Goal: Task Accomplishment & Management: Complete application form

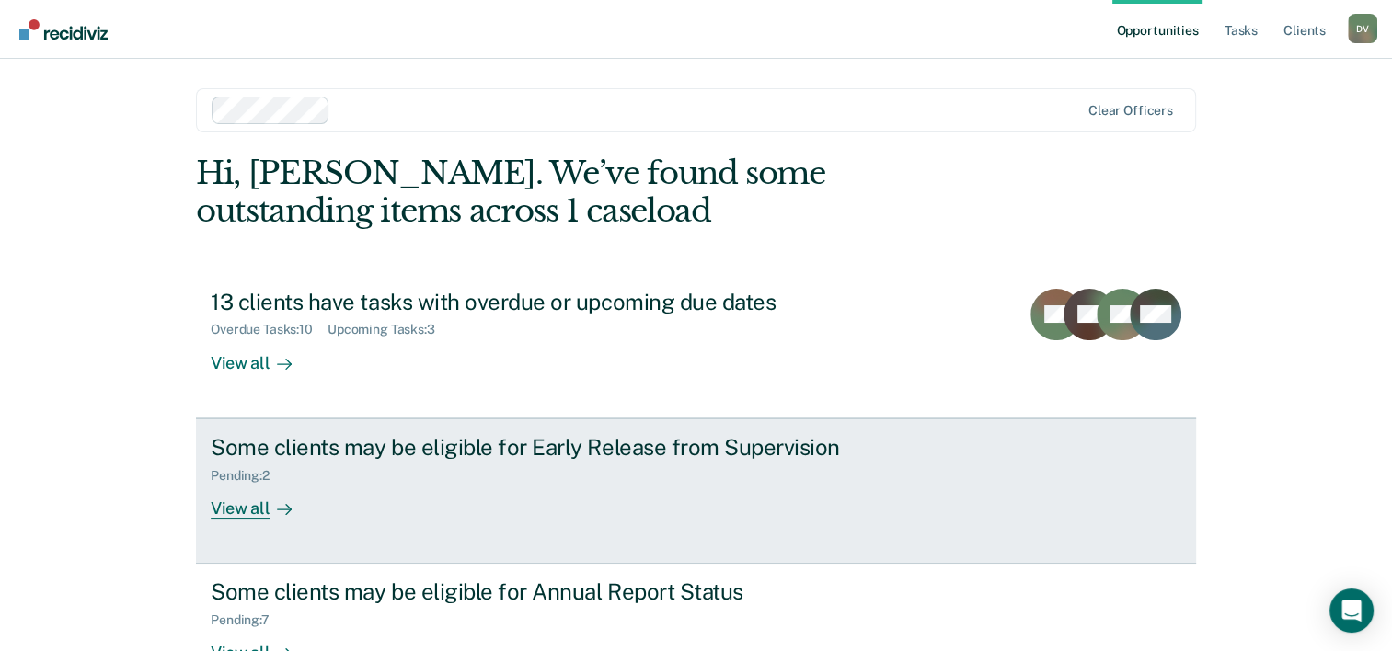
click at [237, 499] on div "View all" at bounding box center [262, 501] width 103 height 36
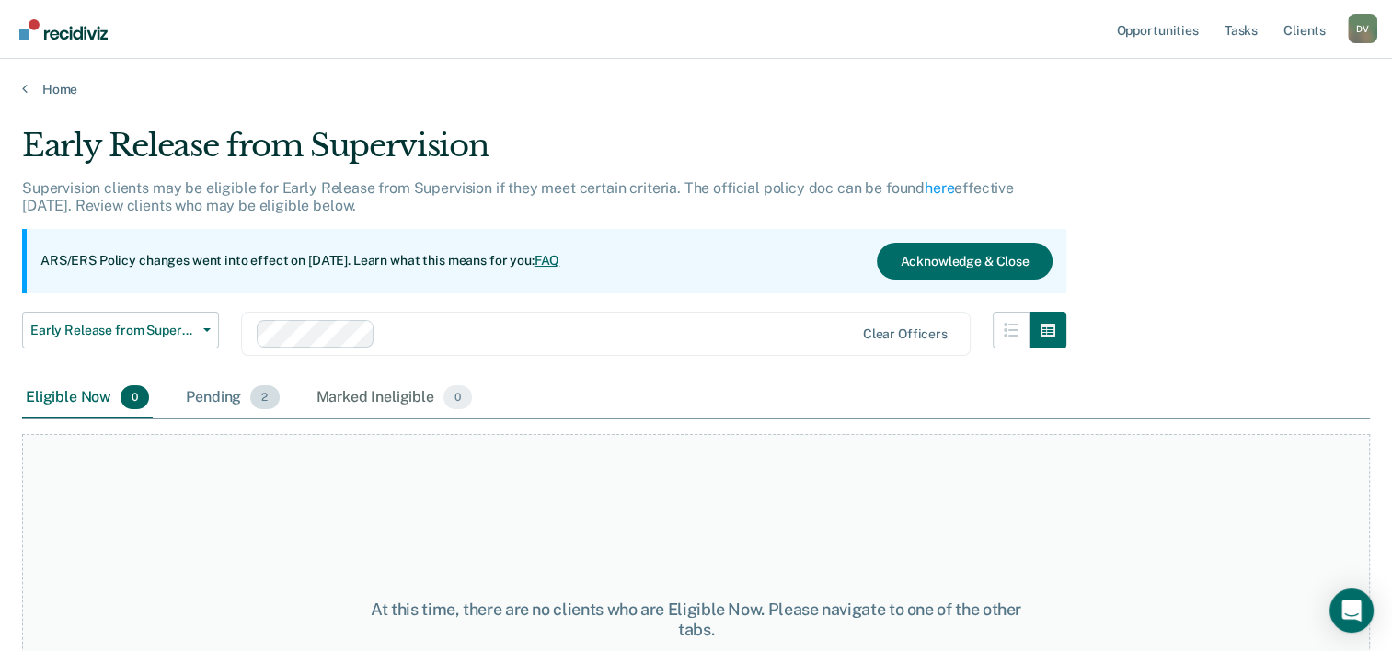
click at [270, 401] on span "2" at bounding box center [264, 397] width 29 height 24
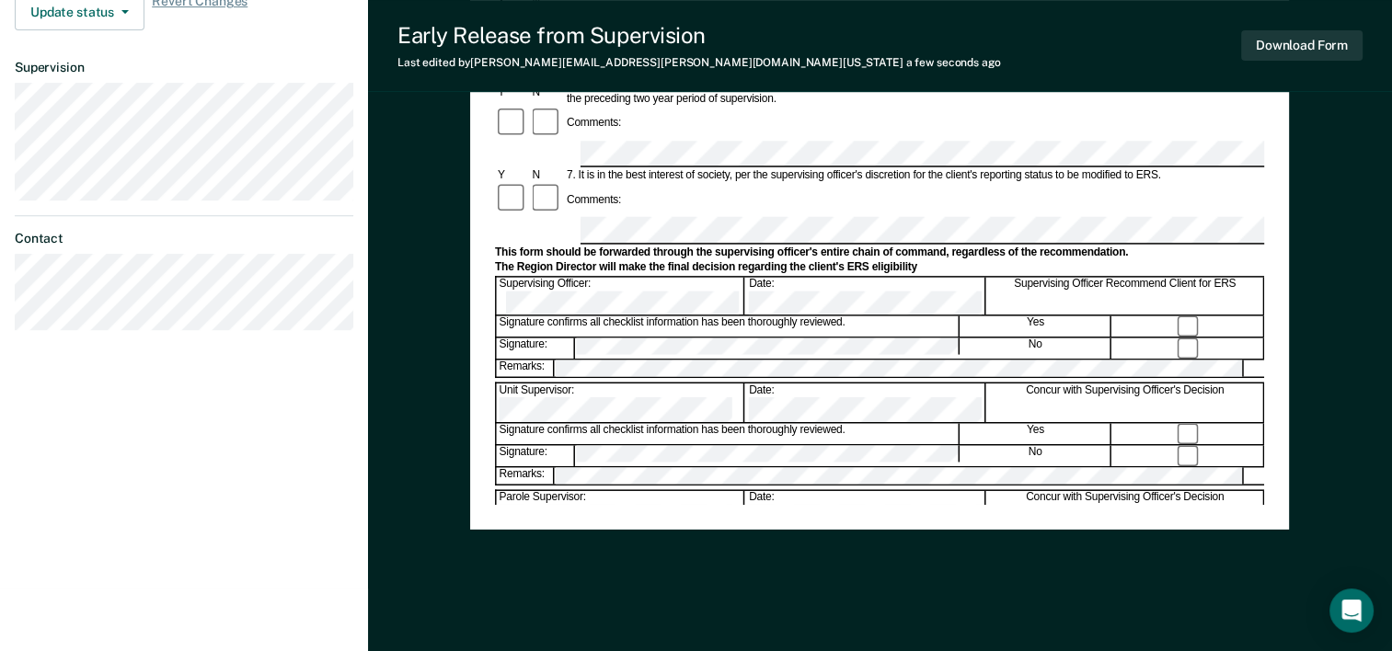
scroll to position [700, 0]
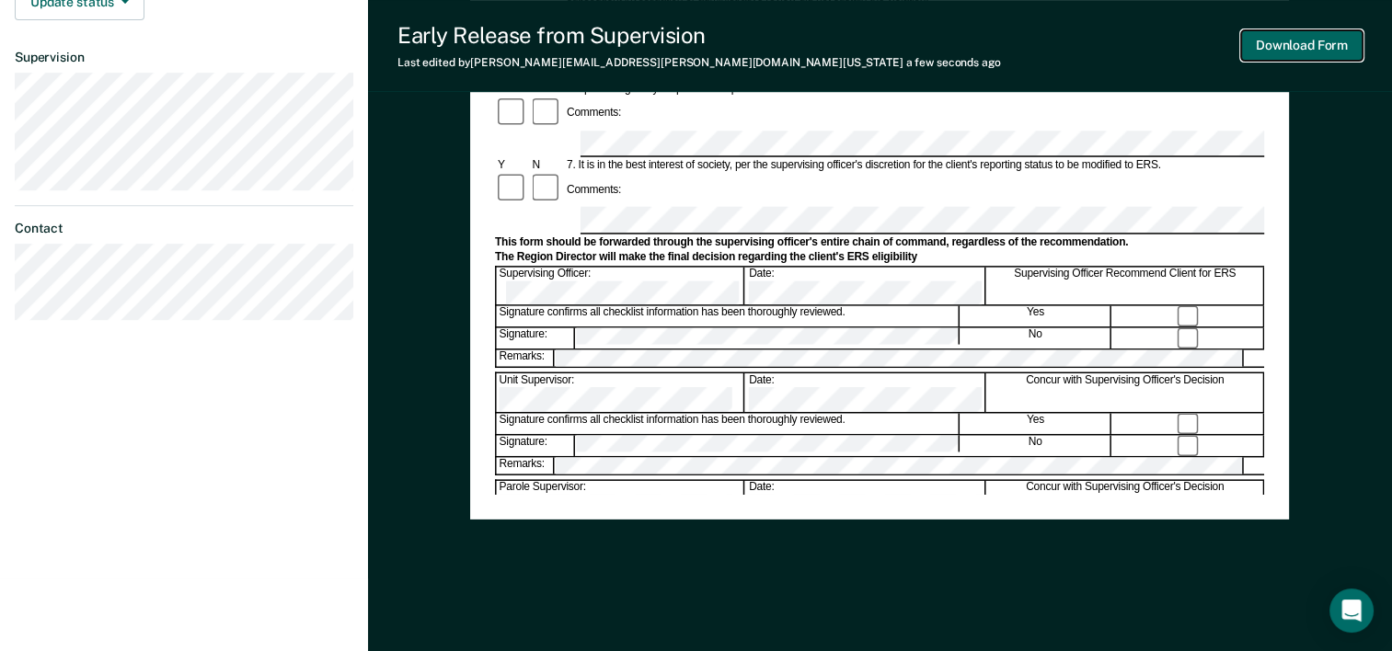
click at [1313, 51] on button "Download Form" at bounding box center [1301, 45] width 121 height 30
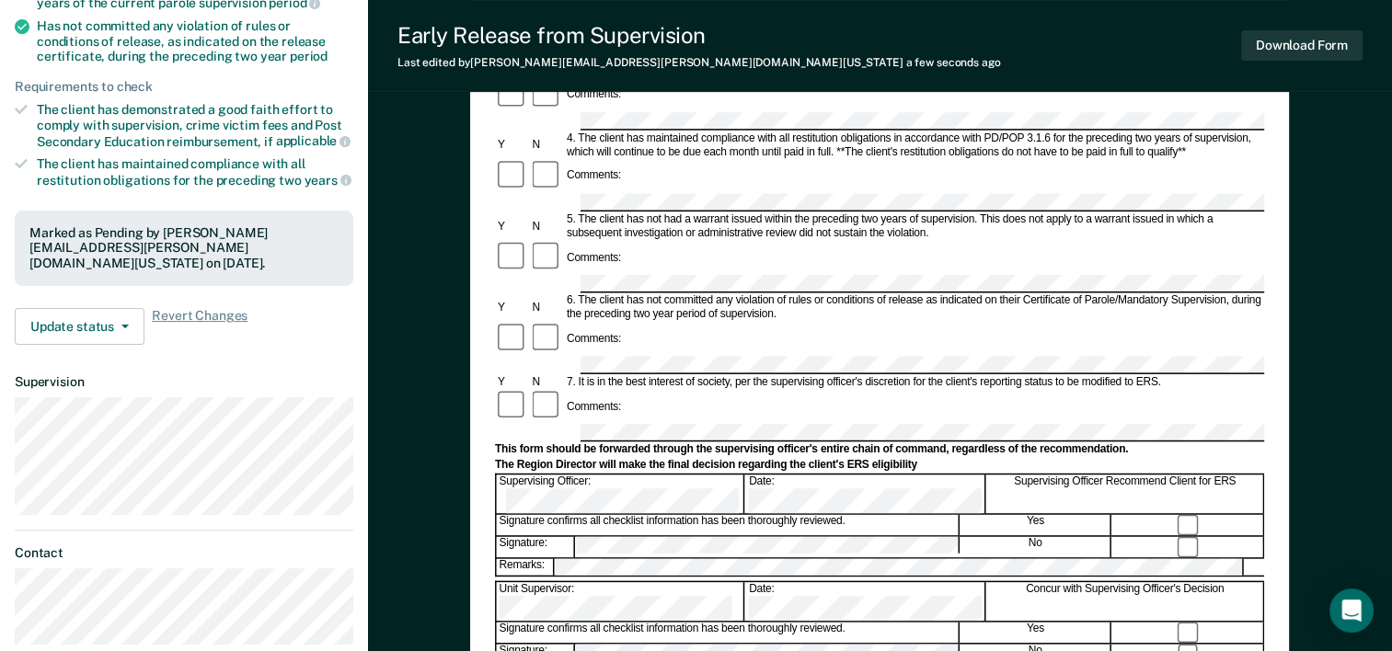
scroll to position [370, 0]
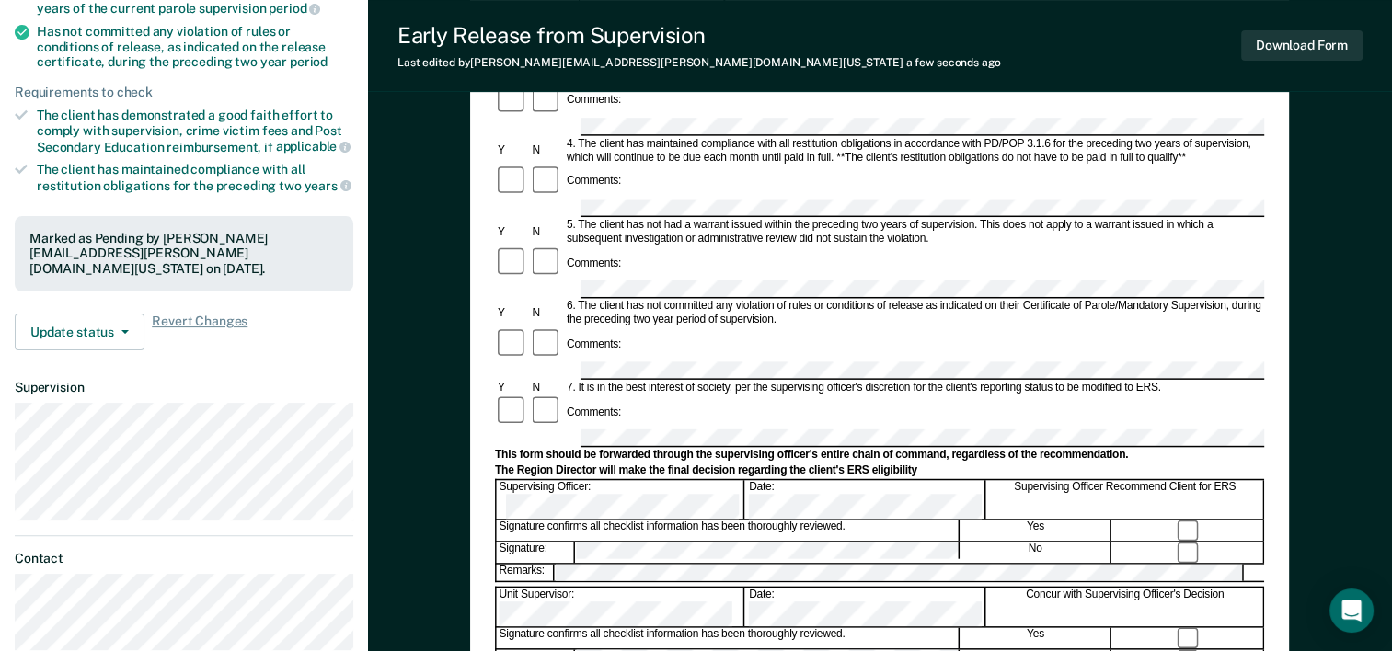
click at [598, 442] on form "Early Release from Supervision (ERS) Checklist, Recommendation, and Determinati…" at bounding box center [879, 416] width 769 height 1216
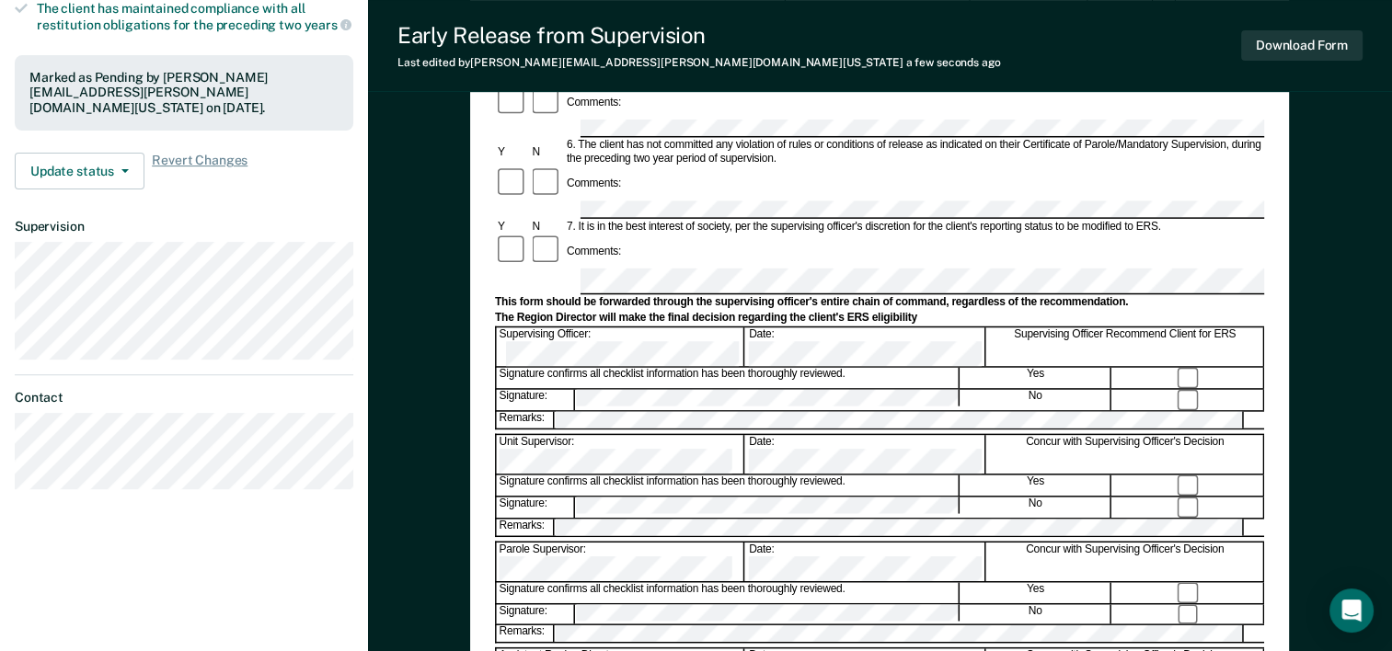
scroll to position [541, 0]
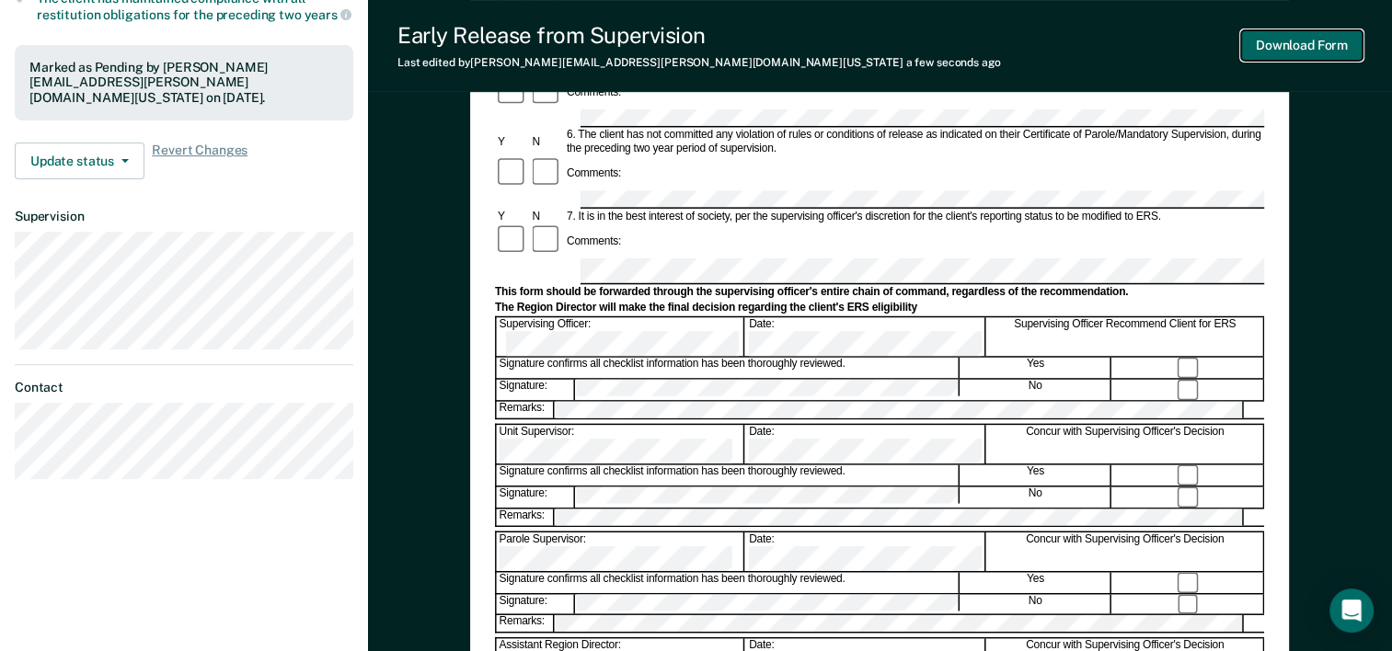
click at [1279, 44] on button "Download Form" at bounding box center [1301, 45] width 121 height 30
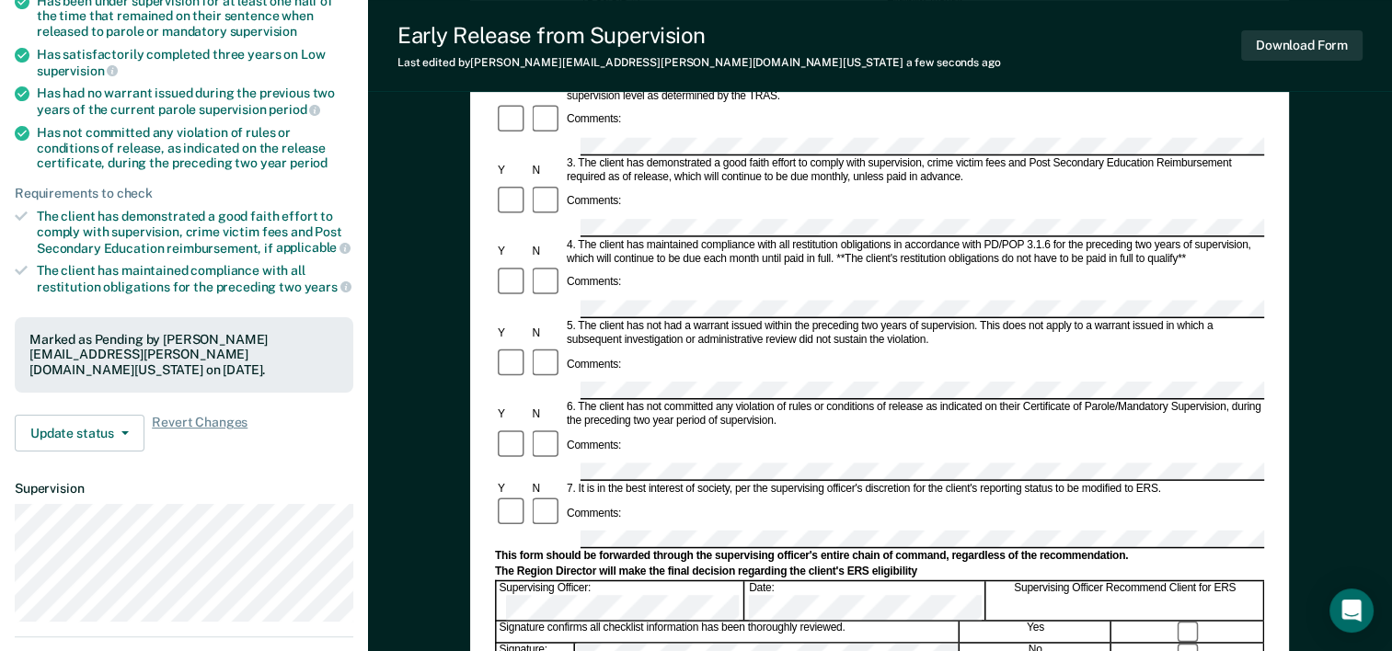
scroll to position [0, 0]
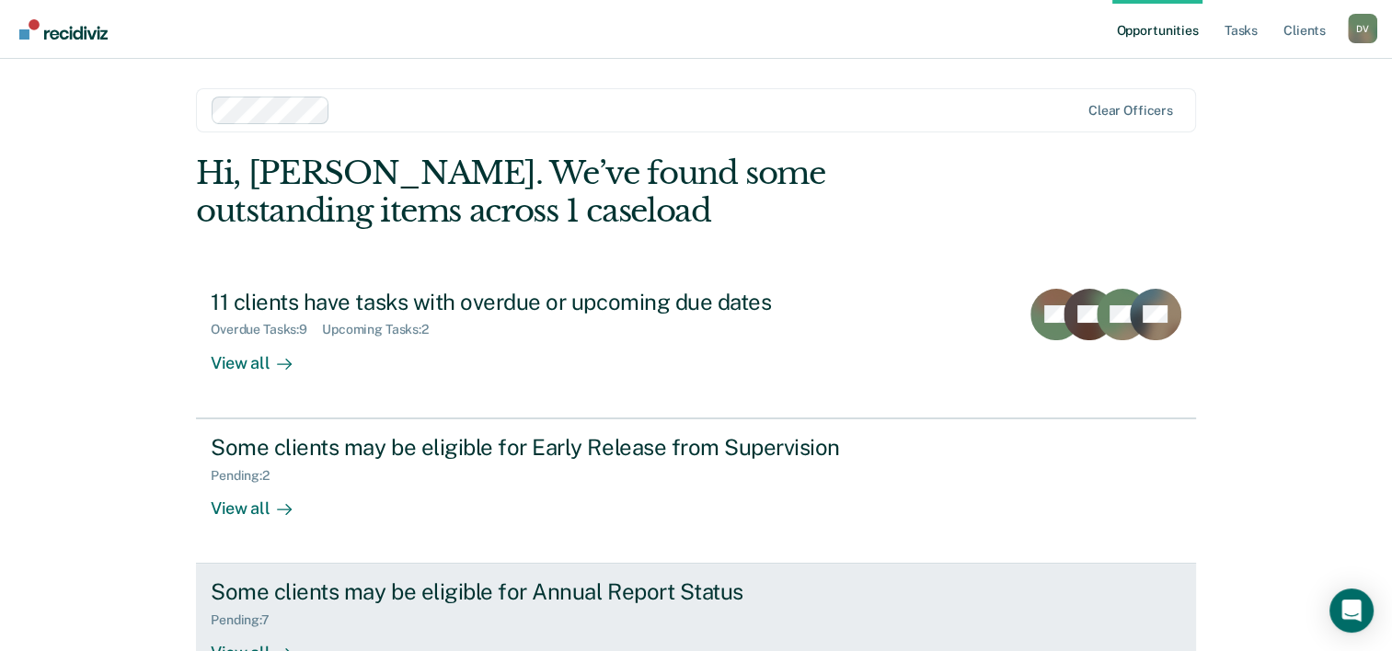
click at [243, 615] on div "Pending : 7" at bounding box center [248, 621] width 74 height 16
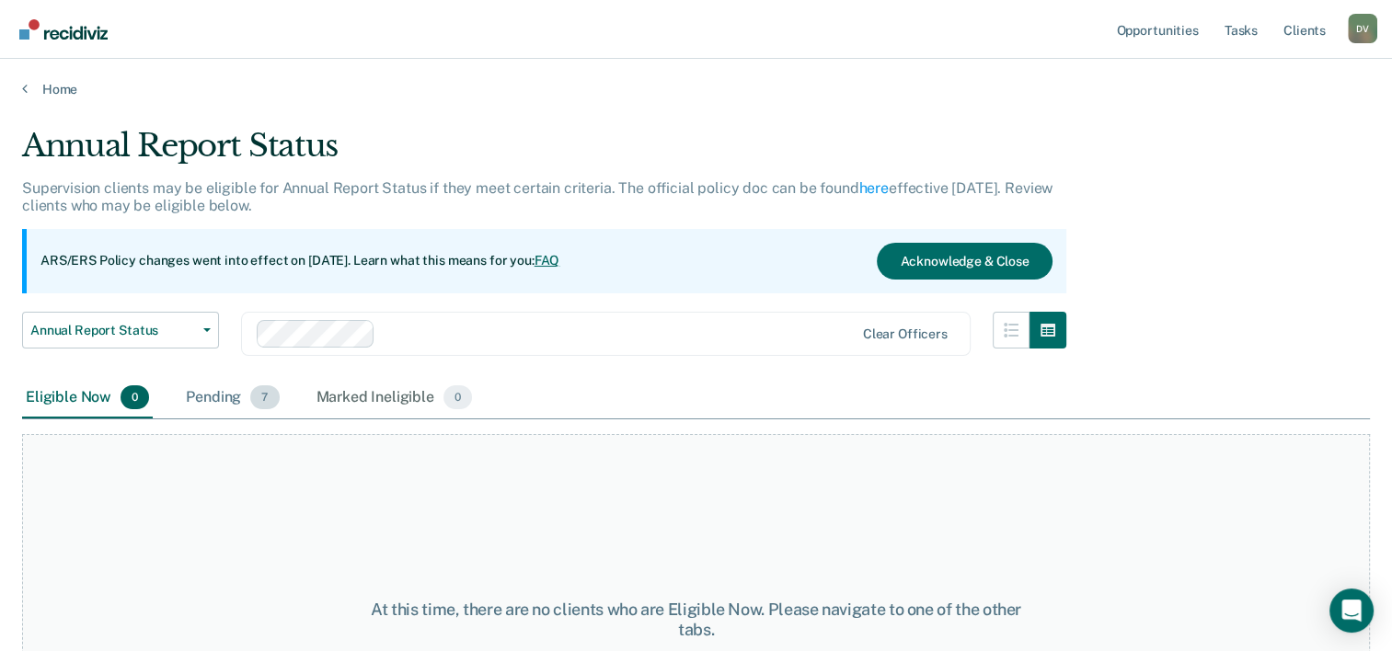
click at [251, 390] on span "7" at bounding box center [264, 397] width 29 height 24
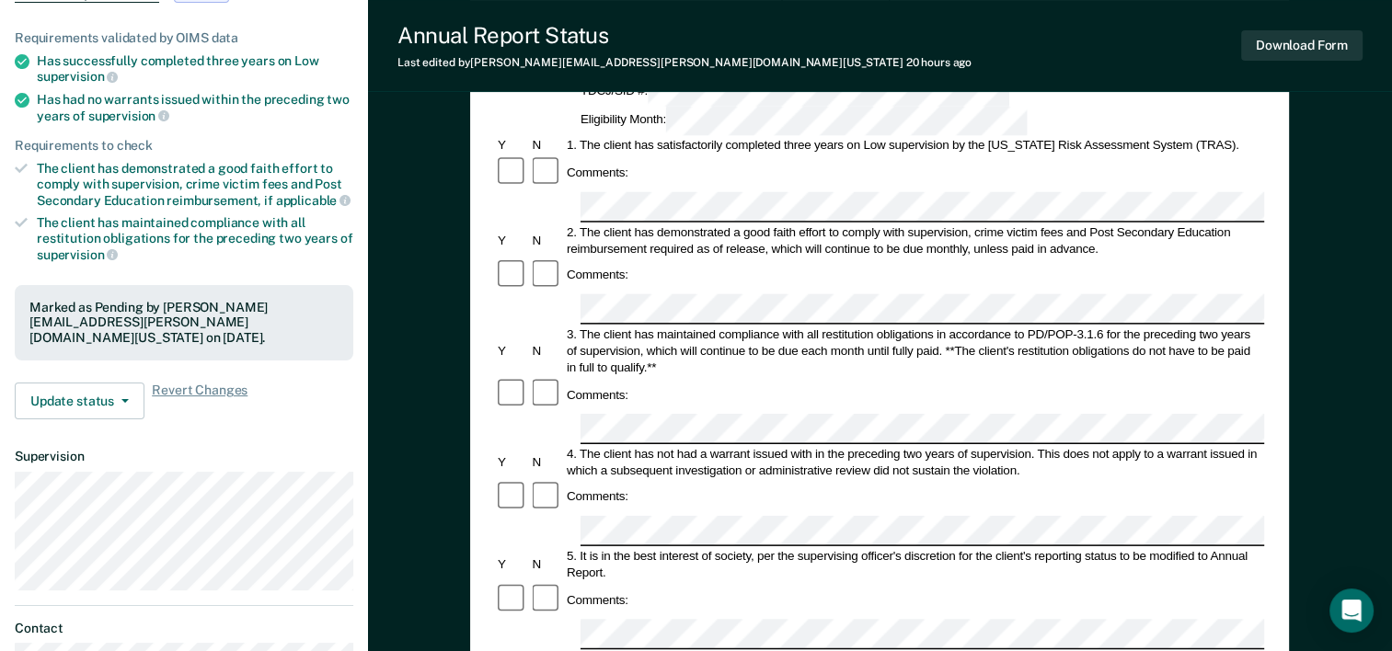
scroll to position [245, 0]
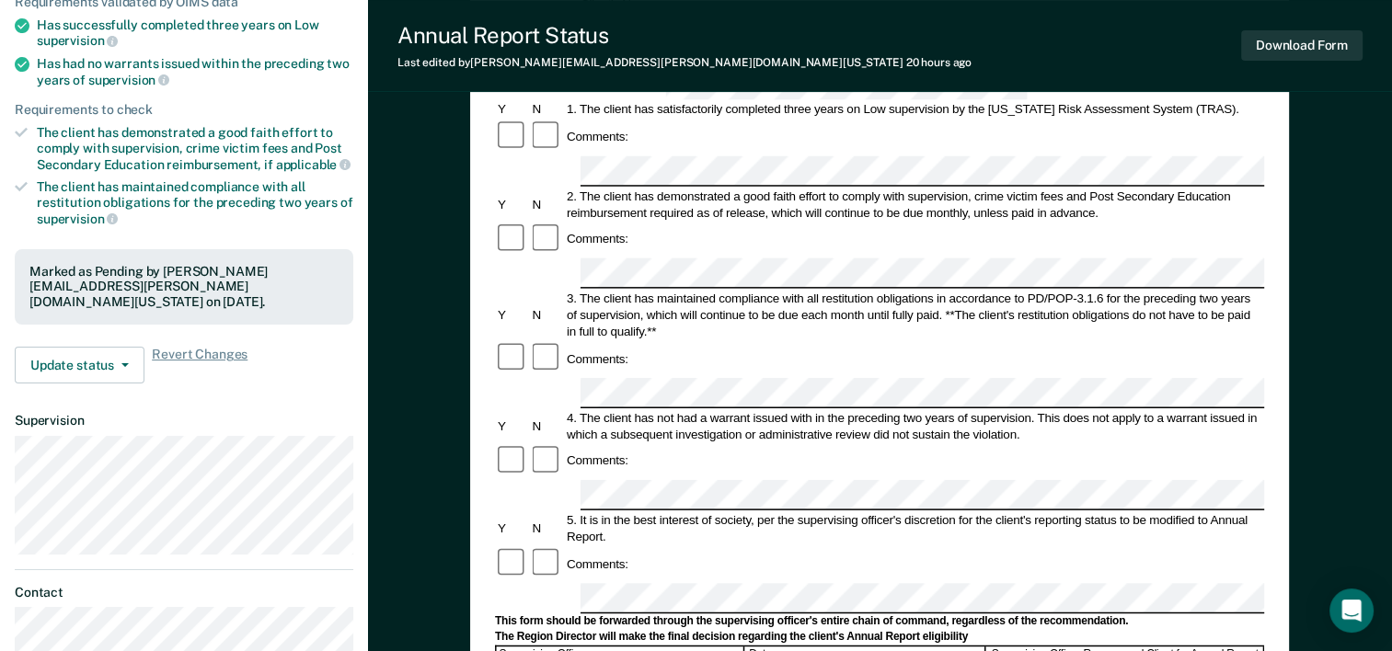
click at [1079, 485] on form "Annual Reporting Checklist, Recommendation, and Determination Form Clients who …" at bounding box center [879, 581] width 769 height 1297
click at [1034, 615] on div "This form should be forwarded through the supervising officer's entire chain of…" at bounding box center [879, 622] width 769 height 15
click at [1277, 38] on button "Download Form" at bounding box center [1301, 45] width 121 height 30
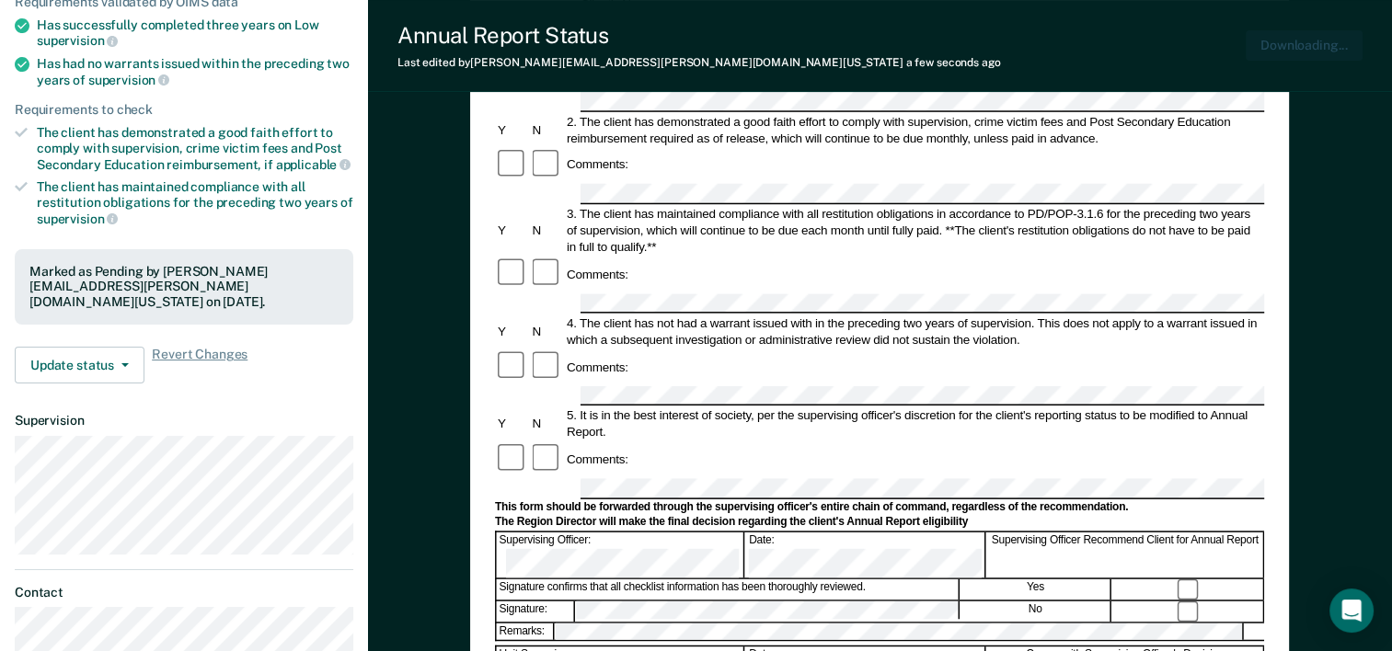
scroll to position [0, 0]
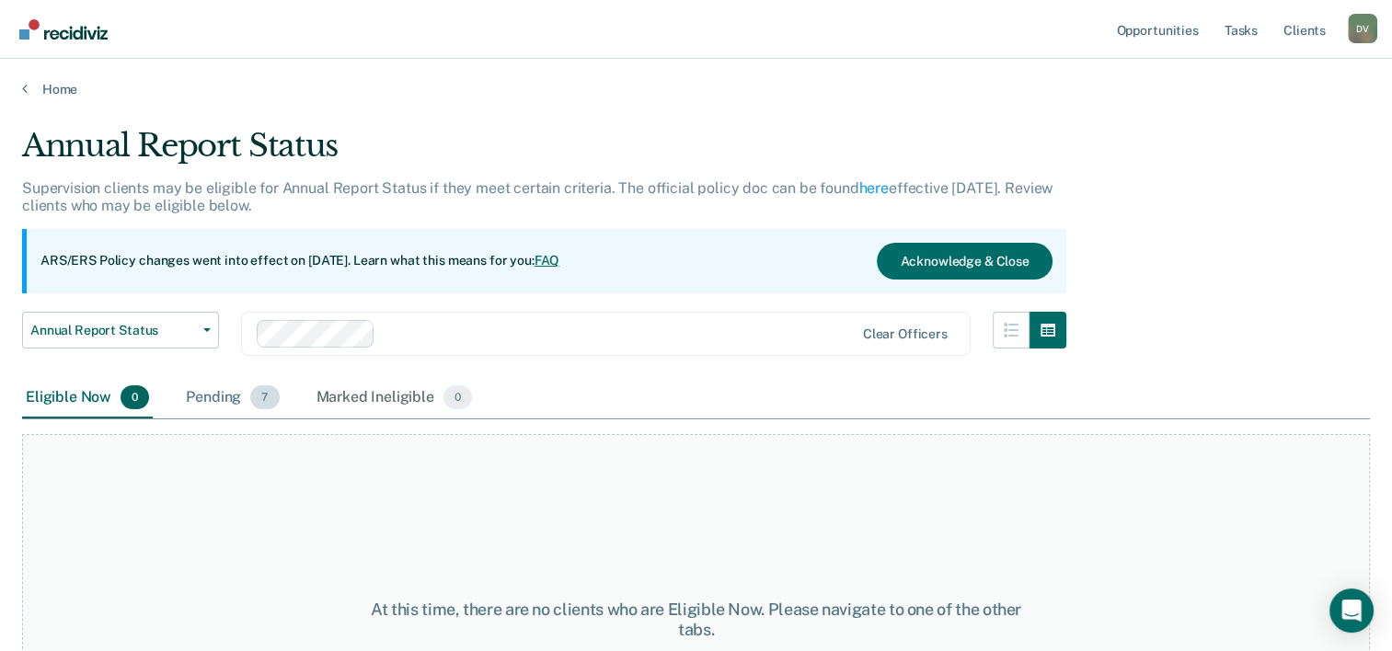
click at [217, 392] on div "Pending 7" at bounding box center [232, 398] width 100 height 40
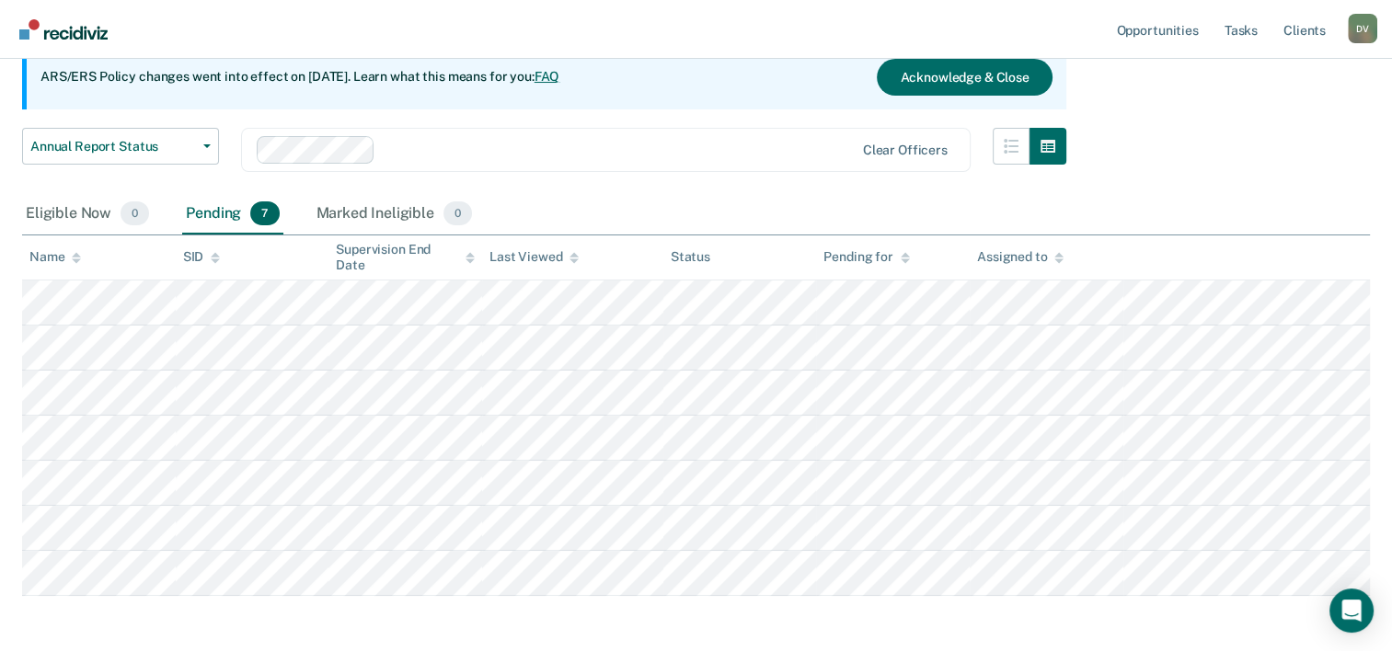
scroll to position [221, 0]
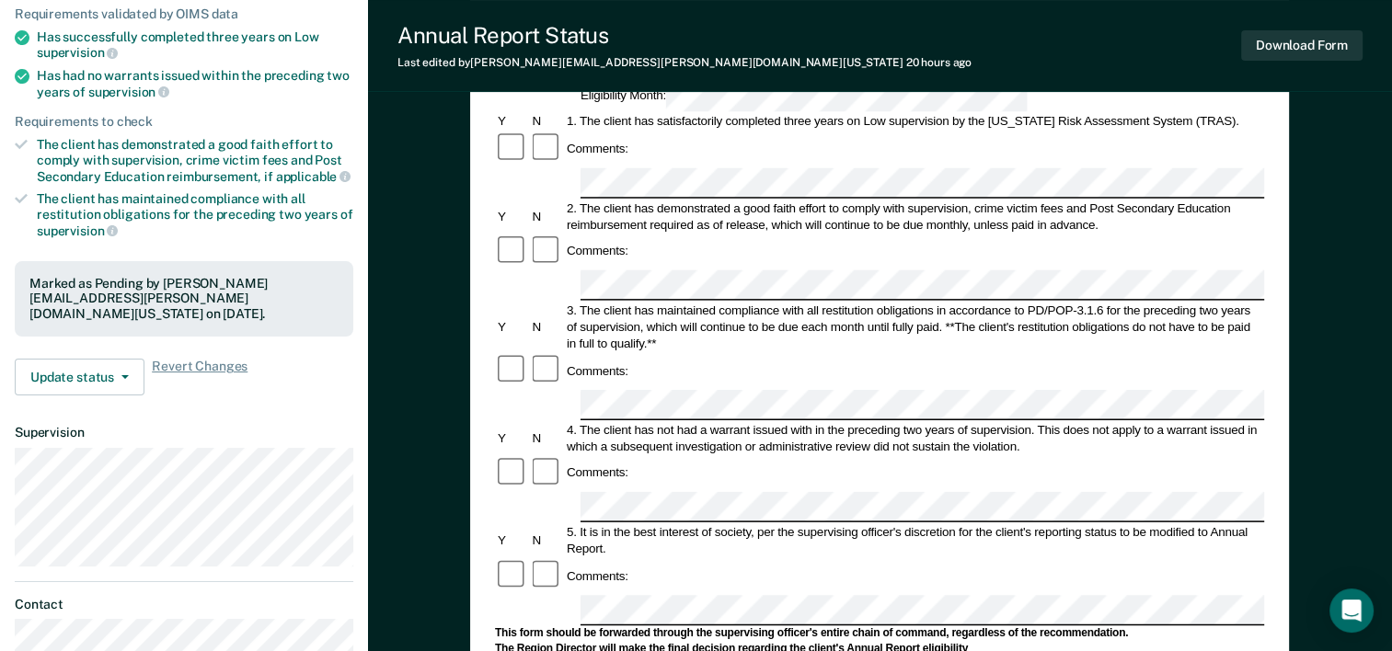
scroll to position [270, 0]
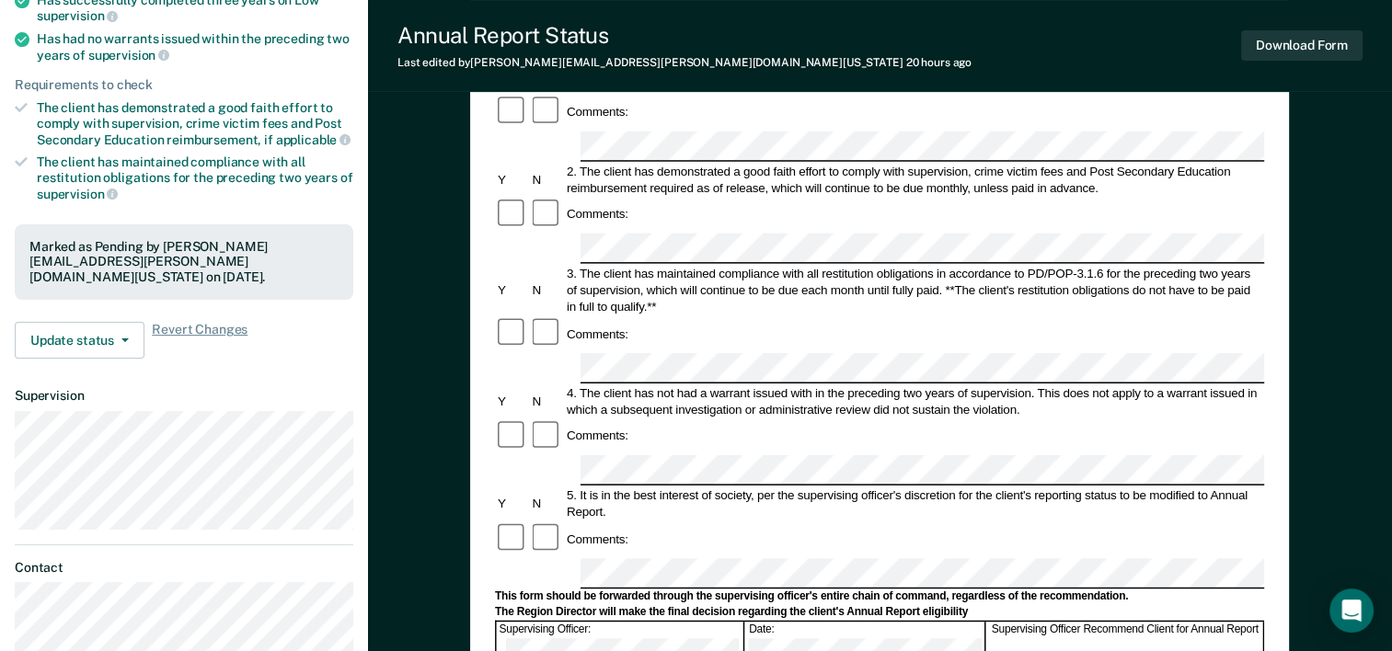
click at [596, 433] on form "Annual Reporting Checklist, Recommendation, and Determination Form Clients who …" at bounding box center [879, 556] width 769 height 1297
click at [1323, 39] on button "Download Form" at bounding box center [1301, 45] width 121 height 30
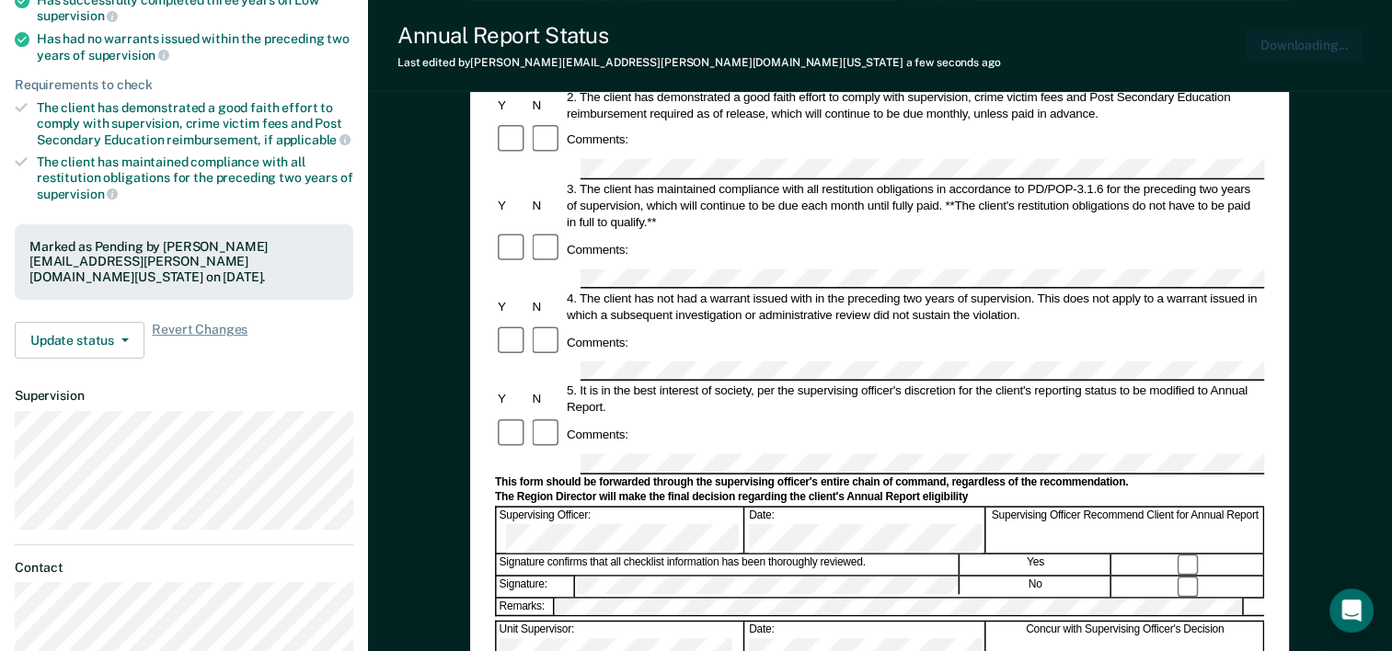
scroll to position [0, 0]
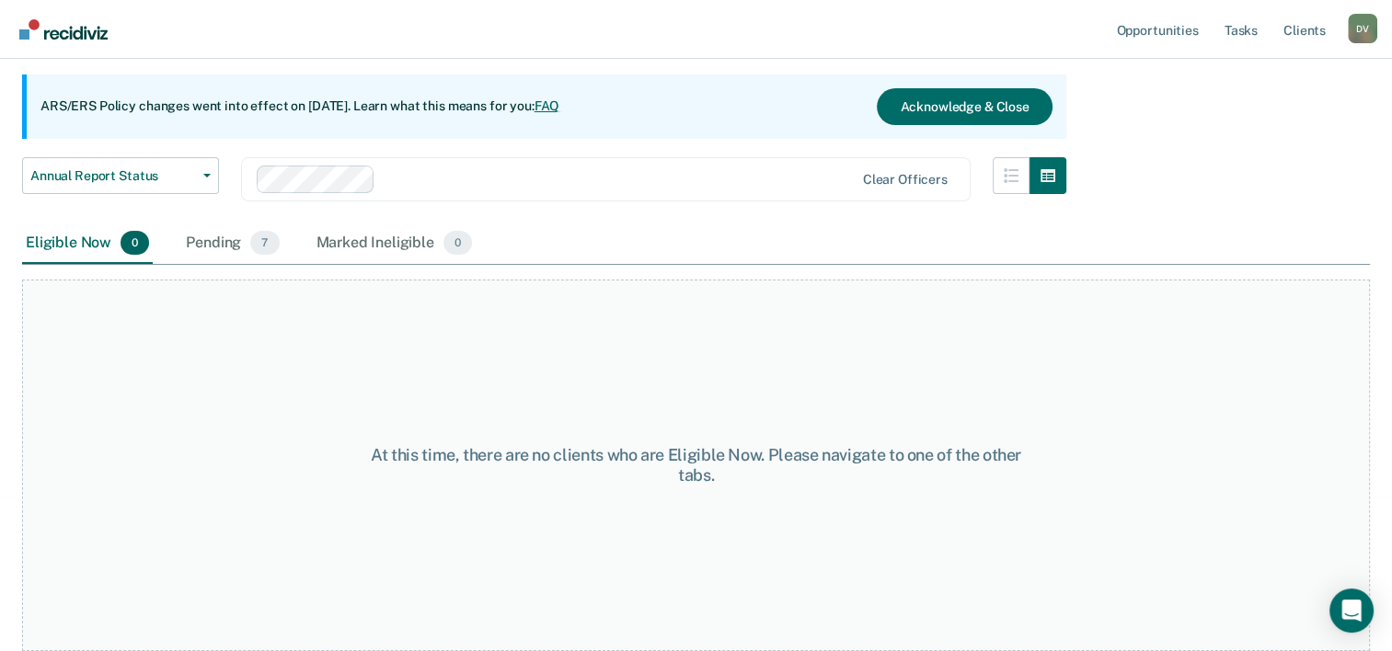
scroll to position [153, 0]
click at [211, 242] on div "Pending 7" at bounding box center [232, 245] width 100 height 40
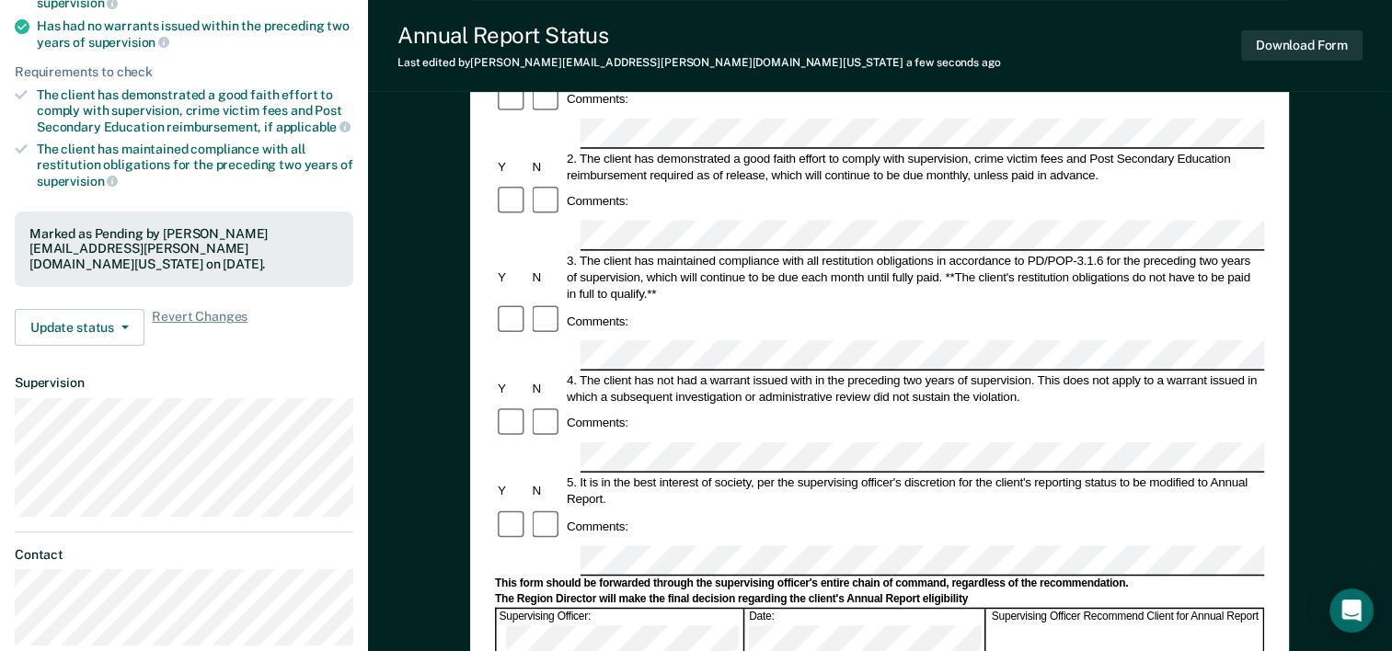
scroll to position [331, 0]
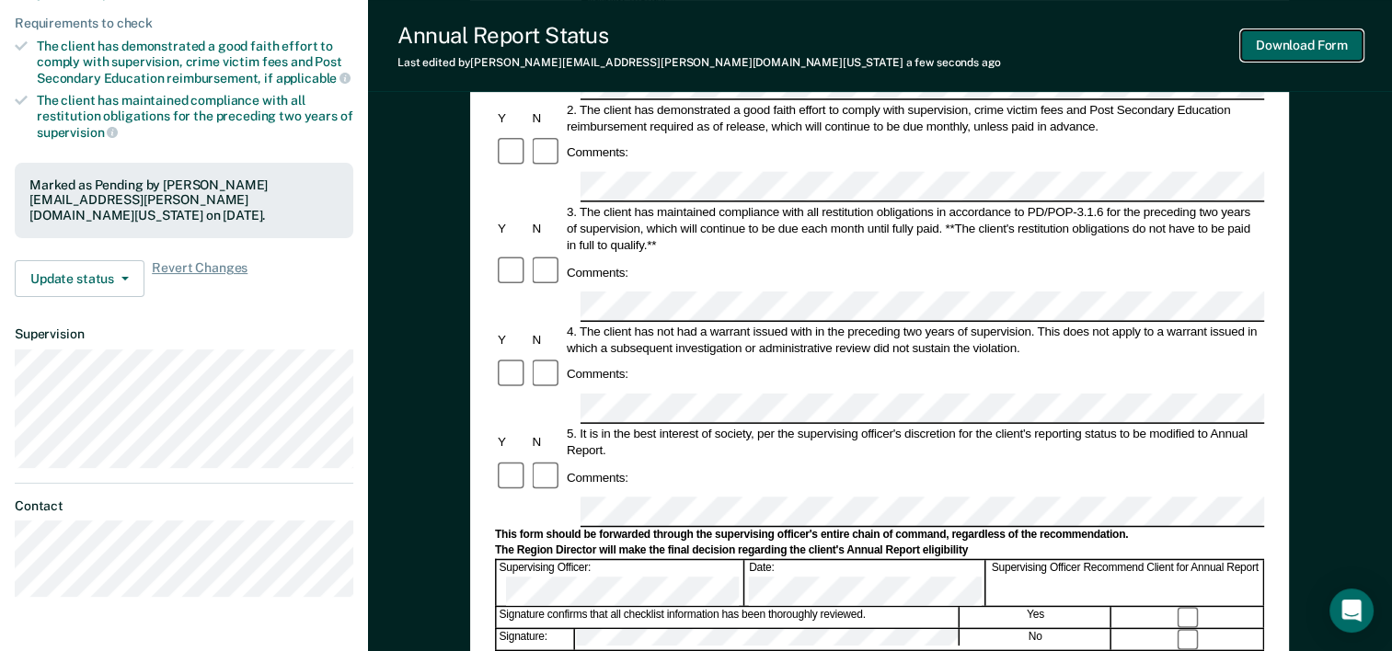
click at [1306, 44] on button "Download Form" at bounding box center [1301, 45] width 121 height 30
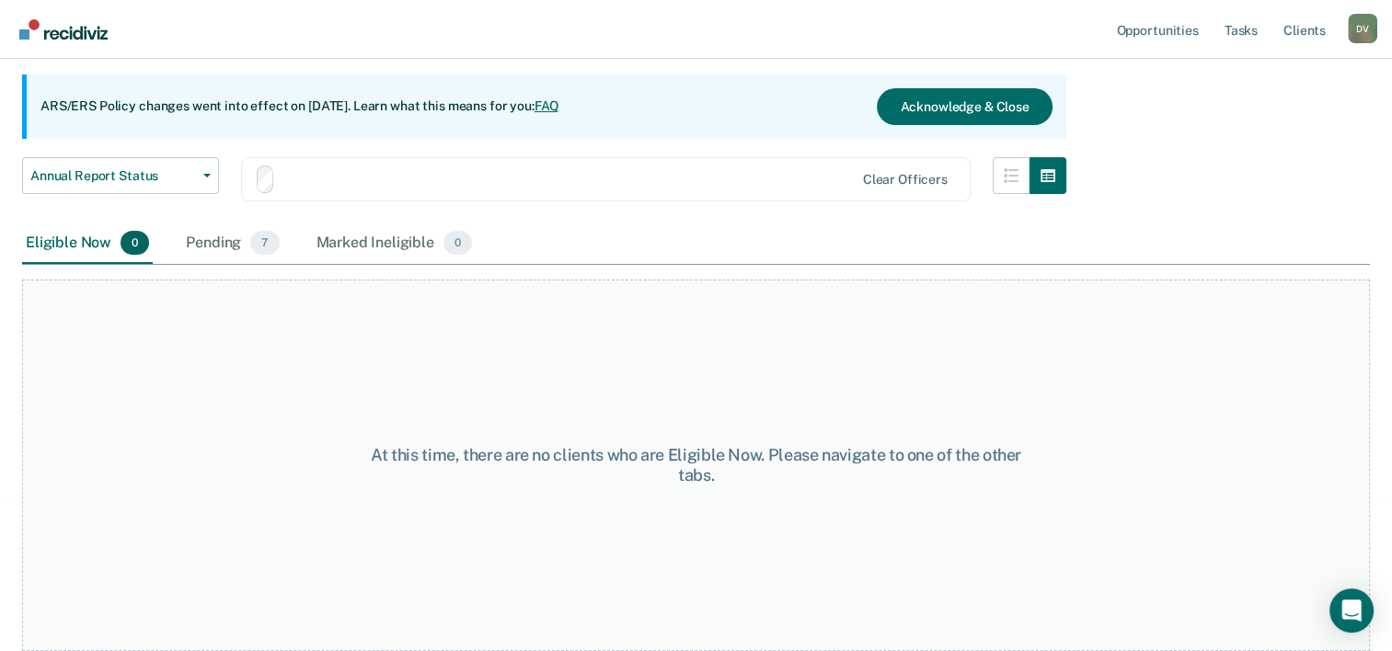
scroll to position [153, 0]
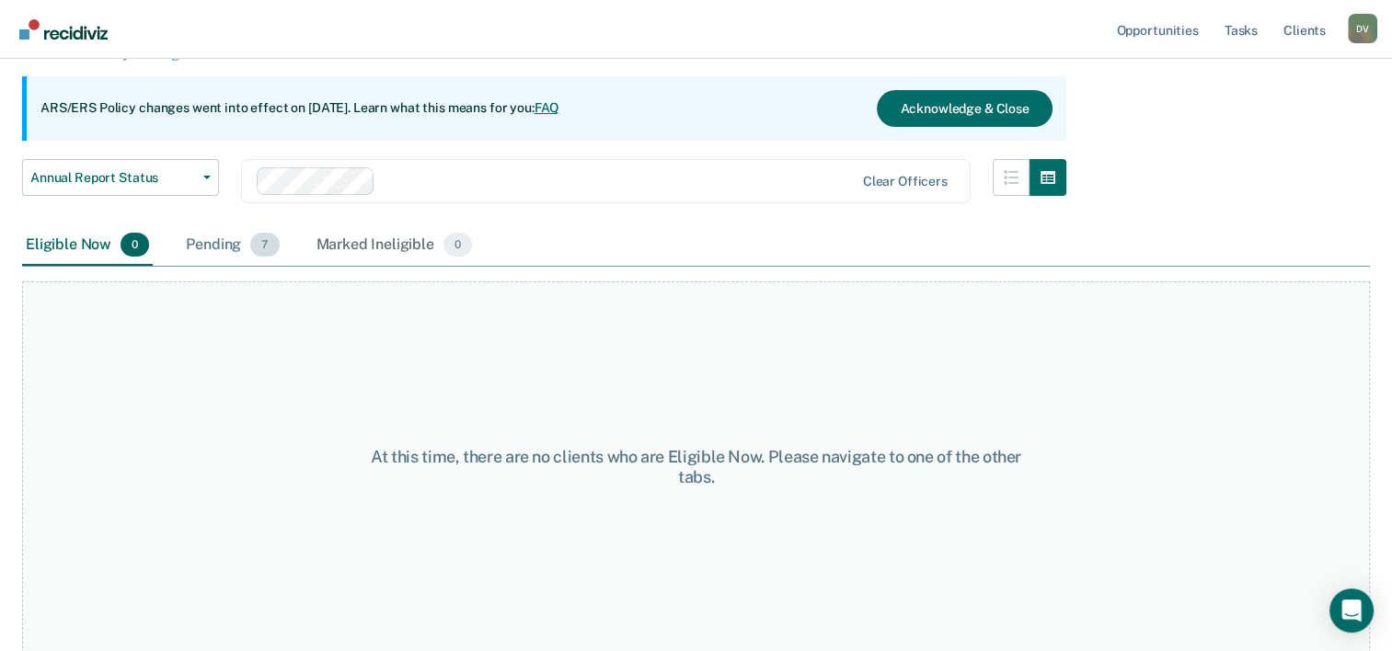
click at [223, 238] on div "Pending 7" at bounding box center [232, 245] width 100 height 40
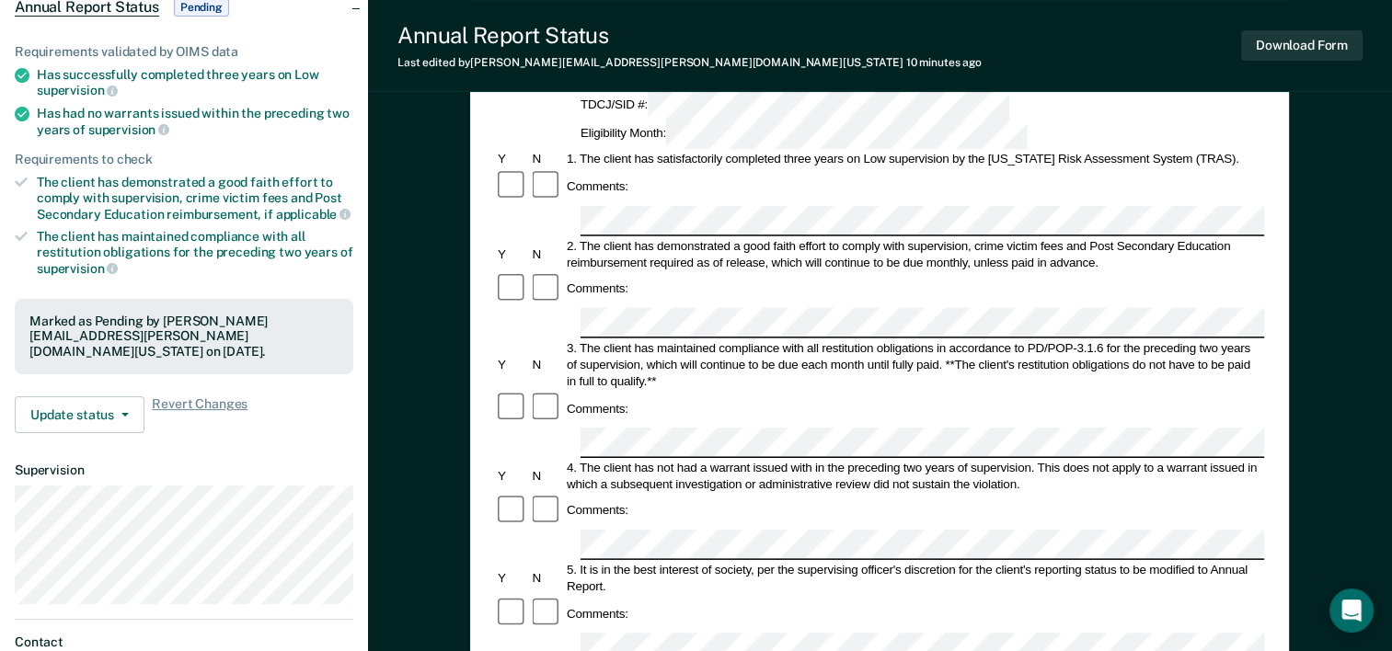
scroll to position [269, 0]
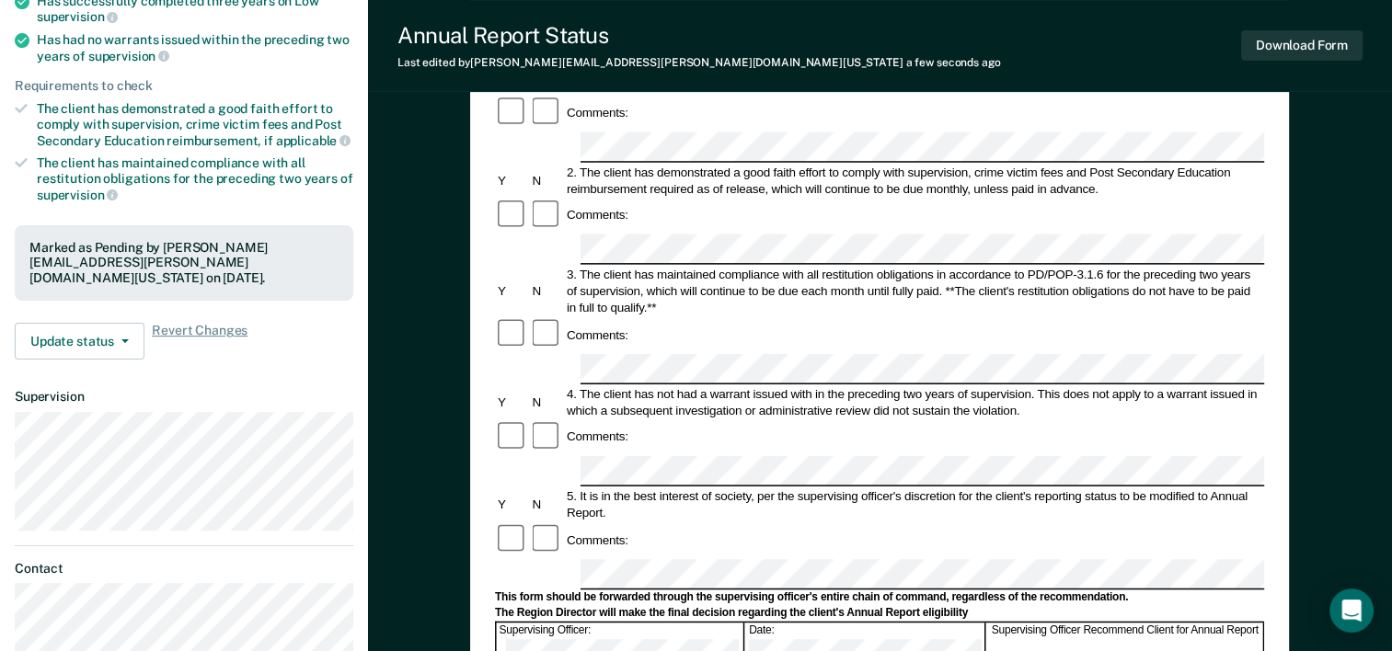
drag, startPoint x: 827, startPoint y: 424, endPoint x: 821, endPoint y: 383, distance: 41.9
click at [821, 523] on div "Comments:" at bounding box center [879, 540] width 769 height 35
click at [1306, 44] on button "Download Form" at bounding box center [1301, 45] width 121 height 30
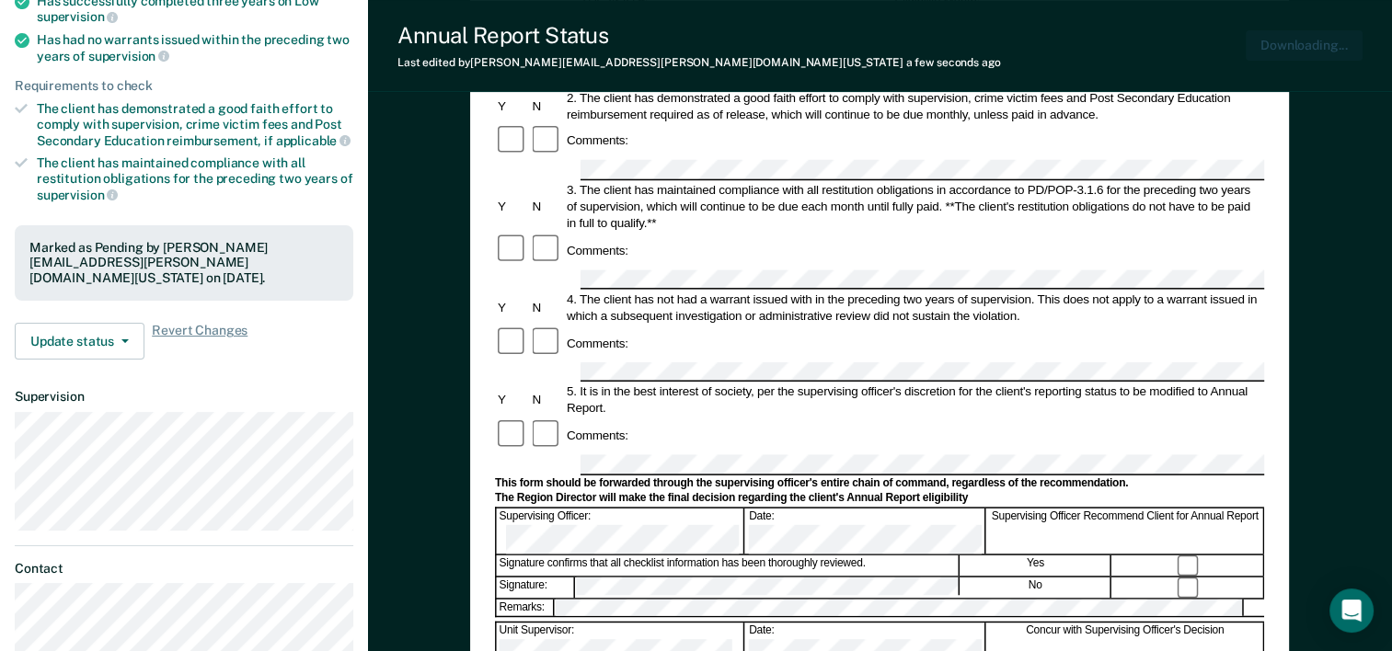
scroll to position [0, 0]
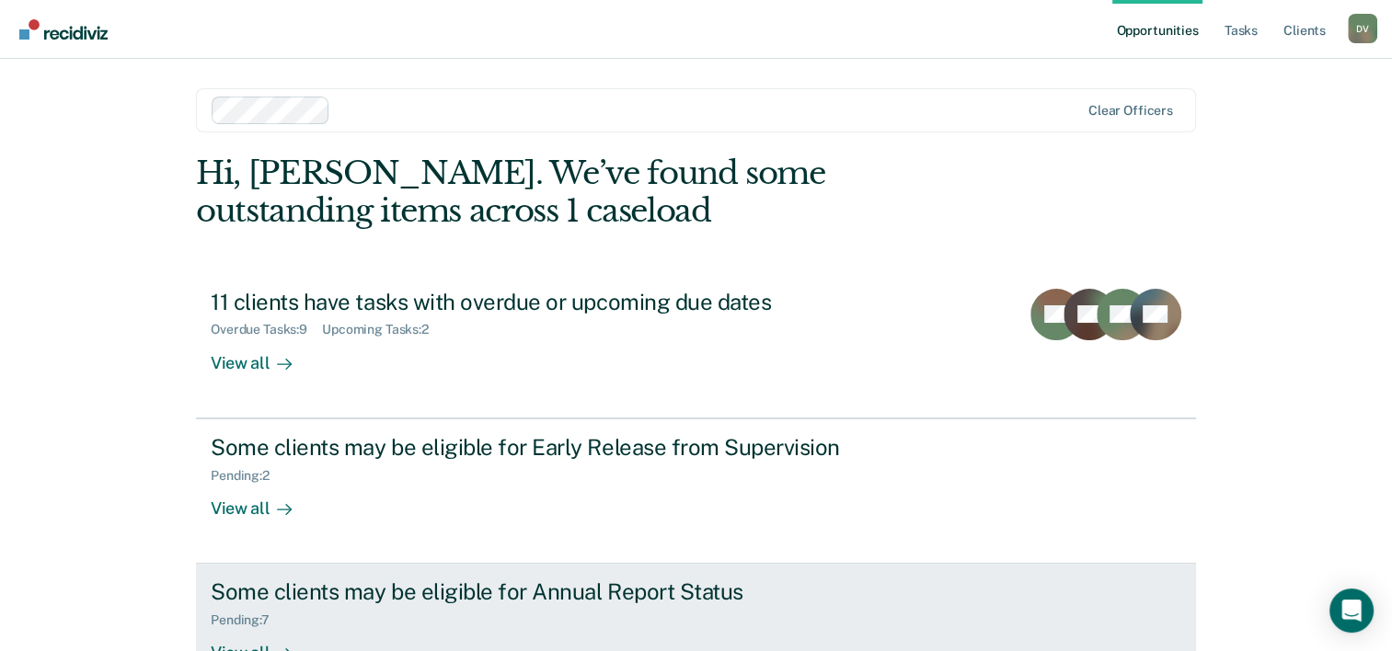
click at [515, 603] on div "Some clients may be eligible for Annual Report Status" at bounding box center [534, 592] width 646 height 27
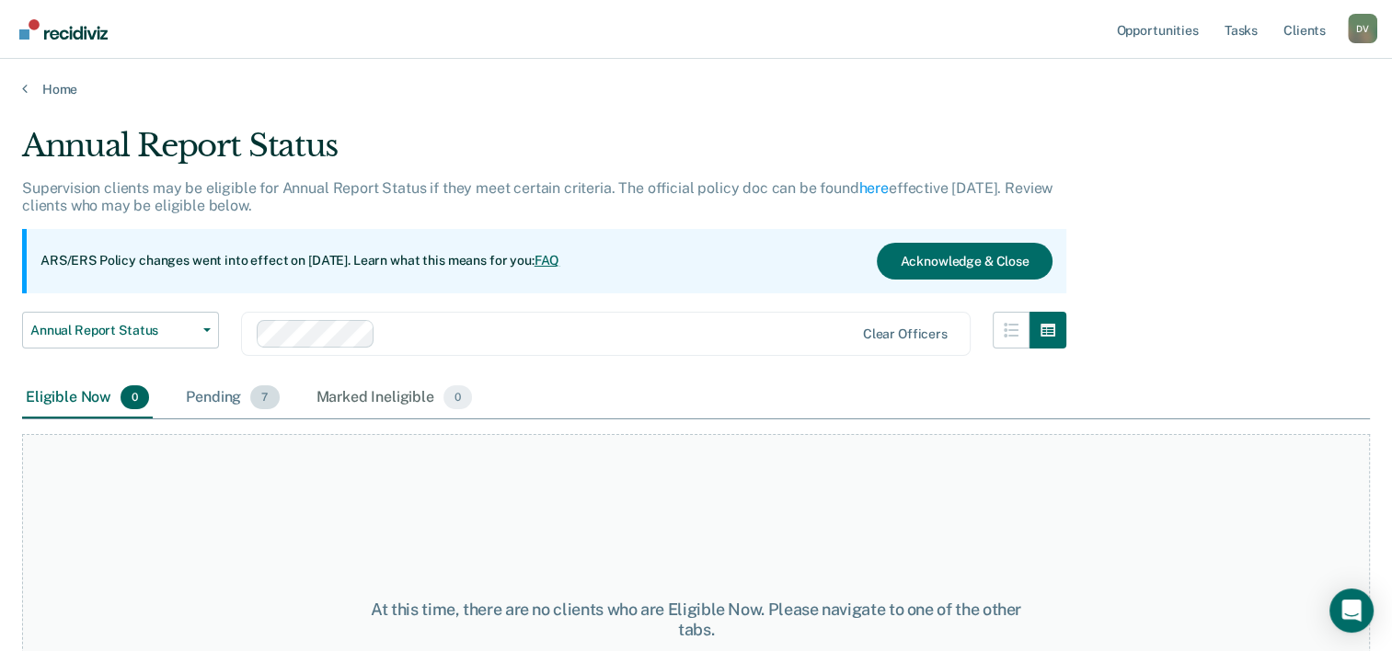
click at [269, 390] on span "7" at bounding box center [264, 397] width 29 height 24
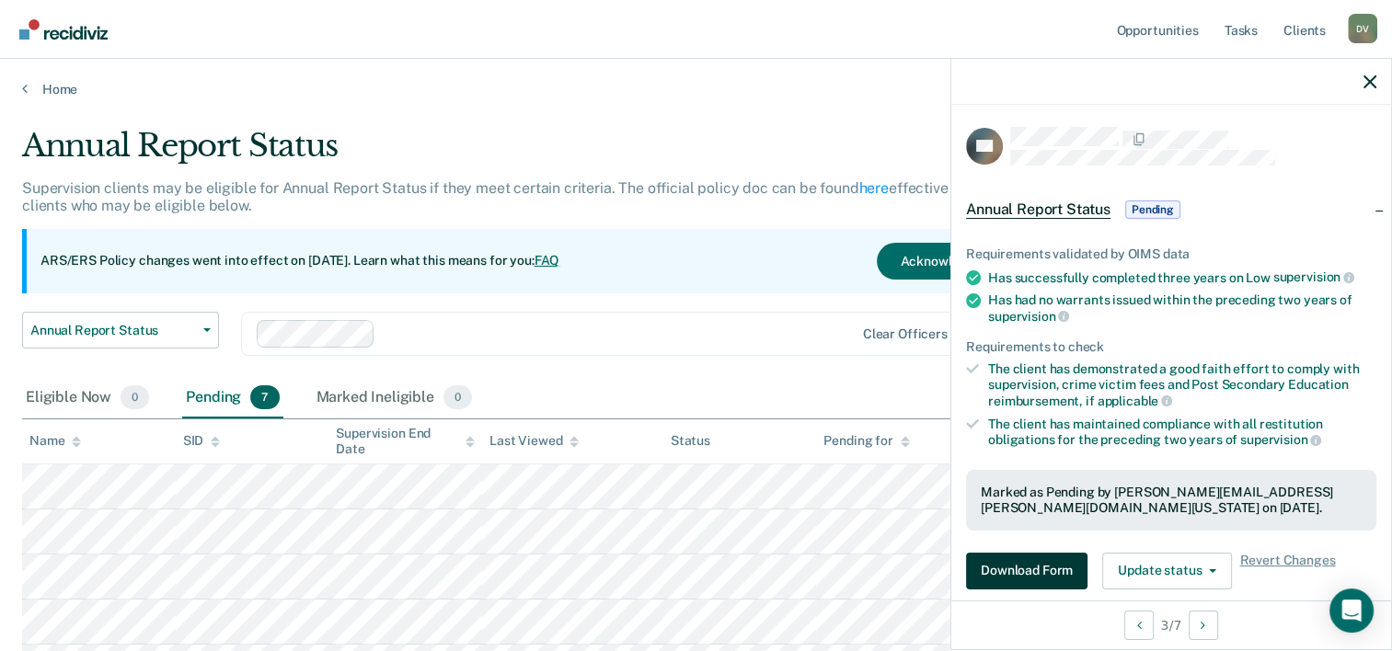
click at [1042, 567] on button "Download Form" at bounding box center [1026, 571] width 121 height 37
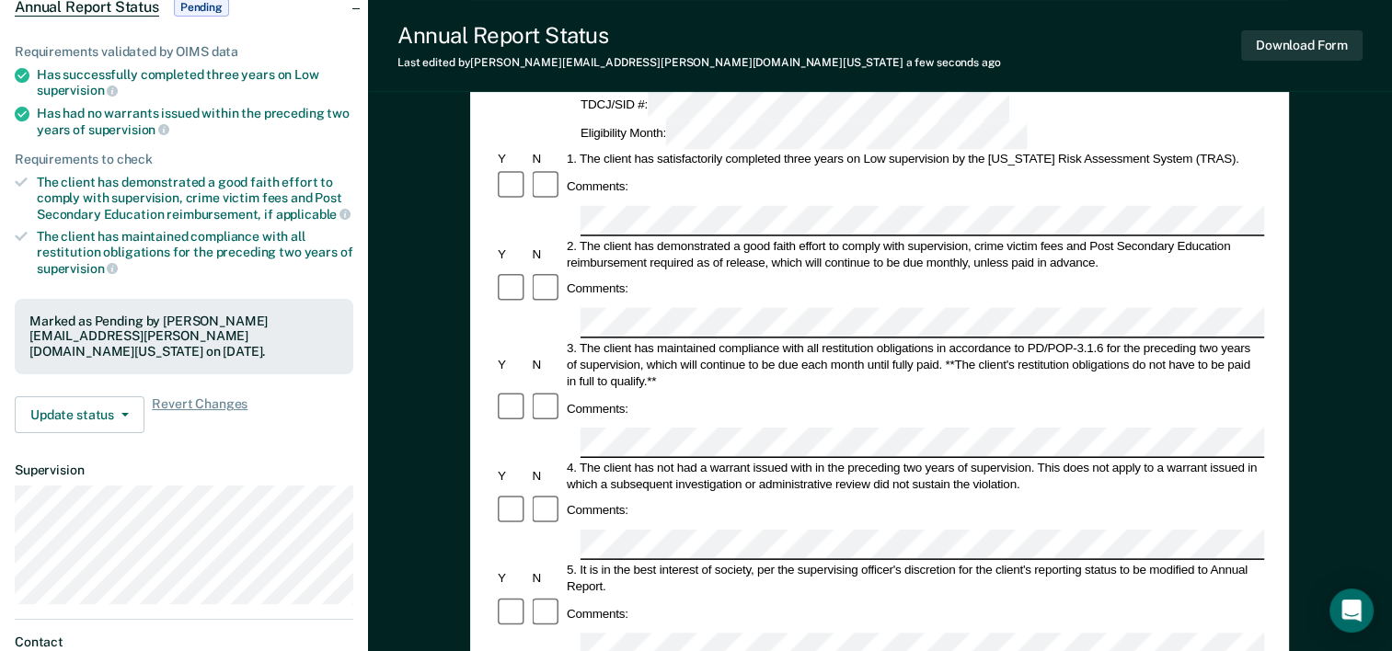
scroll to position [177, 0]
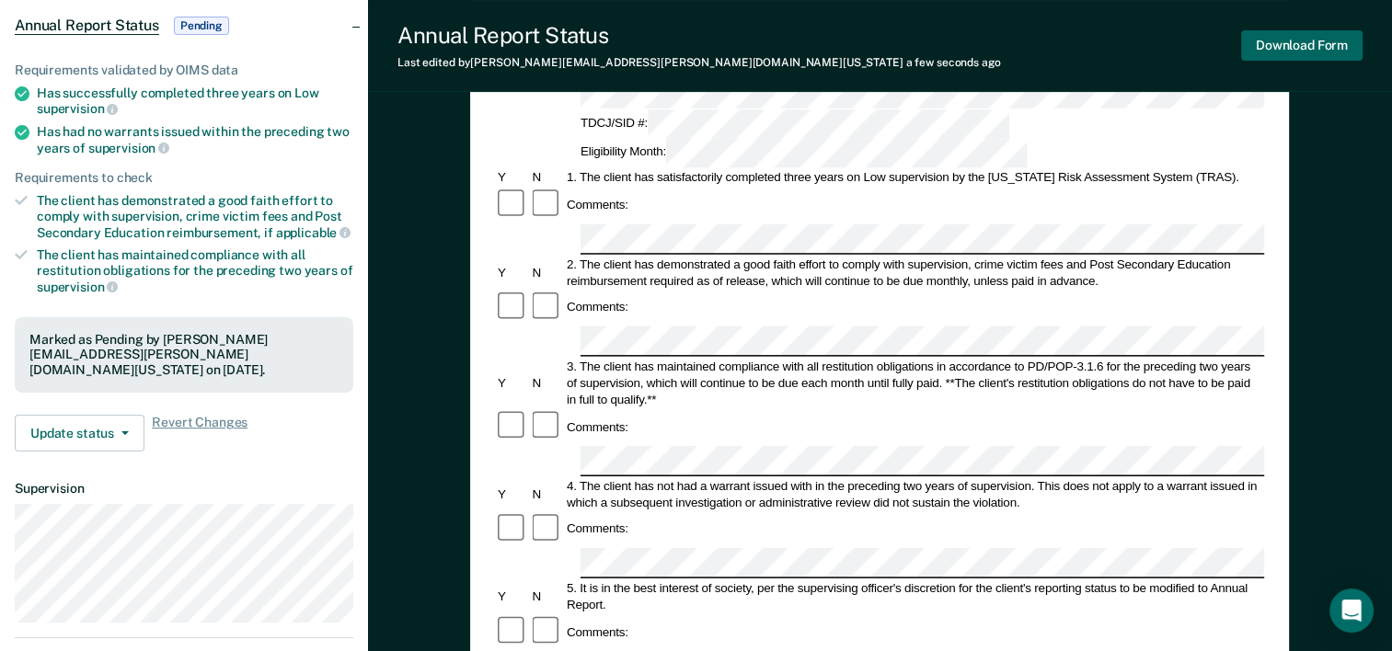
click at [1332, 55] on button "Download Form" at bounding box center [1301, 45] width 121 height 30
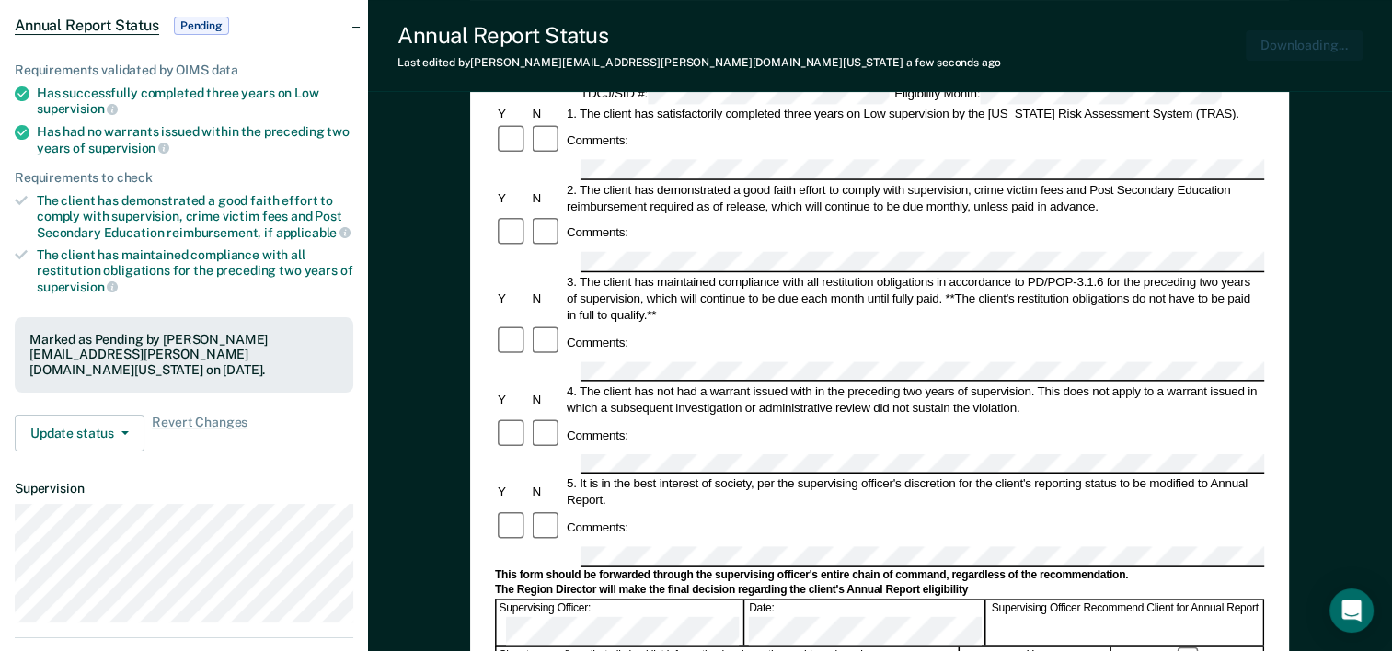
scroll to position [0, 0]
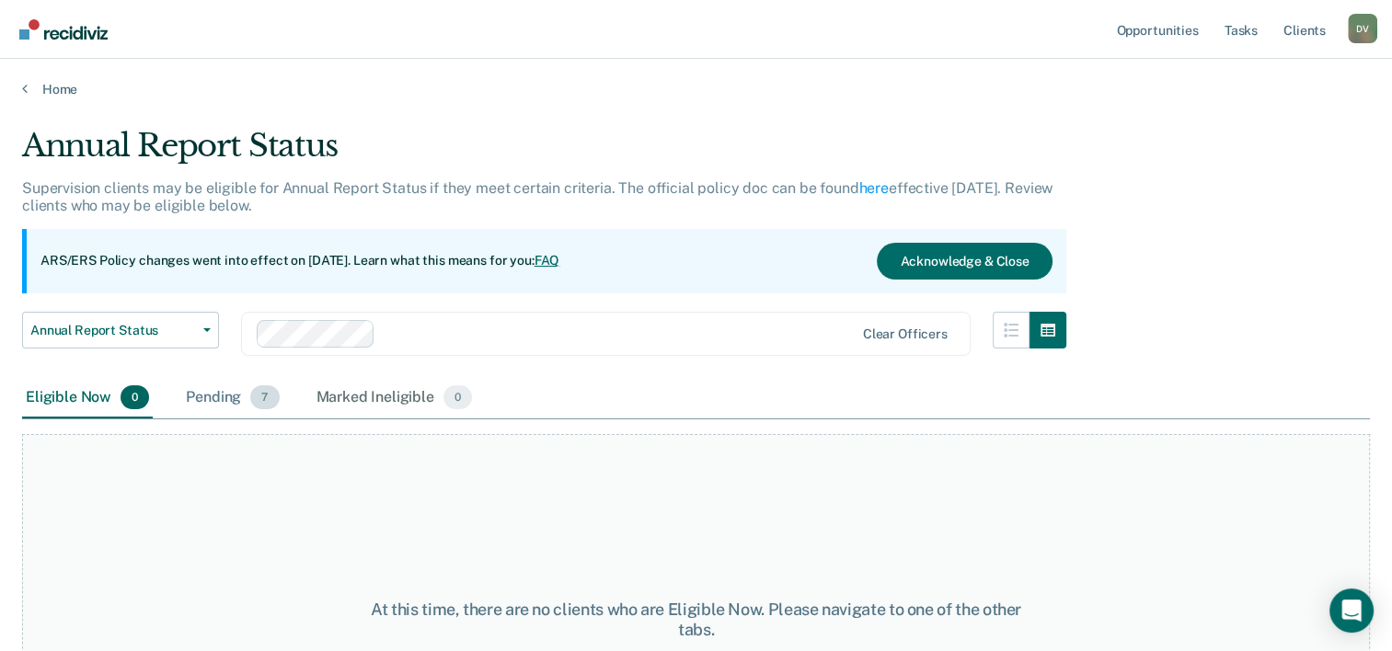
click at [238, 409] on div "Pending 7" at bounding box center [232, 398] width 100 height 40
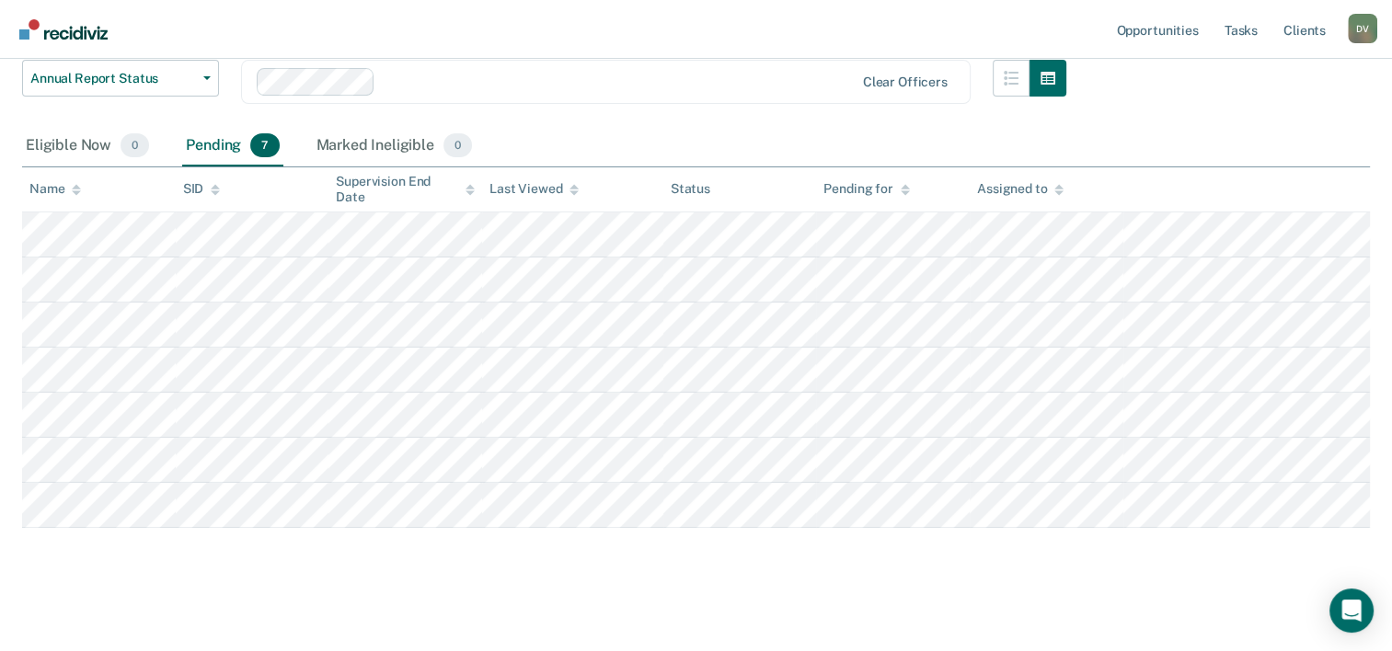
scroll to position [259, 0]
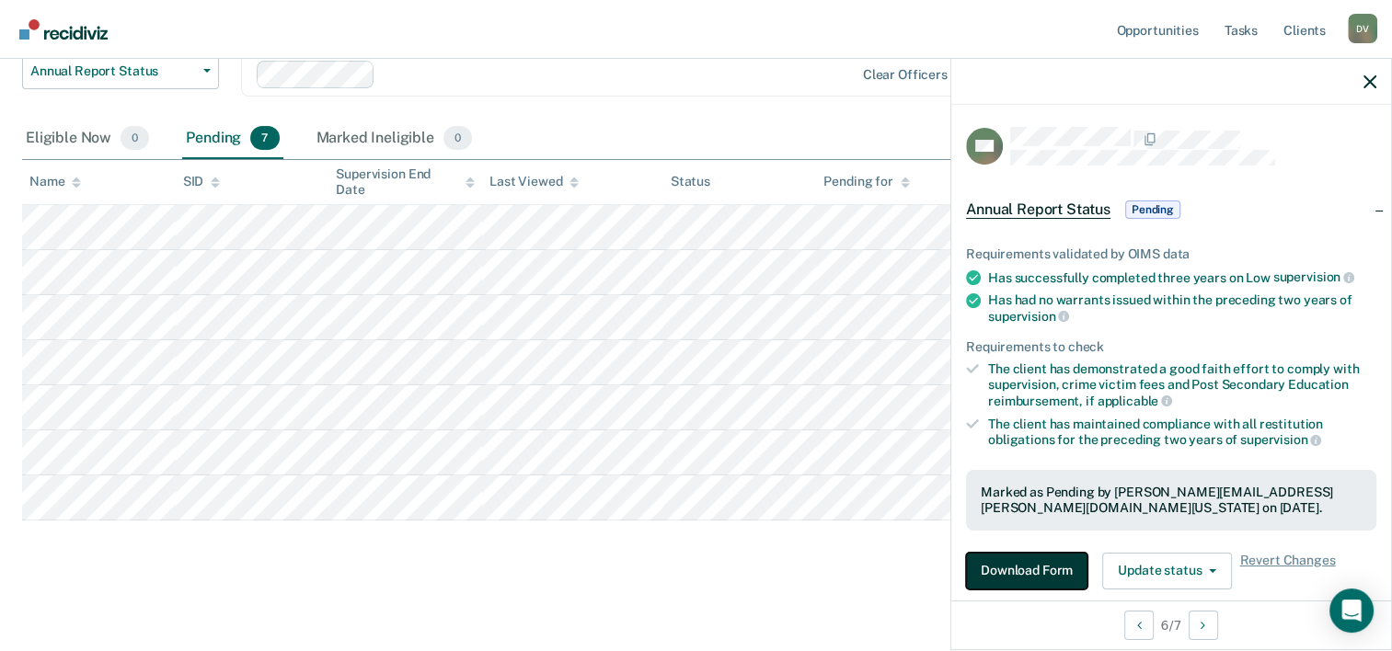
click at [1036, 569] on button "Download Form" at bounding box center [1026, 571] width 121 height 37
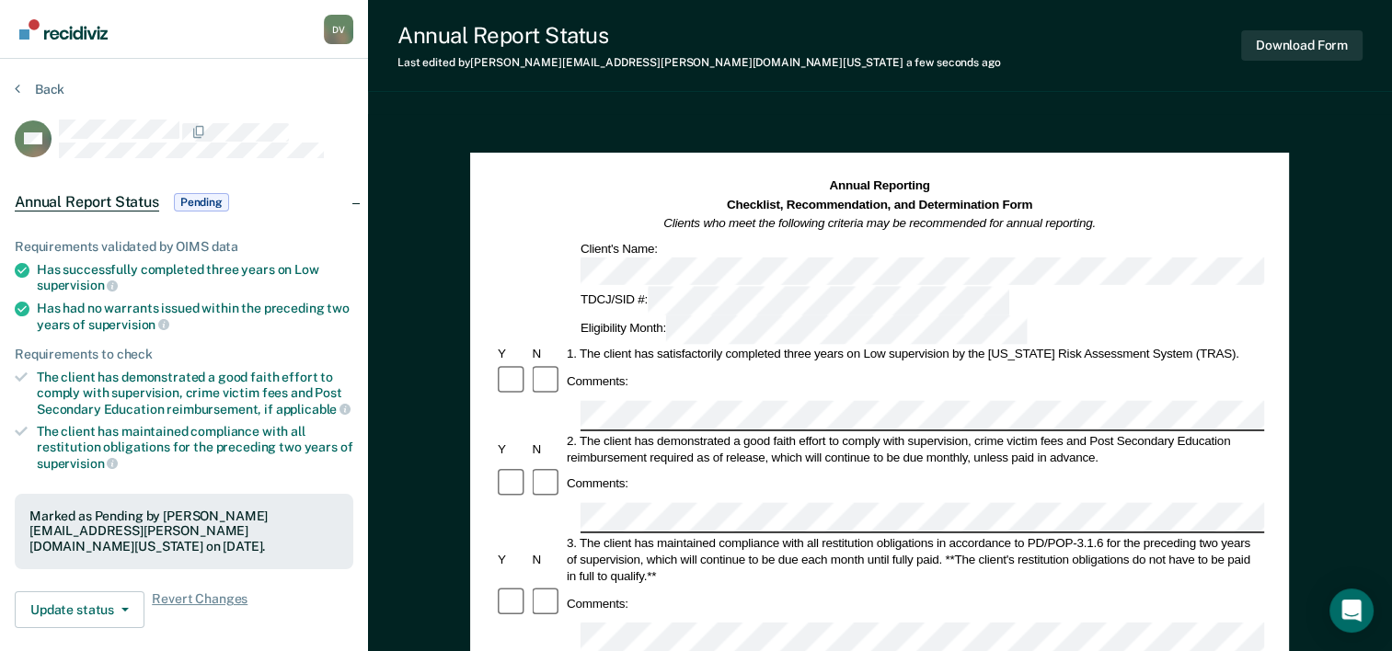
click at [1310, 52] on button "Download Form" at bounding box center [1301, 45] width 121 height 30
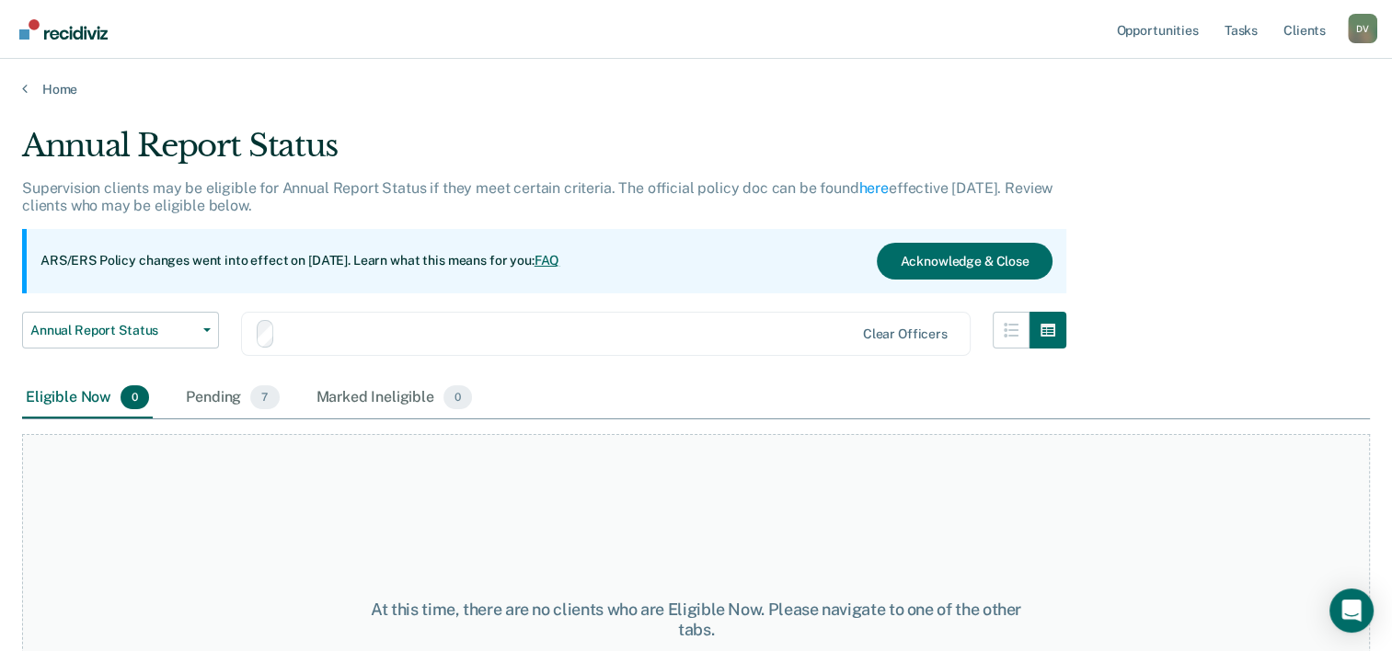
scroll to position [153, 0]
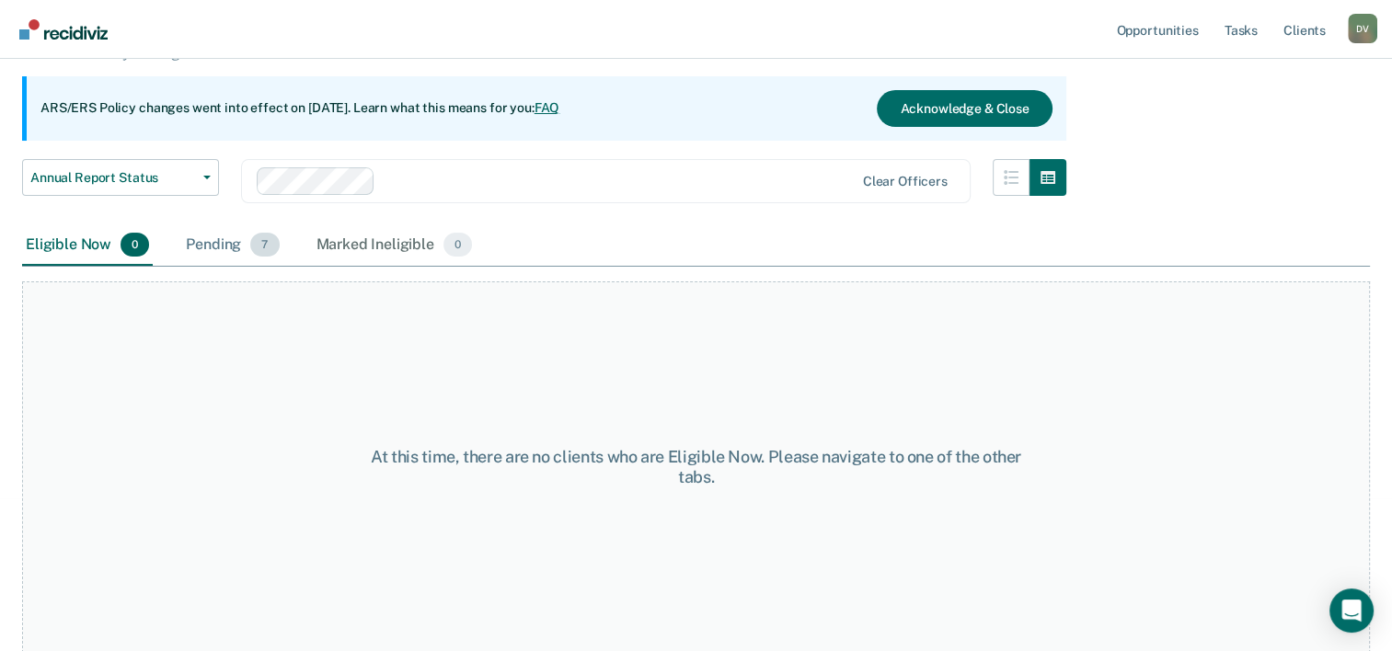
click at [213, 243] on div "Pending 7" at bounding box center [232, 245] width 100 height 40
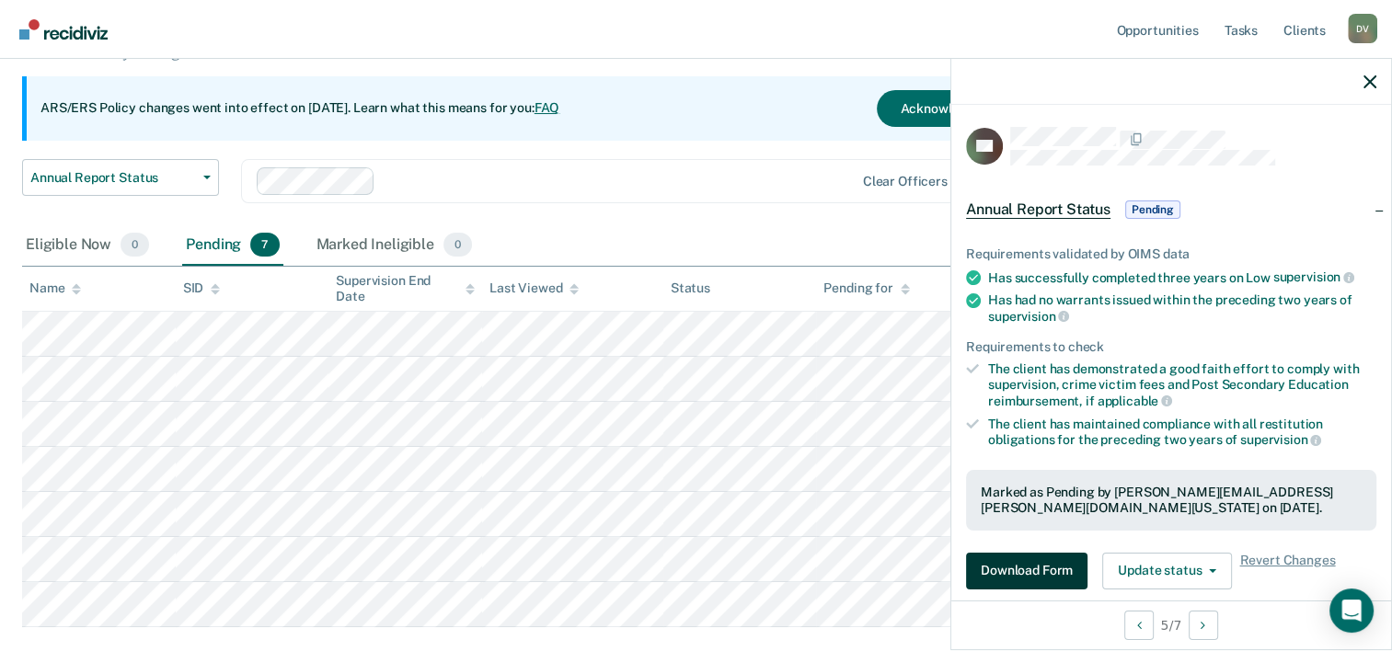
click at [1028, 567] on button "Download Form" at bounding box center [1026, 571] width 121 height 37
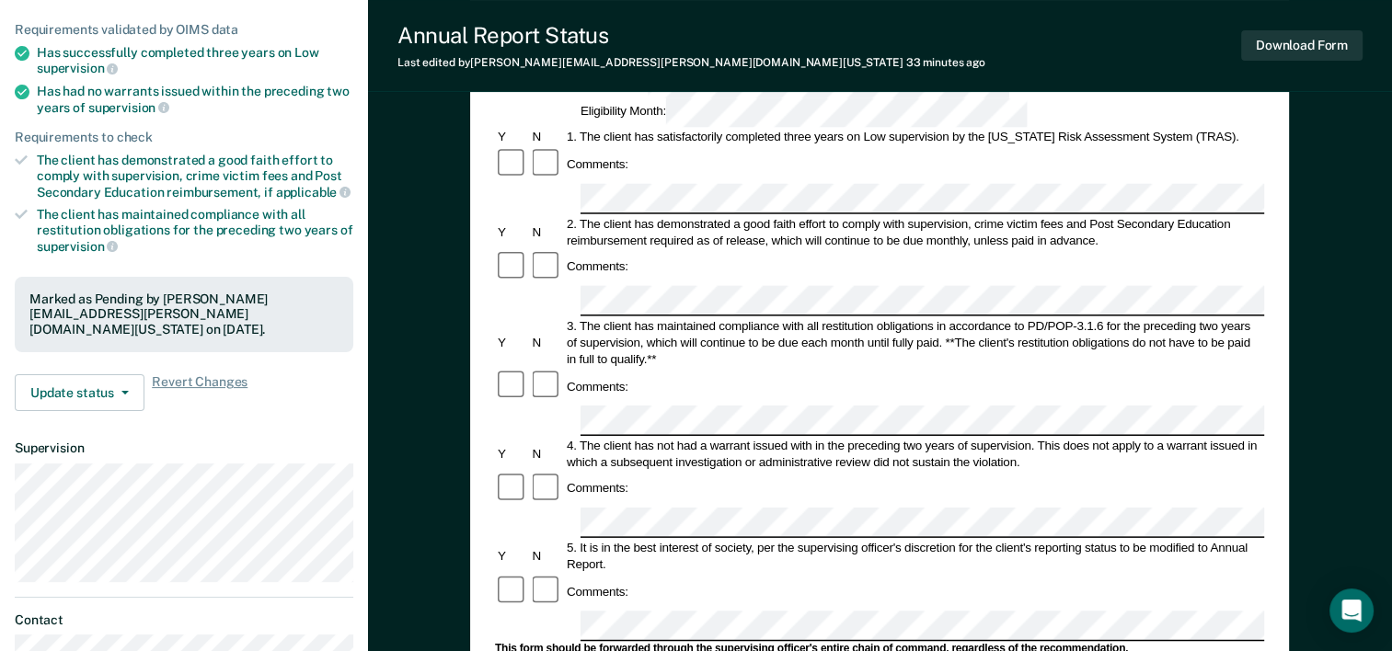
scroll to position [220, 0]
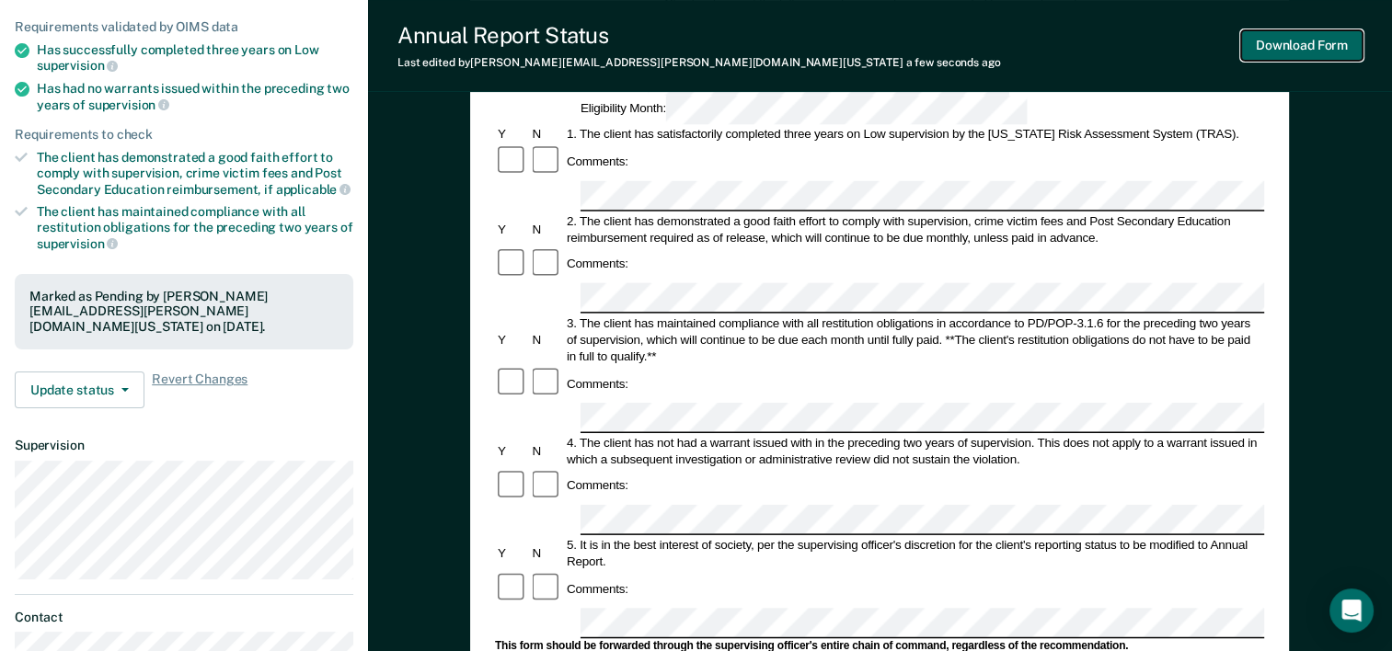
click at [1349, 52] on button "Download Form" at bounding box center [1301, 45] width 121 height 30
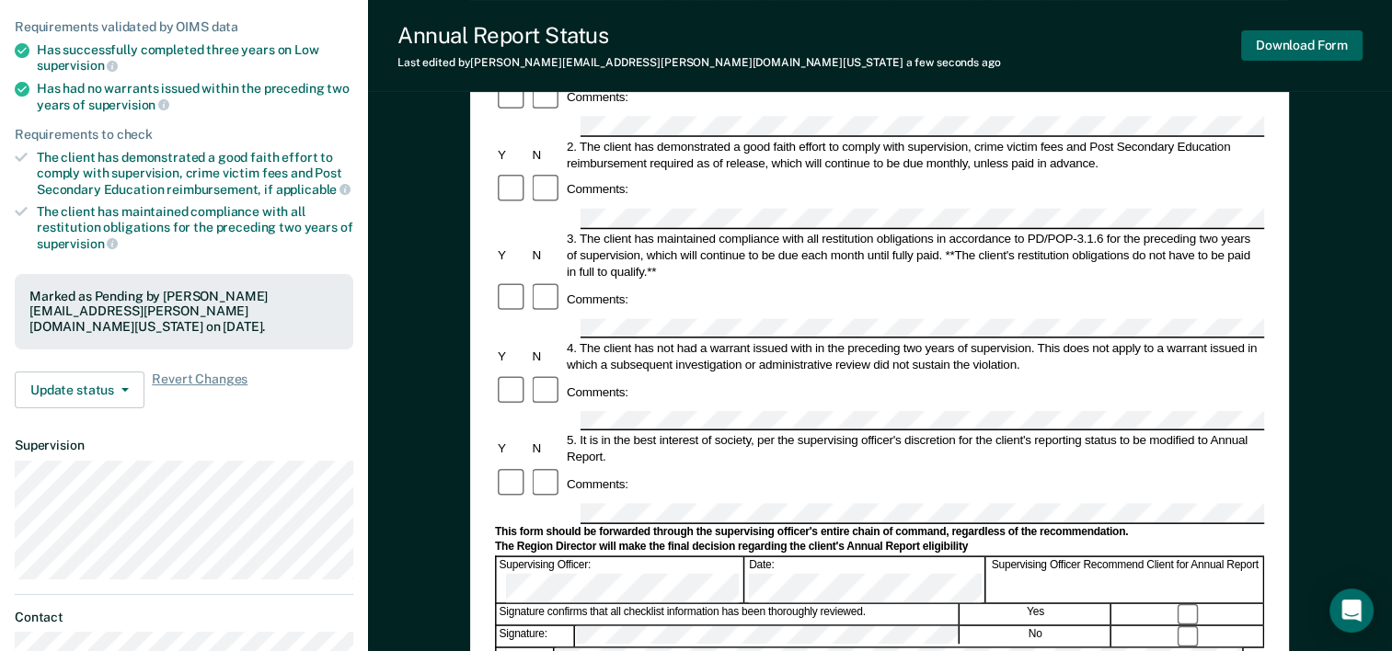
click at [1287, 50] on button "Download Form" at bounding box center [1301, 45] width 121 height 30
click at [20, 190] on li "The client has demonstrated a good faith effort to comply with supervision, cri…" at bounding box center [184, 173] width 339 height 47
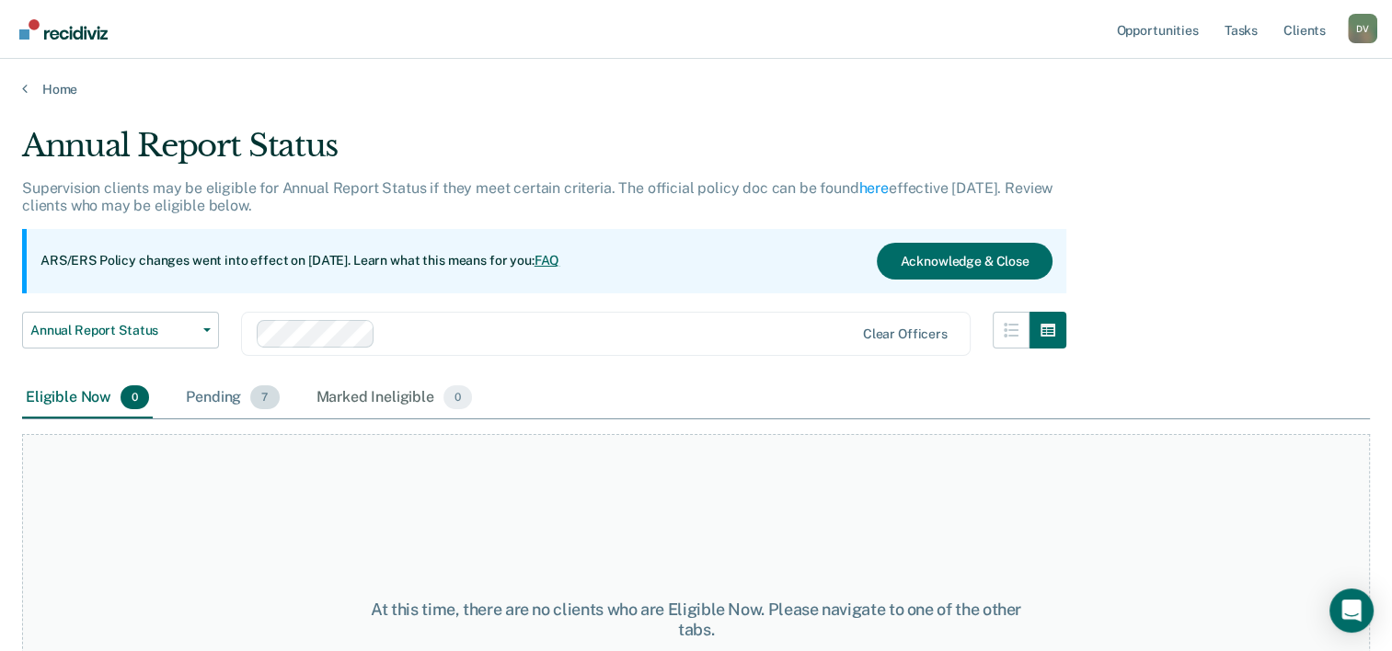
click at [223, 385] on div "Pending 7" at bounding box center [232, 398] width 100 height 40
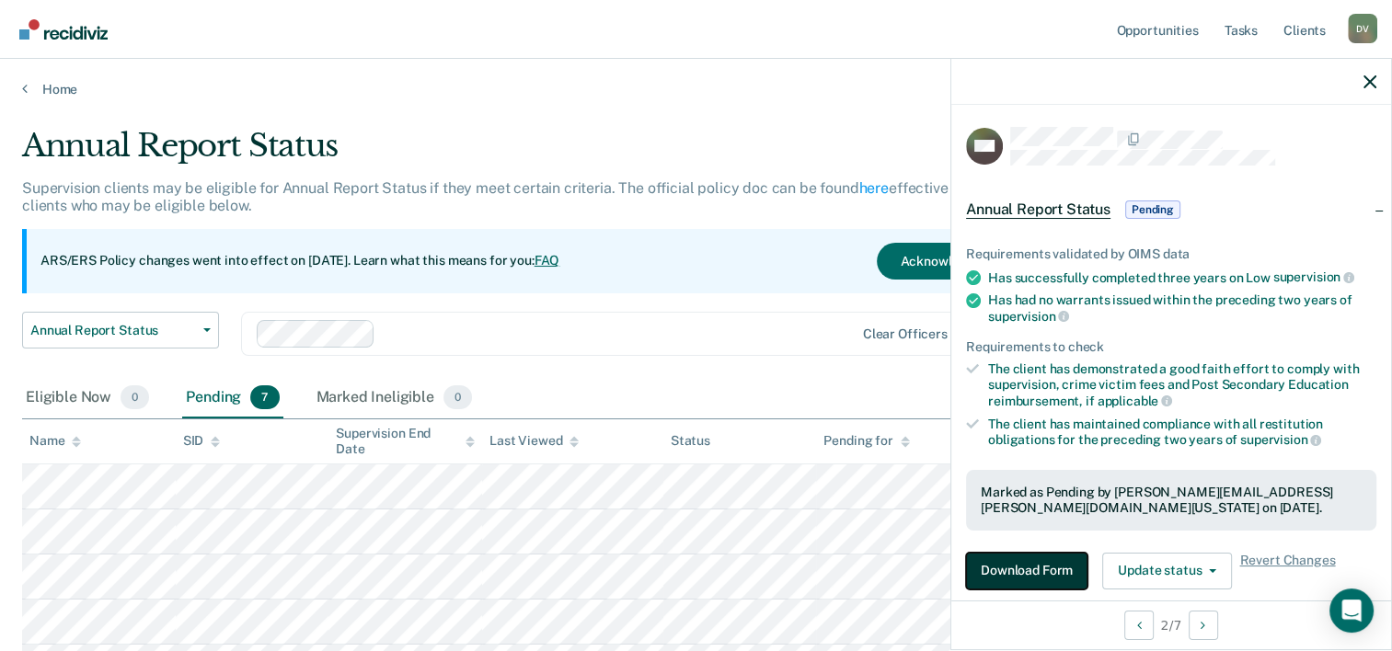
click at [1016, 578] on button "Download Form" at bounding box center [1026, 571] width 121 height 37
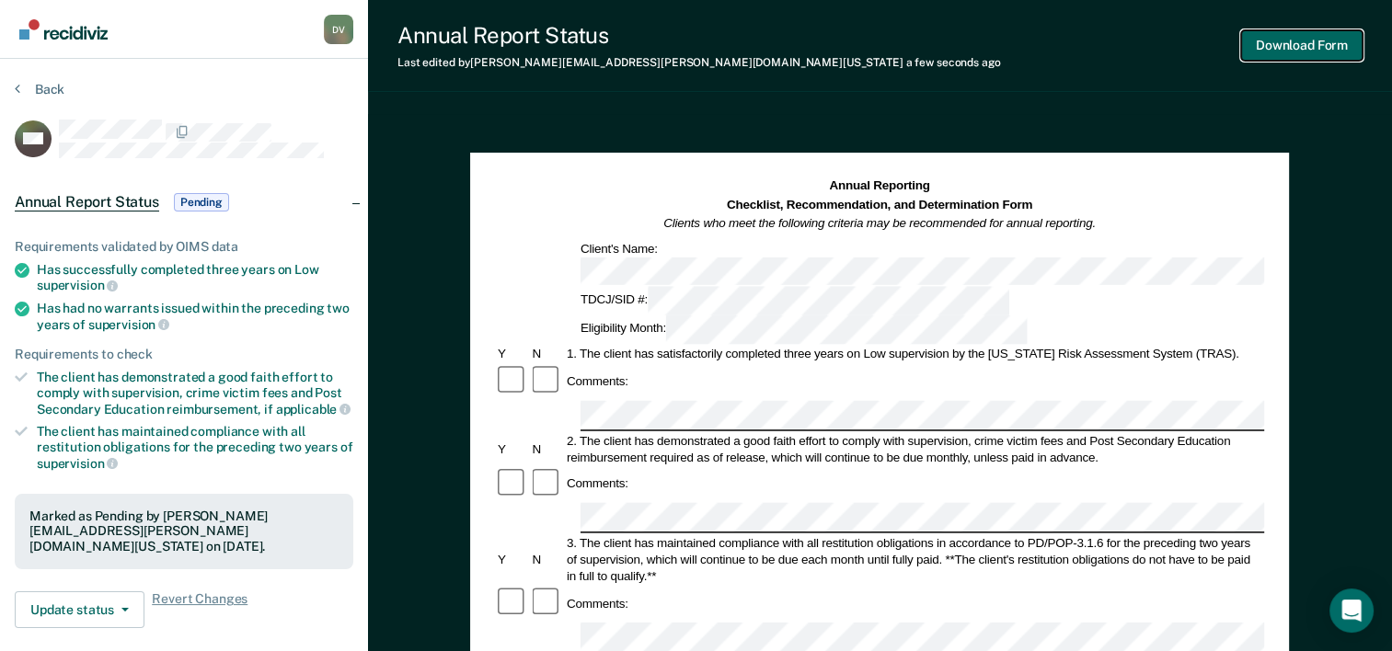
click at [1340, 48] on button "Download Form" at bounding box center [1301, 45] width 121 height 30
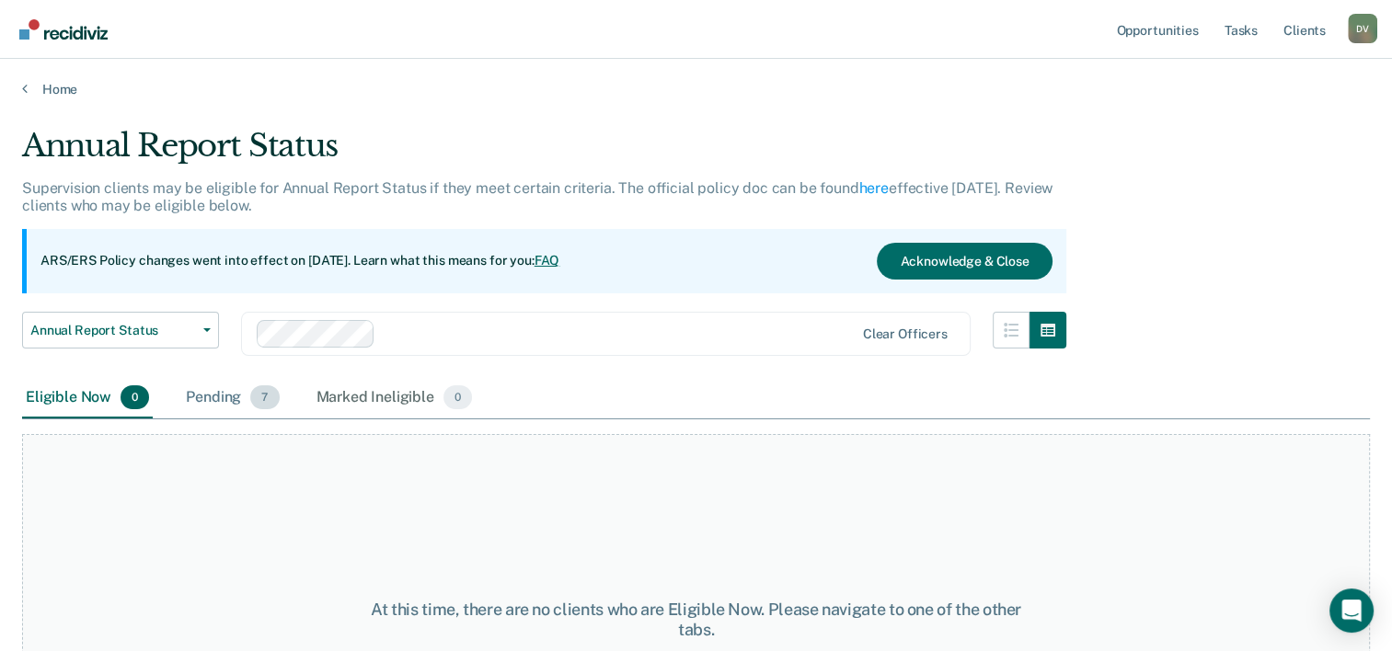
click at [237, 392] on div "Pending 7" at bounding box center [232, 398] width 100 height 40
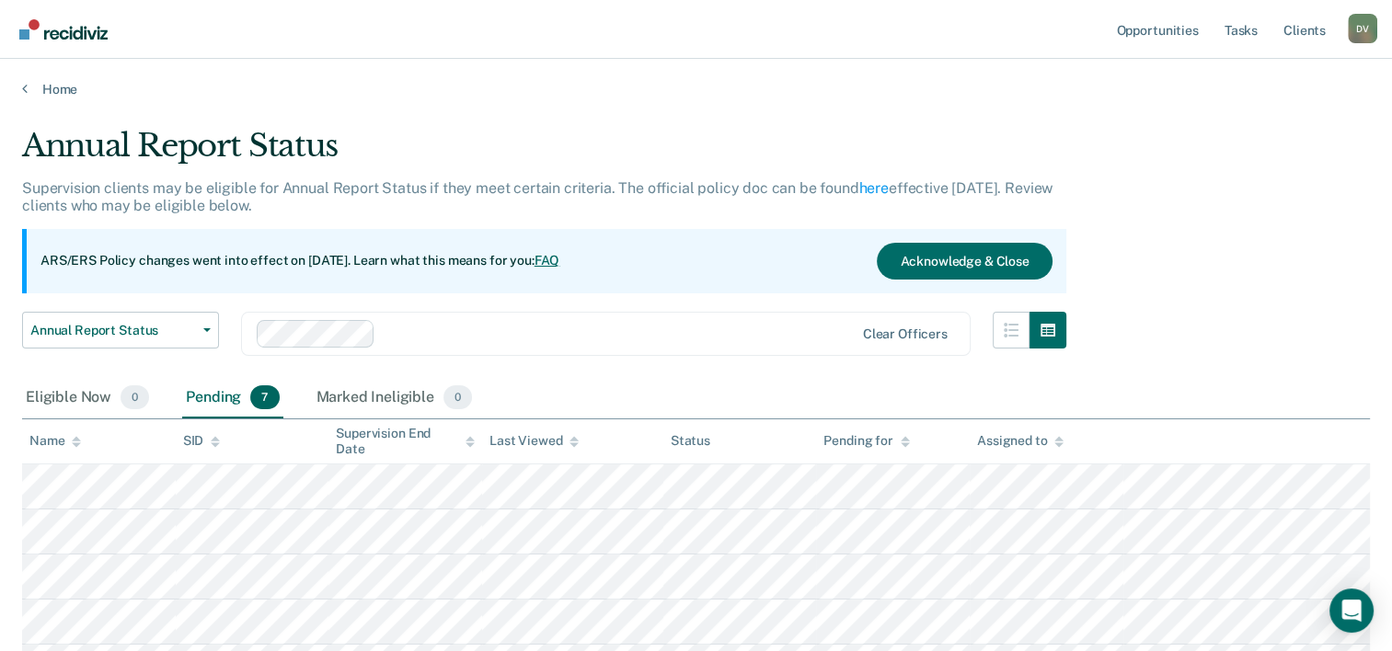
scroll to position [127, 0]
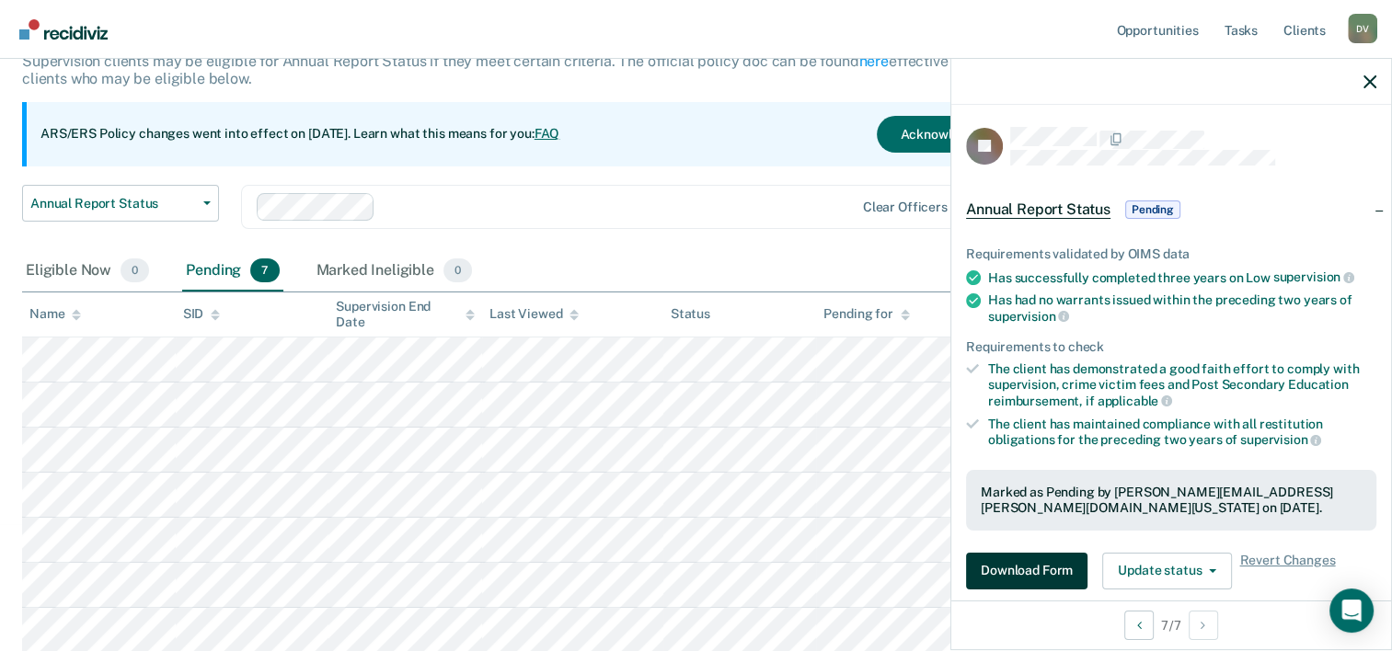
click at [1025, 563] on button "Download Form" at bounding box center [1026, 571] width 121 height 37
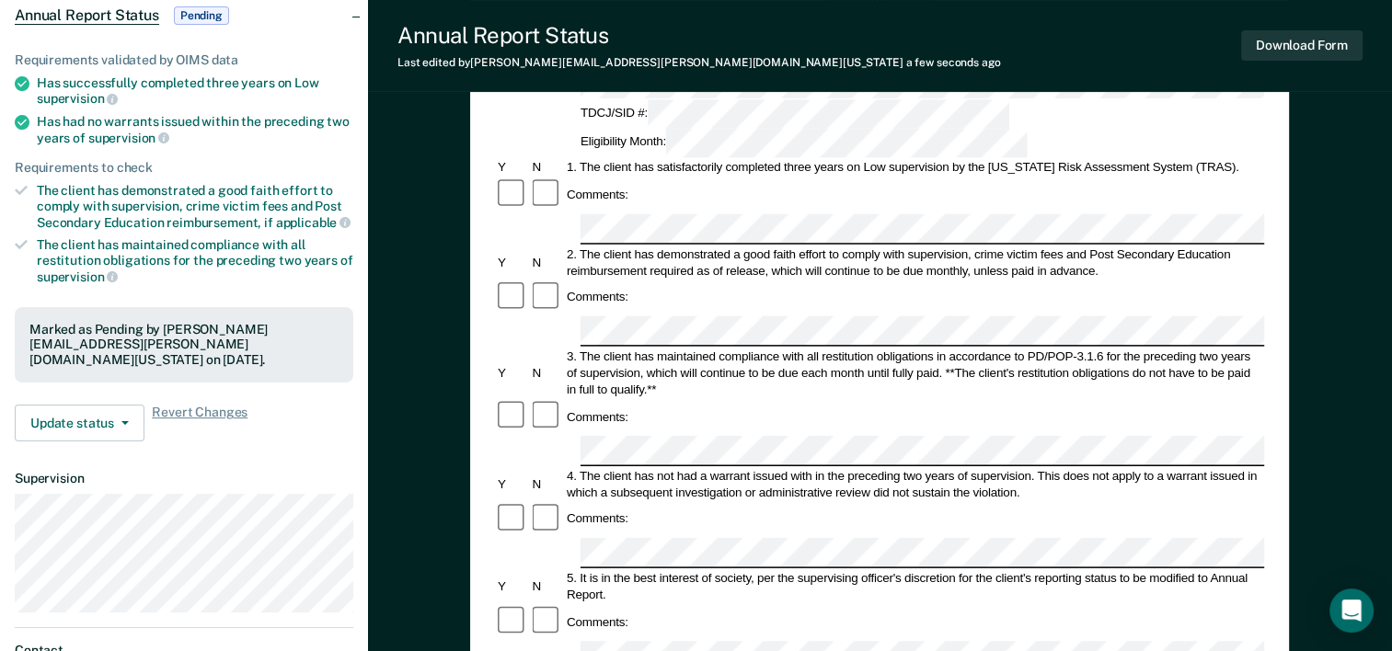
scroll to position [186, 0]
click at [1295, 52] on button "Download Form" at bounding box center [1301, 45] width 121 height 30
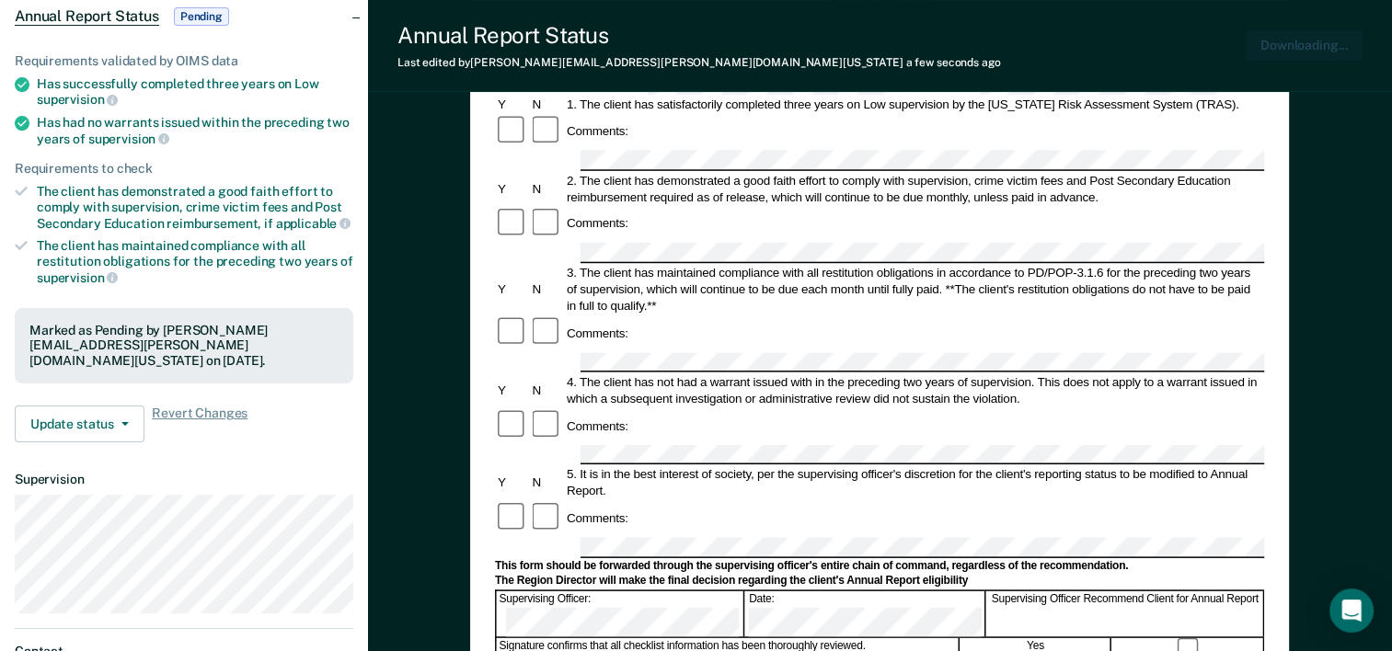
scroll to position [0, 0]
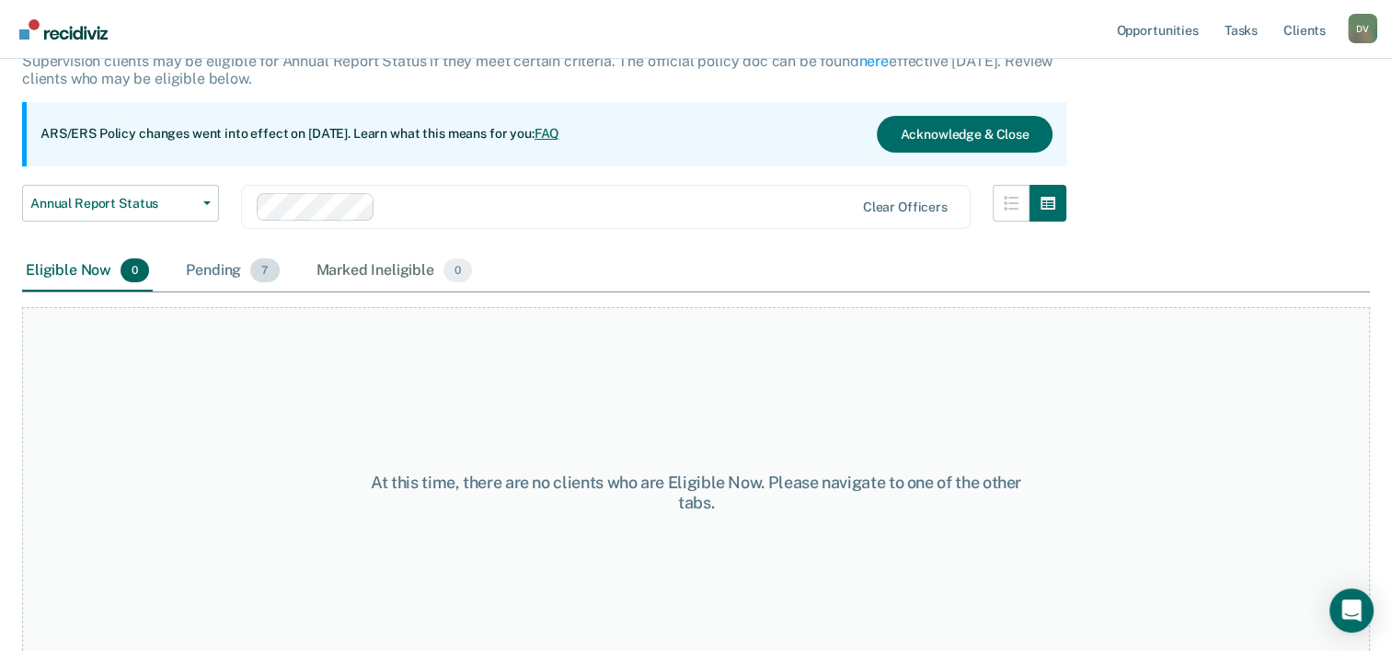
click at [245, 251] on div "Pending 7" at bounding box center [232, 271] width 100 height 40
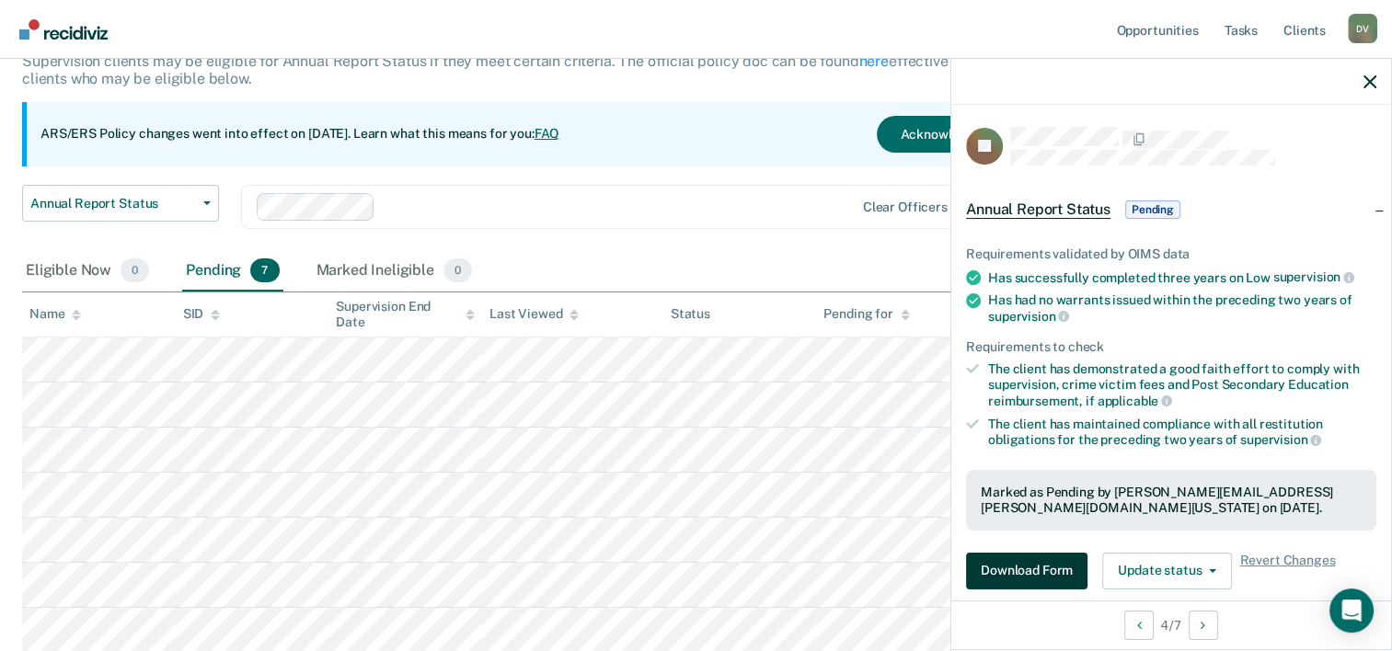
click at [1027, 562] on button "Download Form" at bounding box center [1026, 571] width 121 height 37
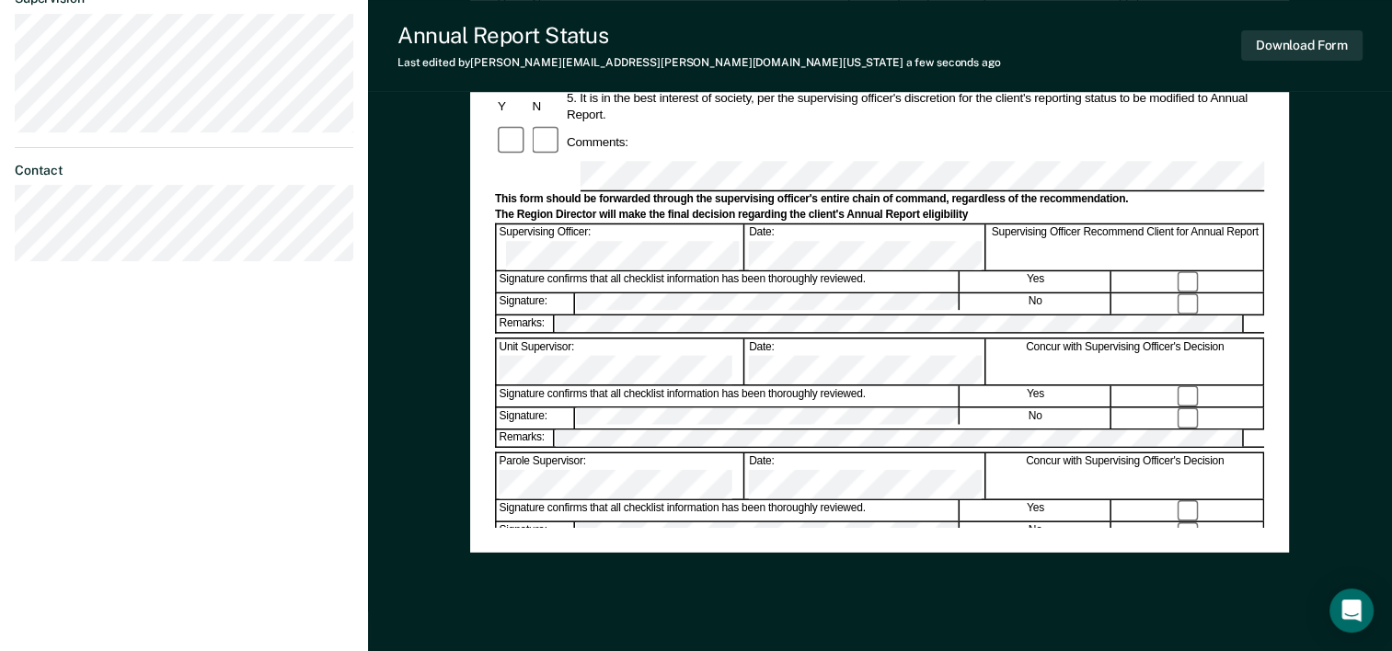
scroll to position [636, 0]
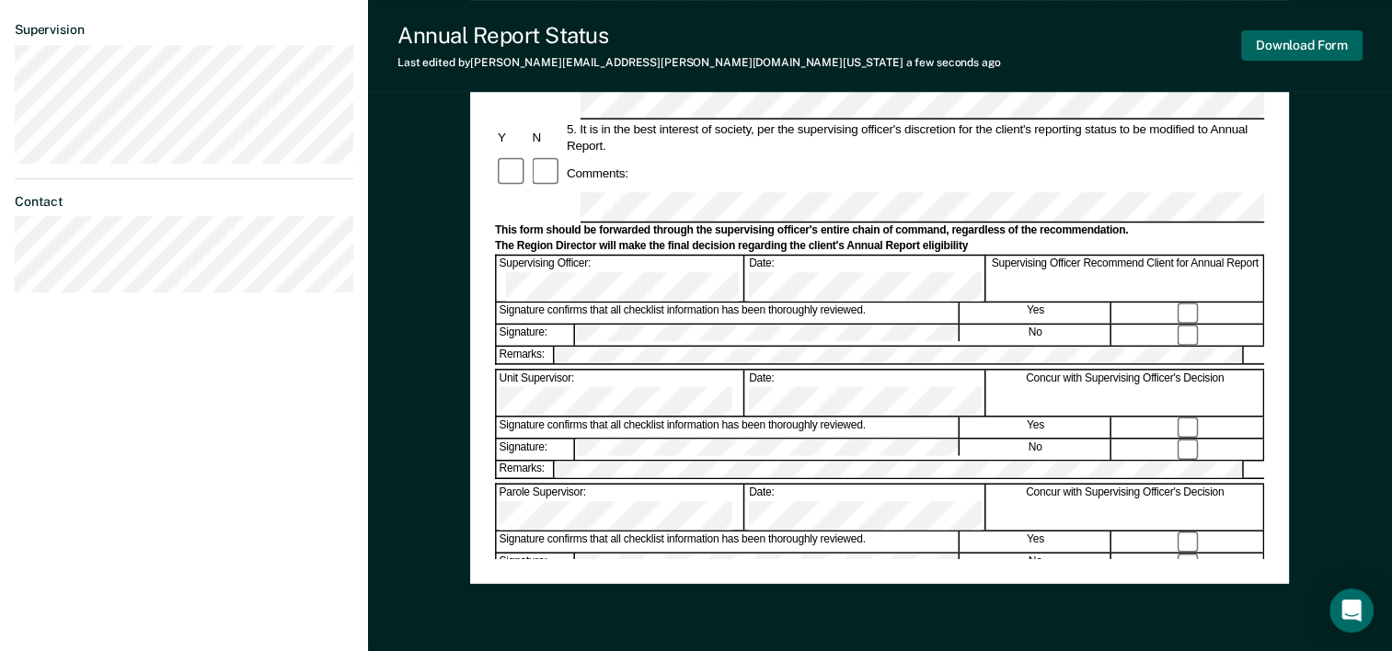
click at [1313, 44] on button "Download Form" at bounding box center [1301, 45] width 121 height 30
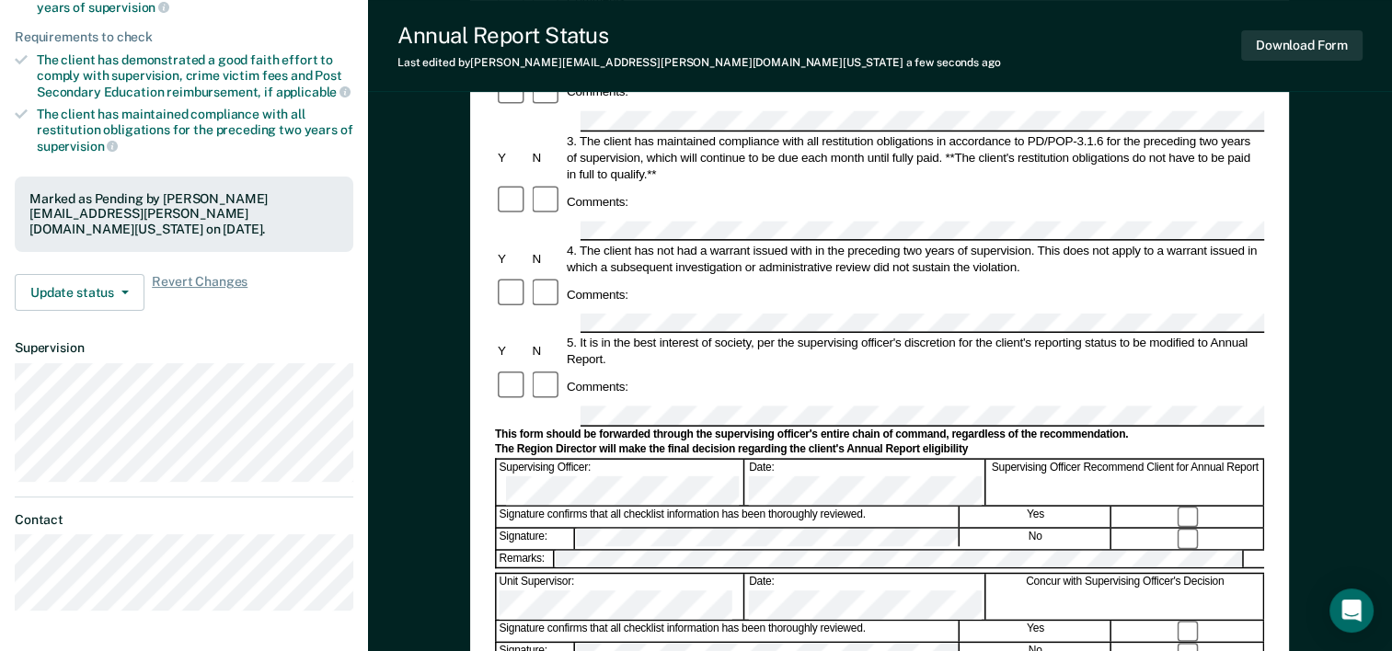
scroll to position [318, 0]
click at [1313, 48] on button "Download Form" at bounding box center [1301, 45] width 121 height 30
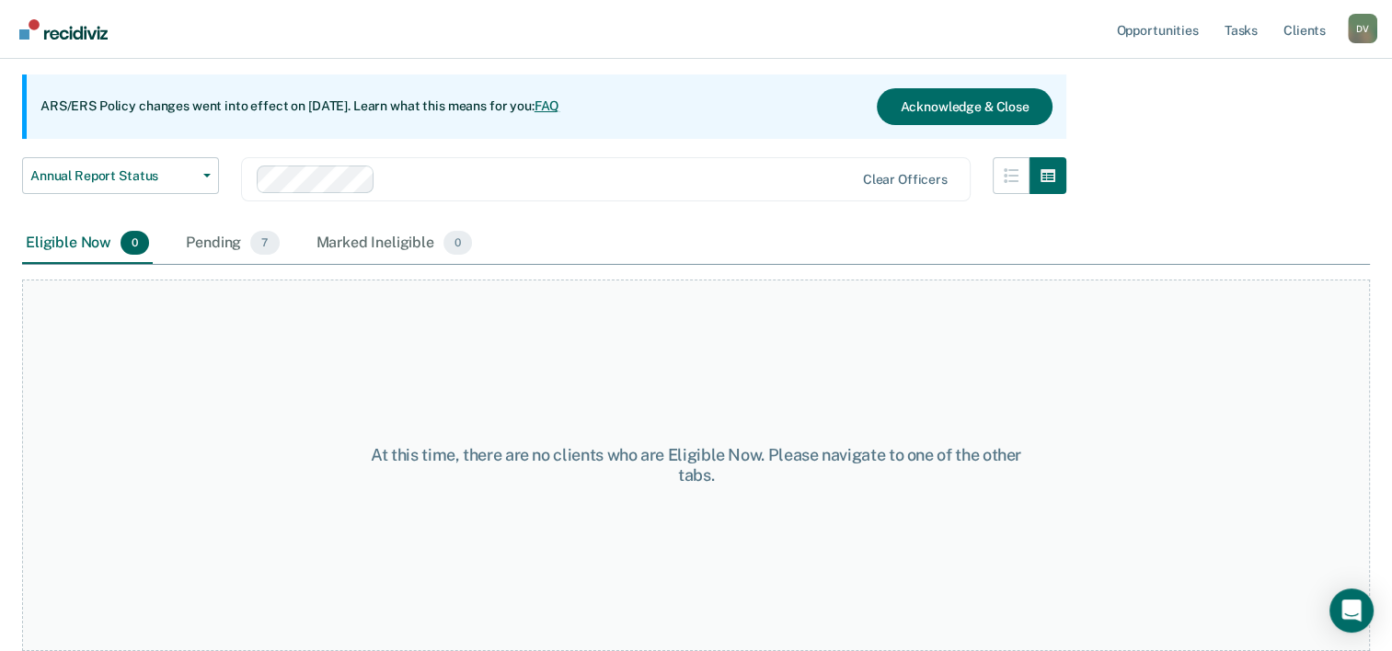
scroll to position [127, 0]
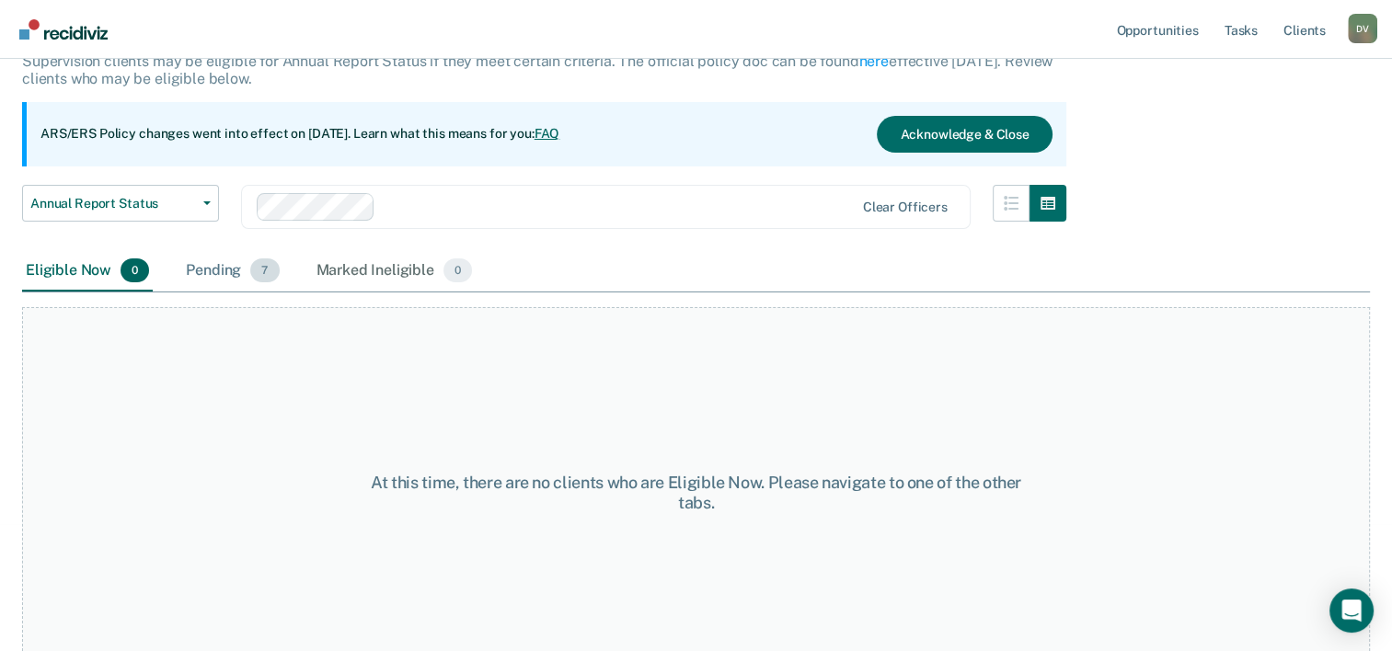
click at [251, 265] on span "7" at bounding box center [264, 271] width 29 height 24
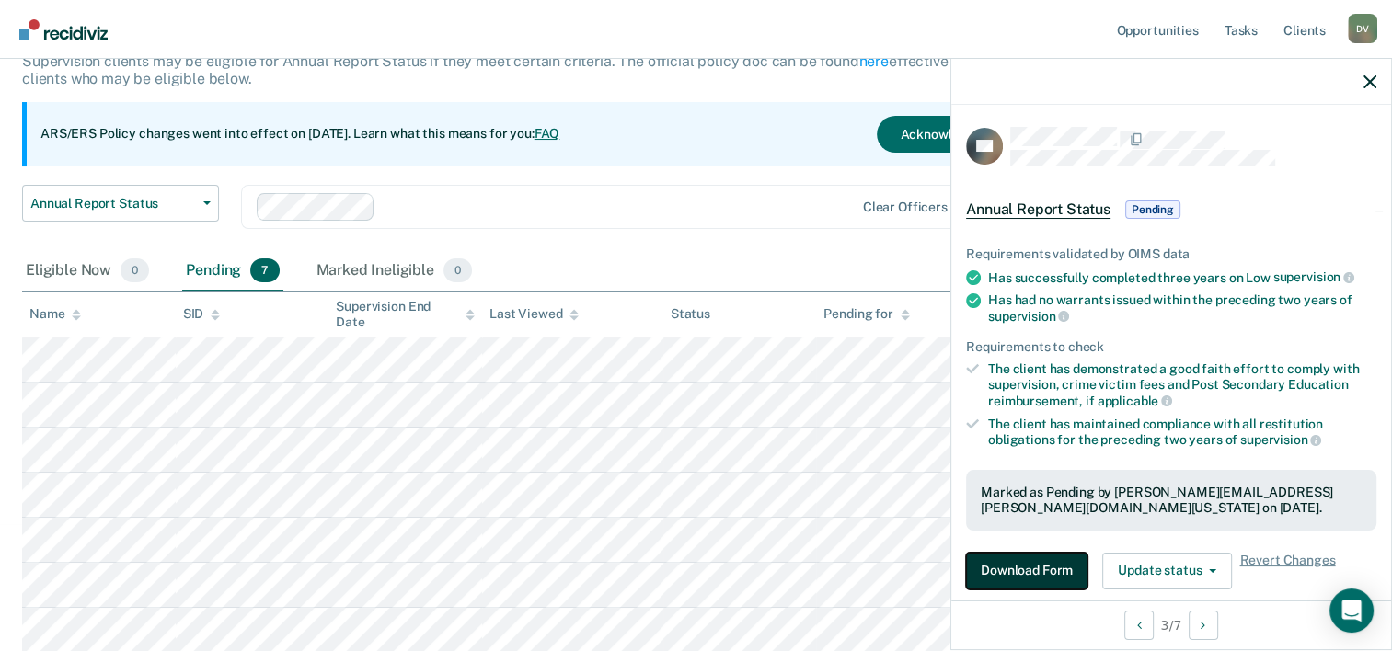
click at [1031, 572] on button "Download Form" at bounding box center [1026, 571] width 121 height 37
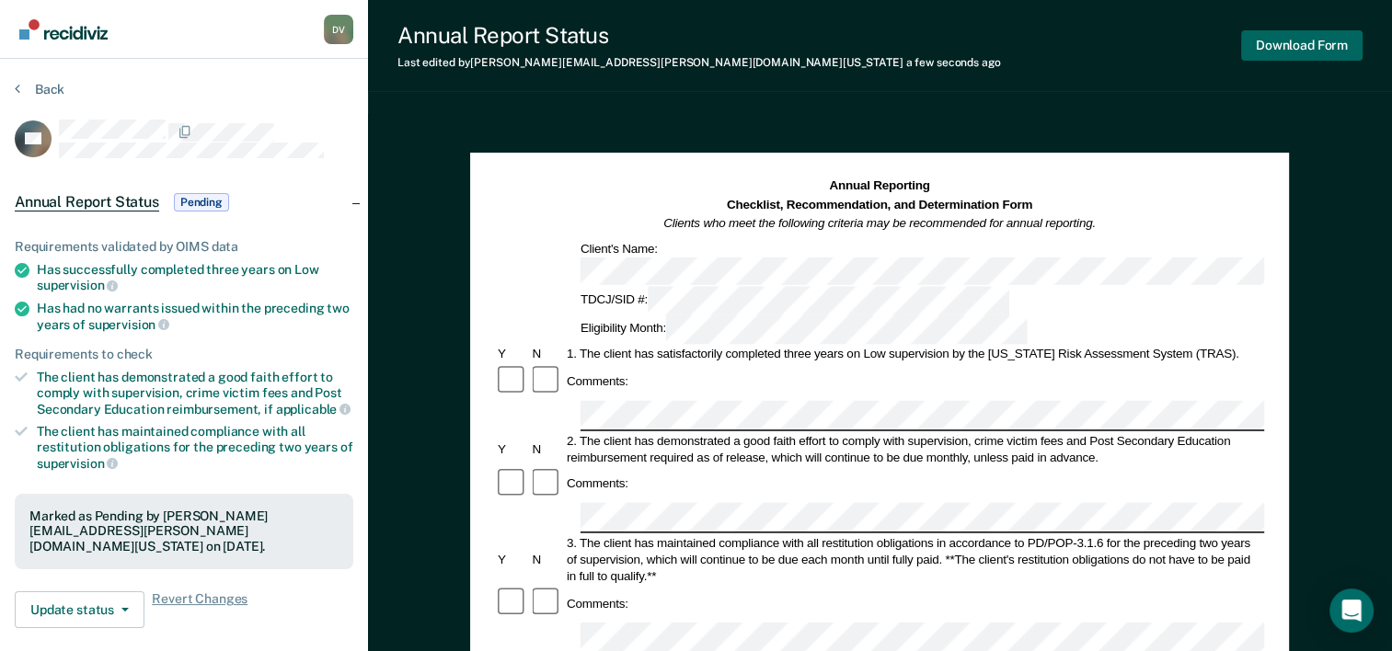
click at [1306, 55] on button "Download Form" at bounding box center [1301, 45] width 121 height 30
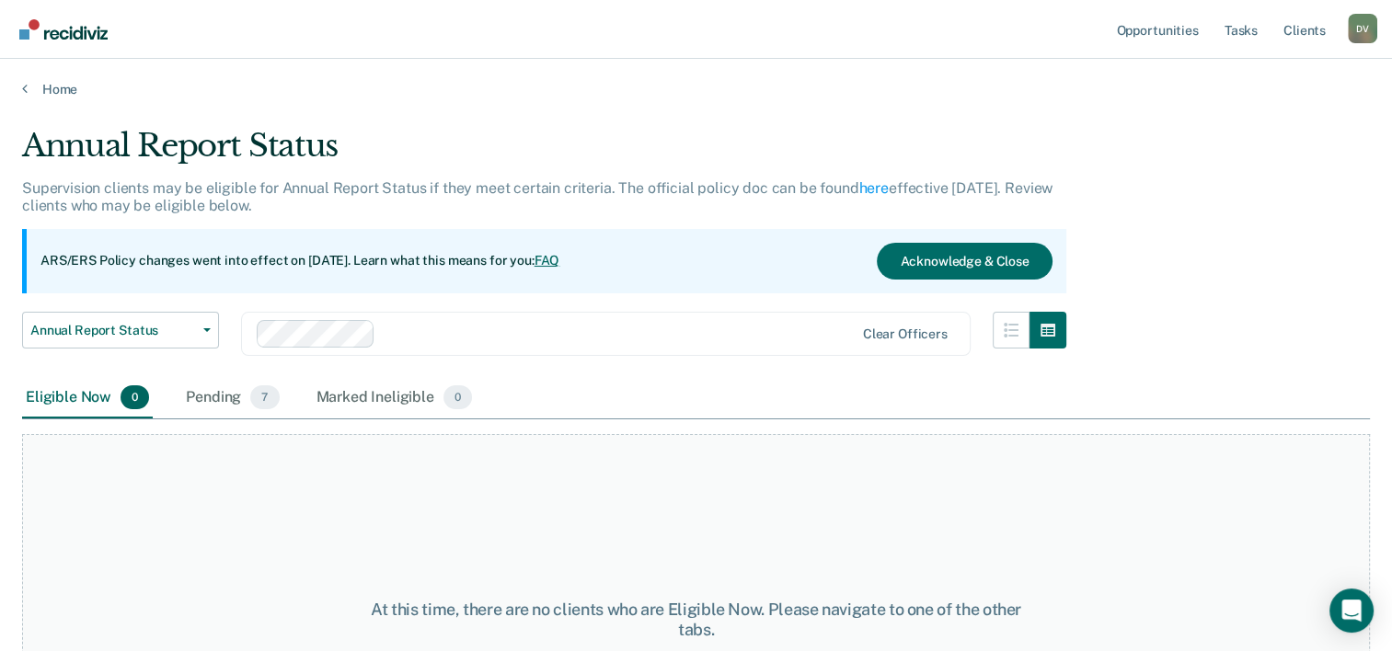
scroll to position [127, 0]
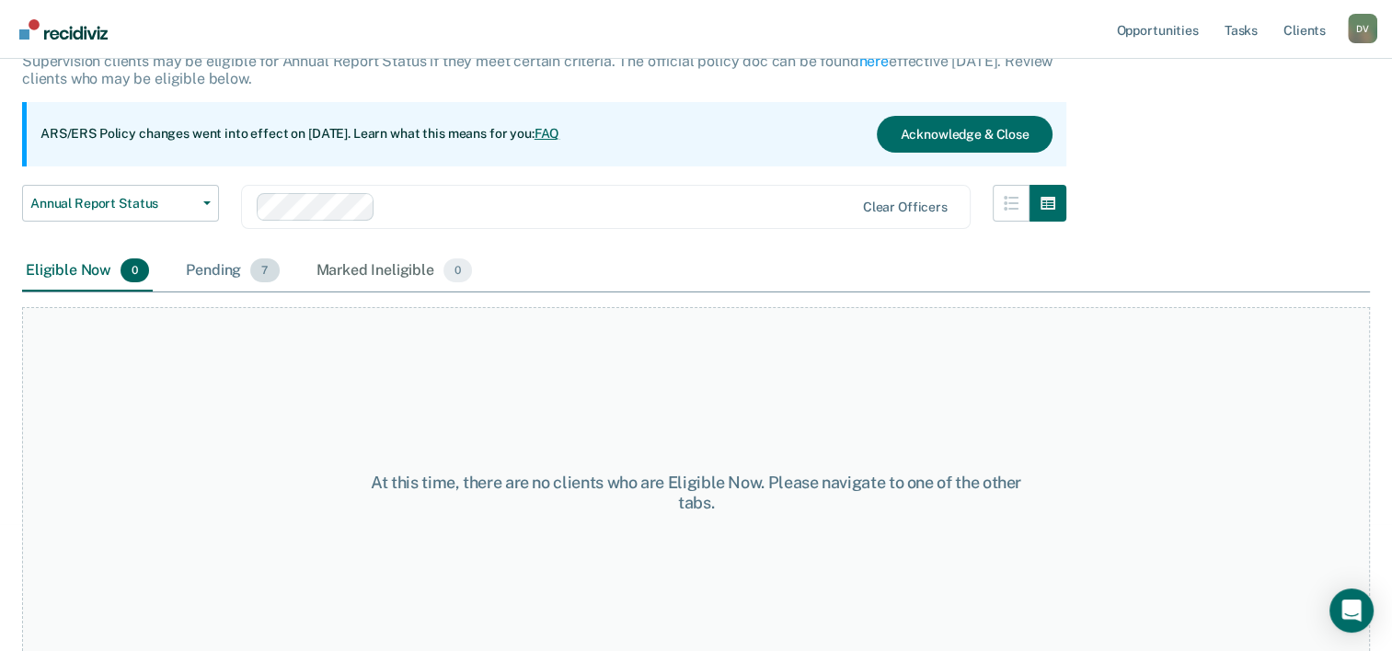
click at [234, 262] on div "Pending 7" at bounding box center [232, 271] width 100 height 40
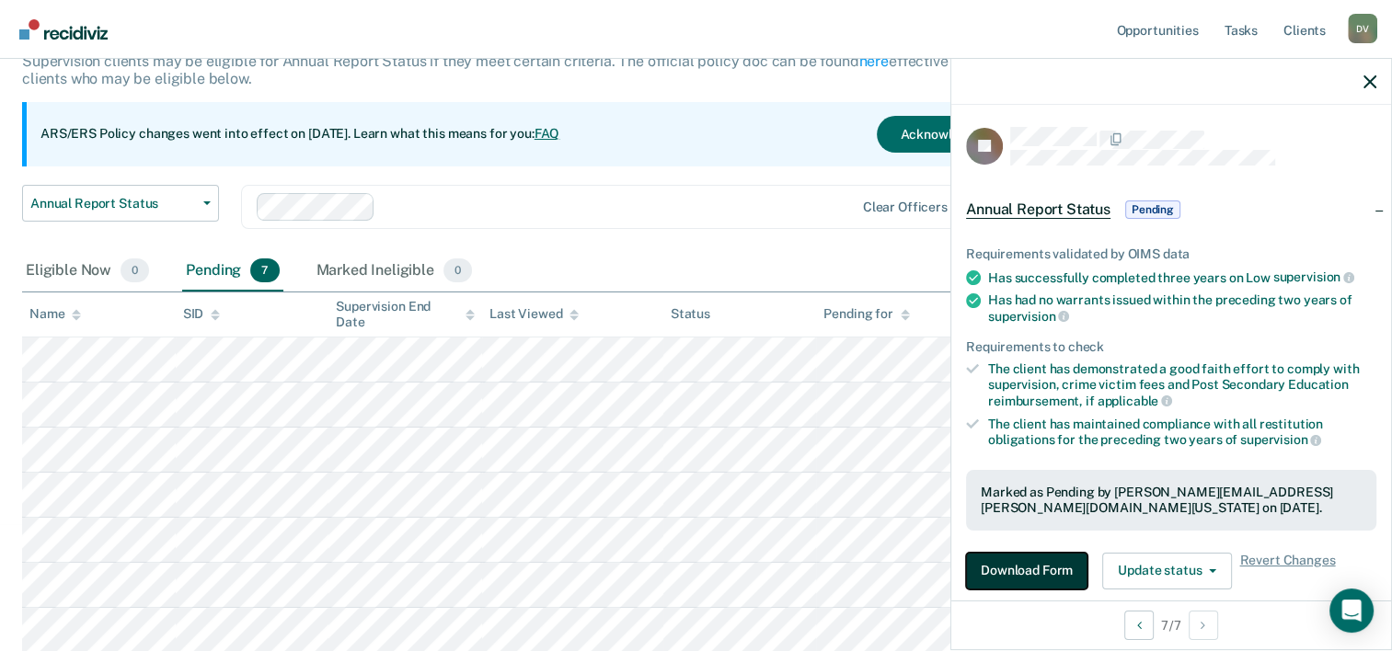
click at [1016, 578] on button "Download Form" at bounding box center [1026, 571] width 121 height 37
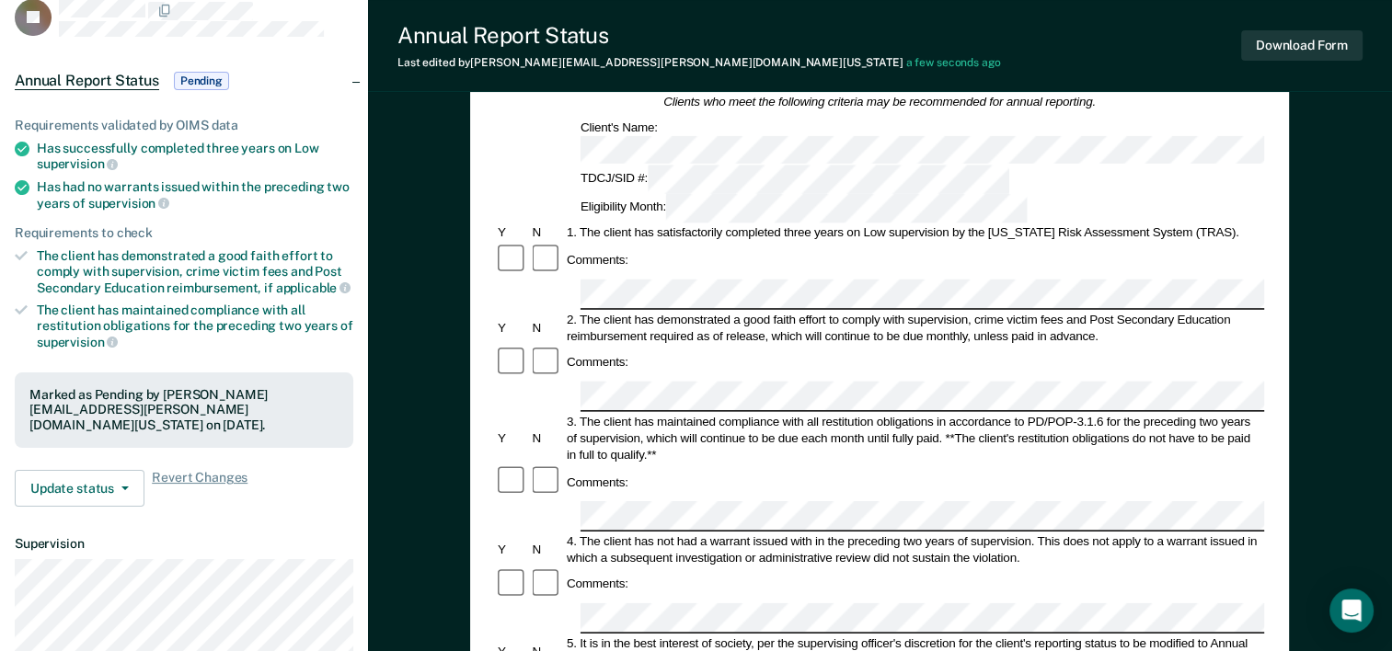
scroll to position [121, 0]
click at [1301, 58] on button "Download Form" at bounding box center [1301, 45] width 121 height 30
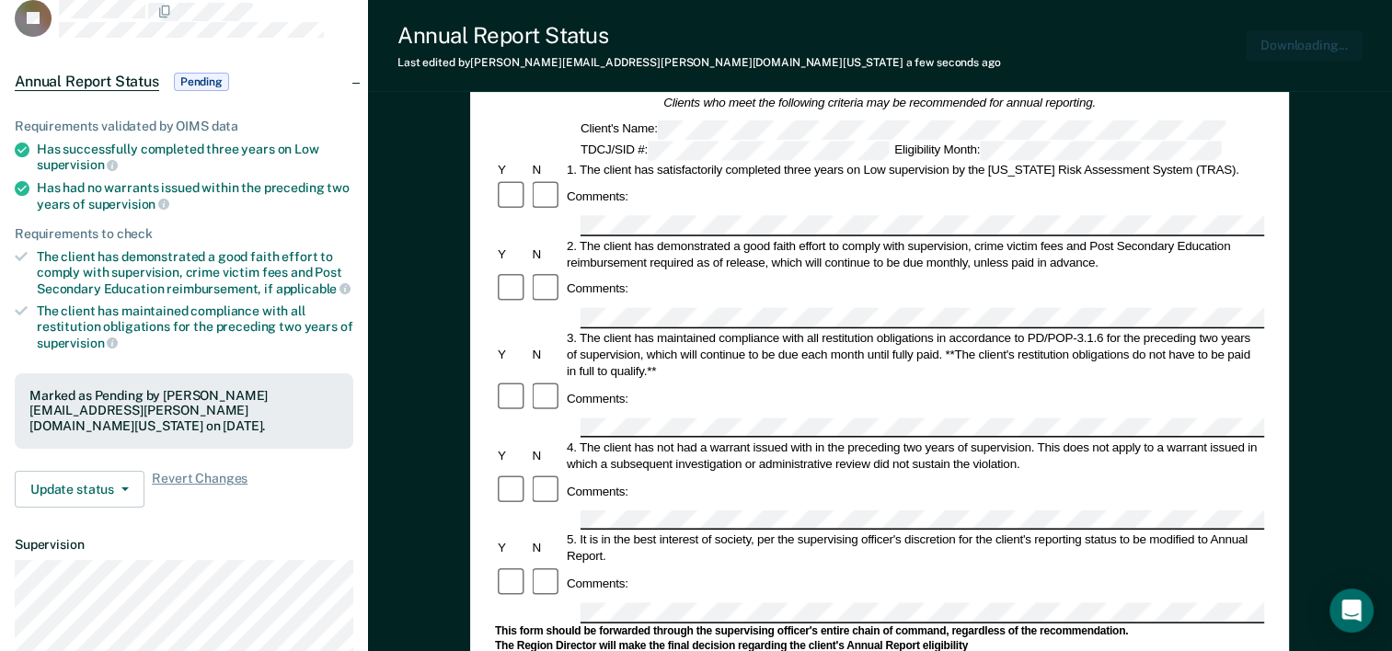
scroll to position [0, 0]
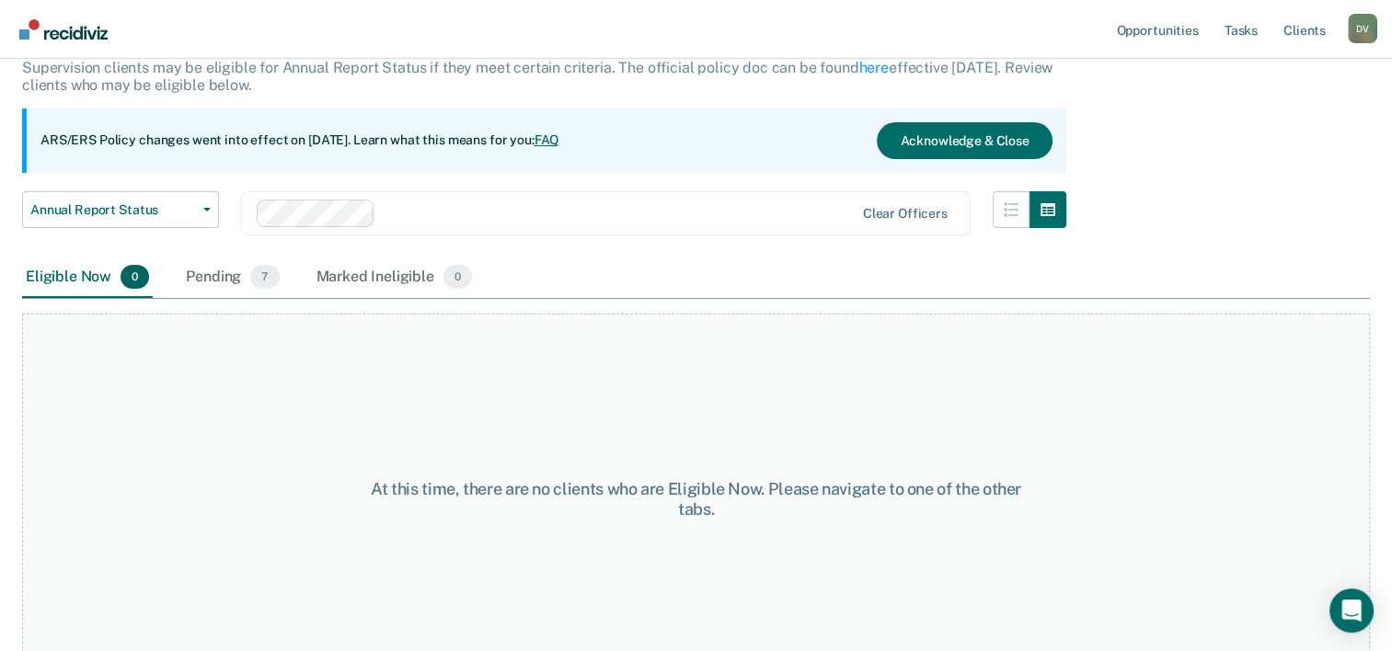
scroll to position [127, 0]
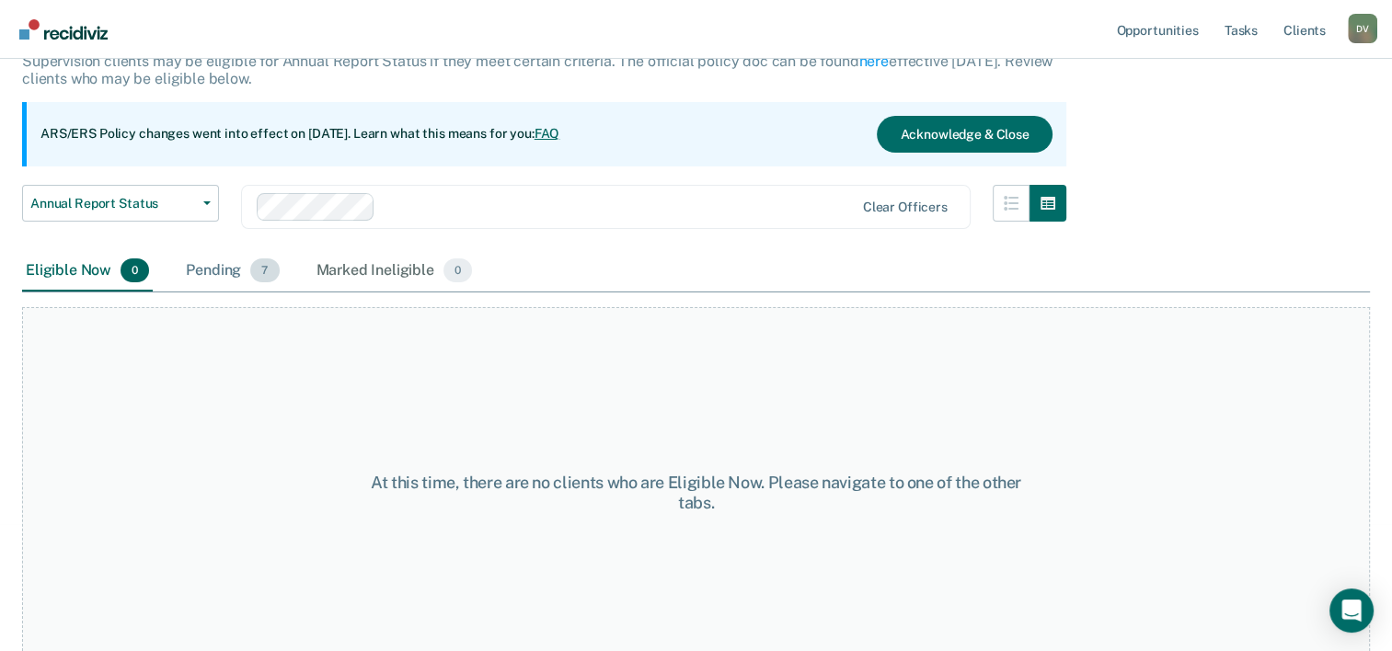
click at [256, 260] on span "7" at bounding box center [264, 271] width 29 height 24
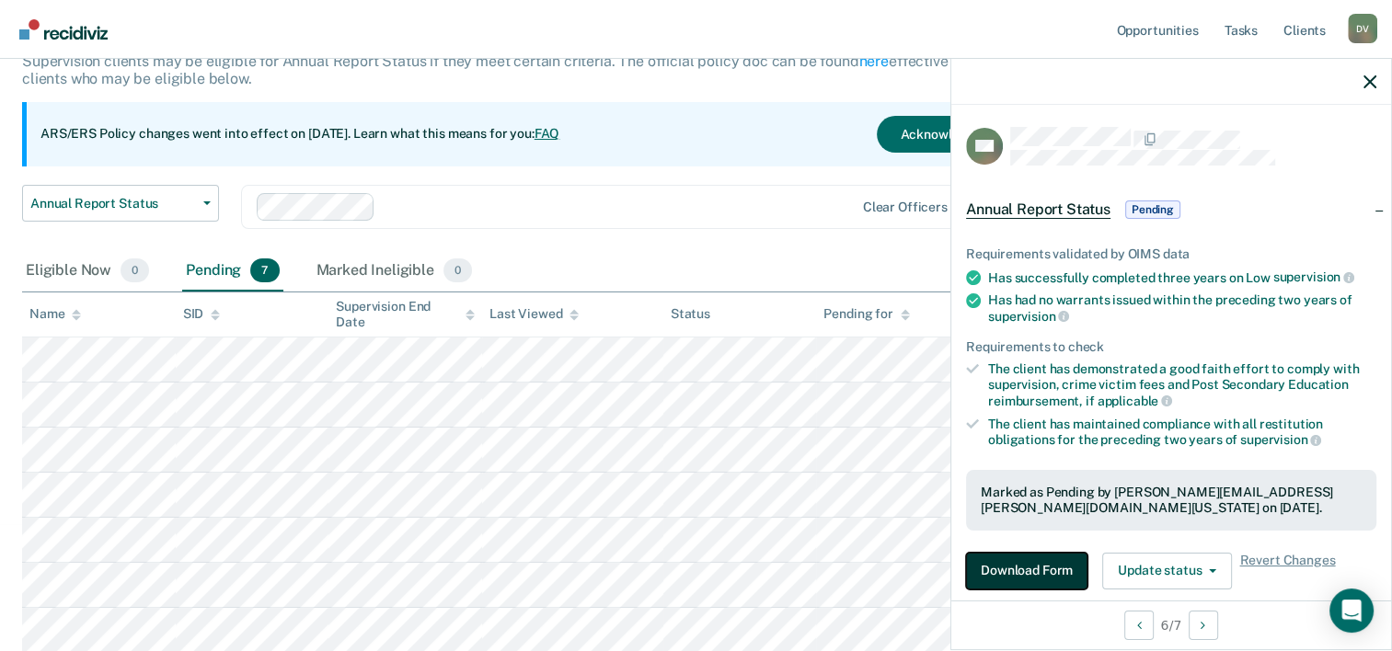
click at [1054, 574] on button "Download Form" at bounding box center [1026, 571] width 121 height 37
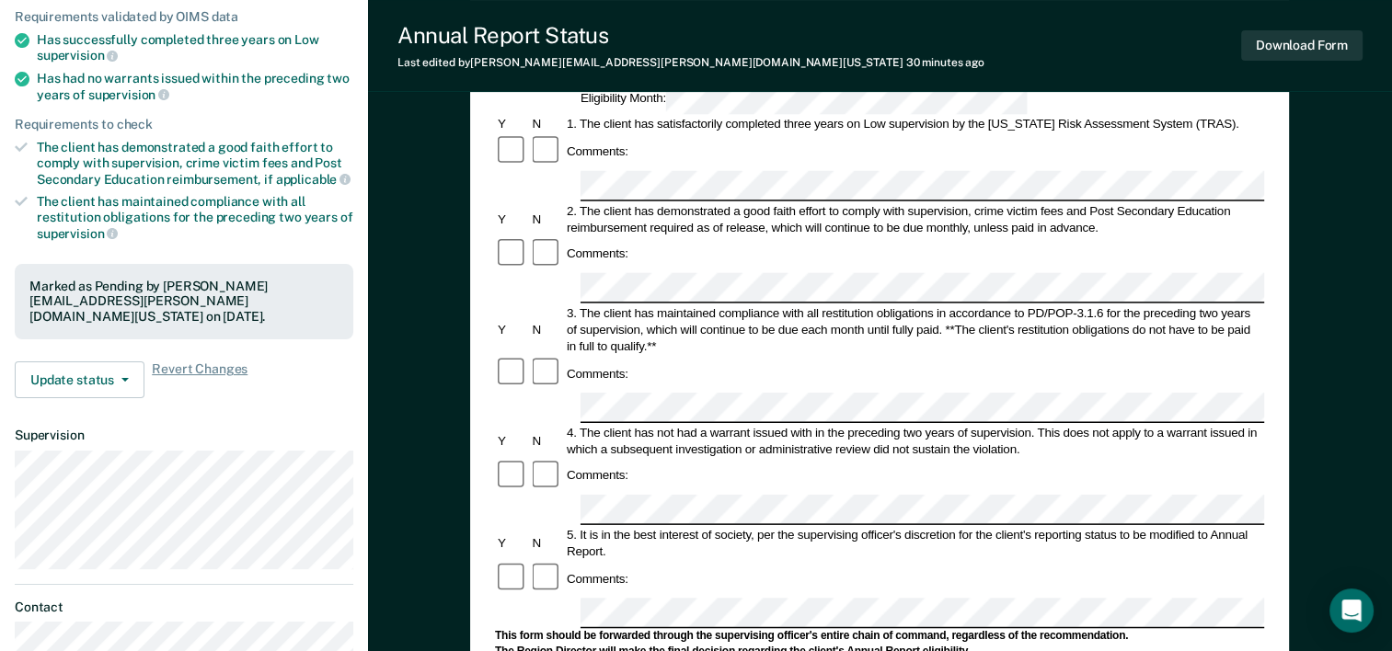
scroll to position [236, 0]
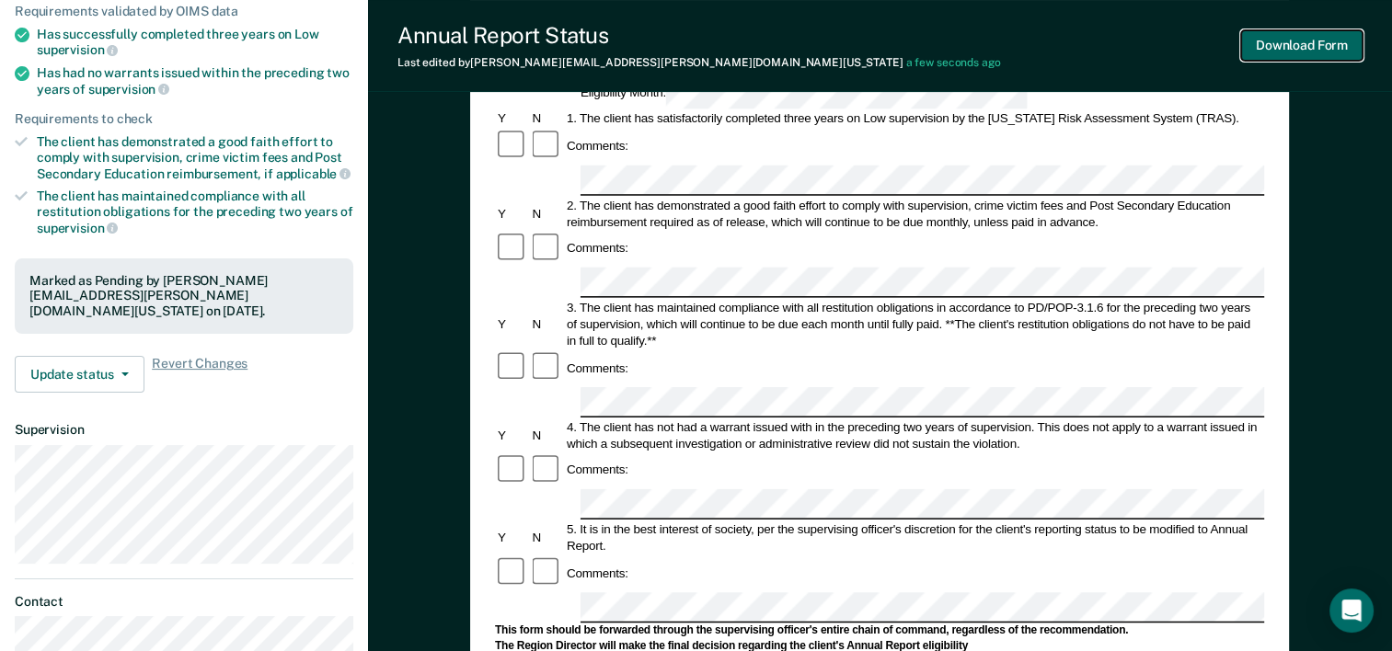
click at [1314, 56] on button "Download Form" at bounding box center [1301, 45] width 121 height 30
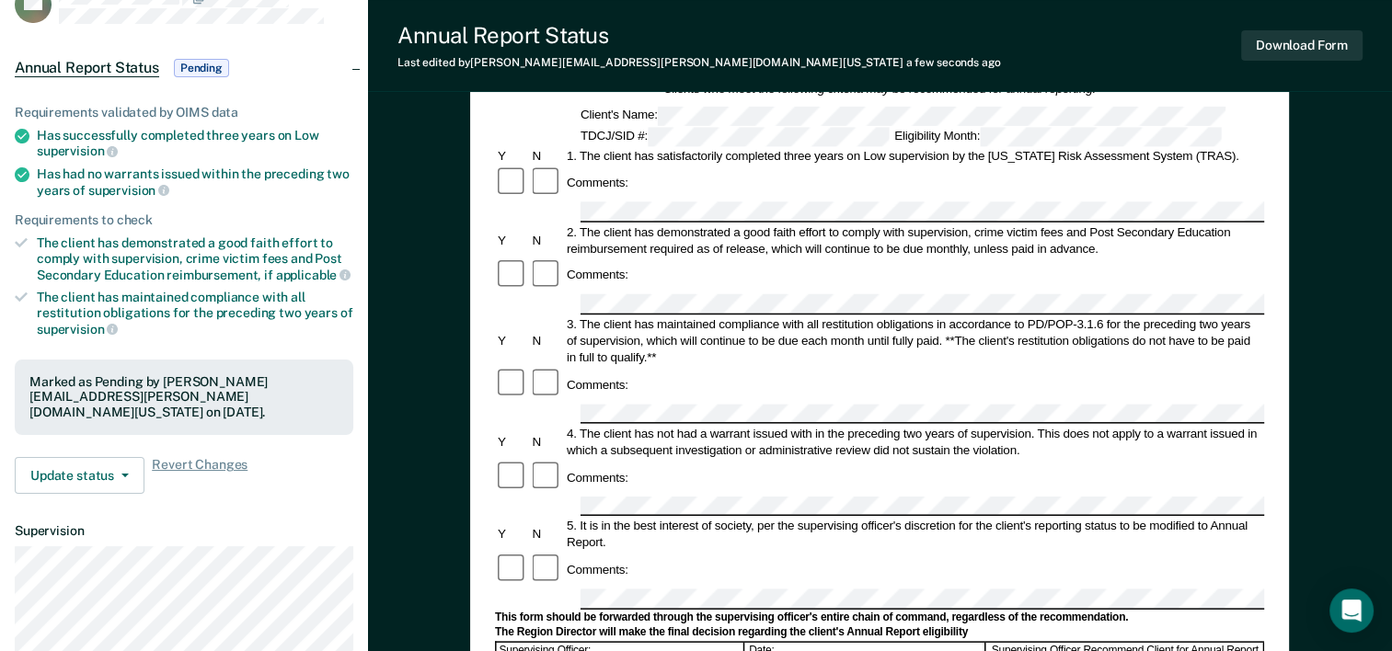
scroll to position [0, 0]
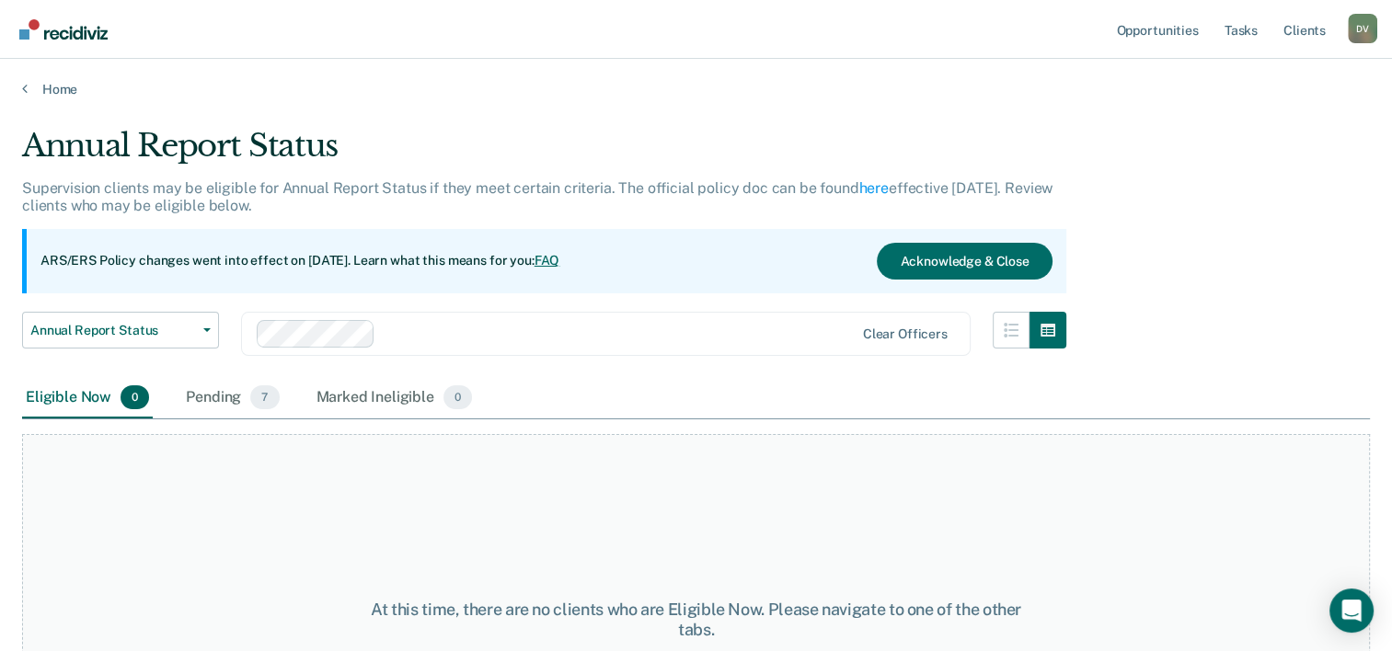
scroll to position [127, 0]
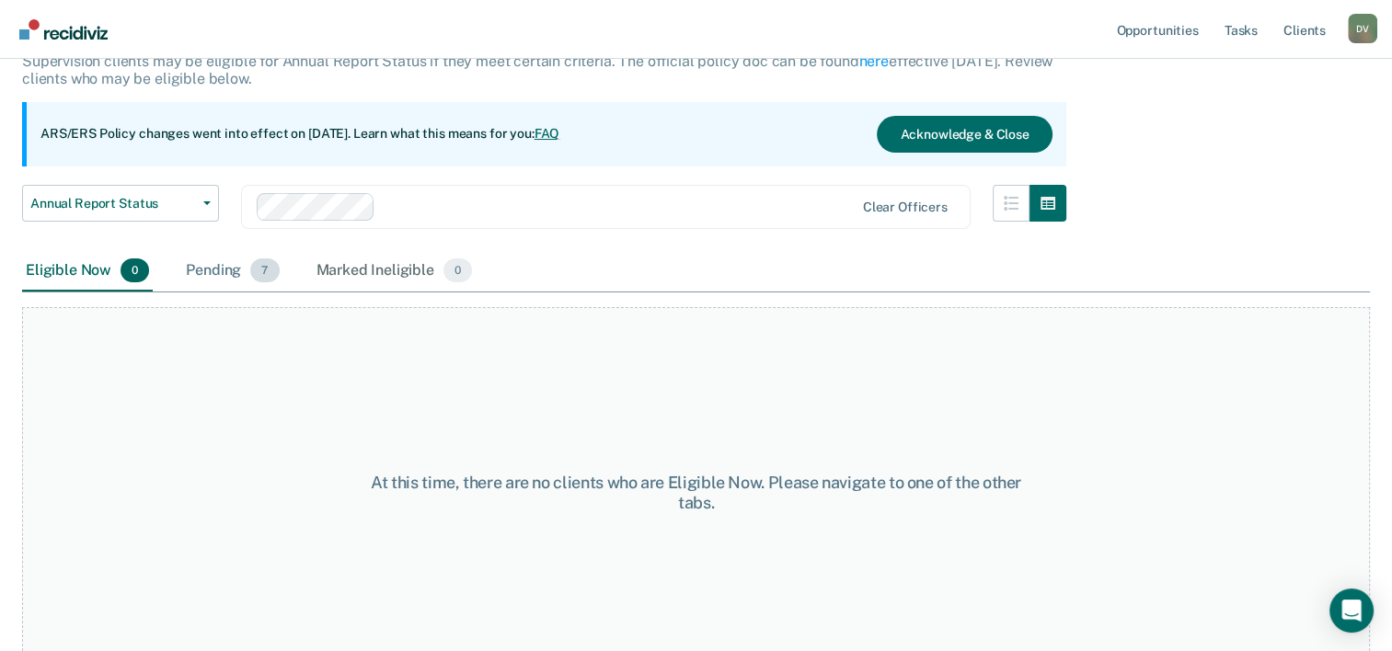
click at [220, 273] on div "Pending 7" at bounding box center [232, 271] width 100 height 40
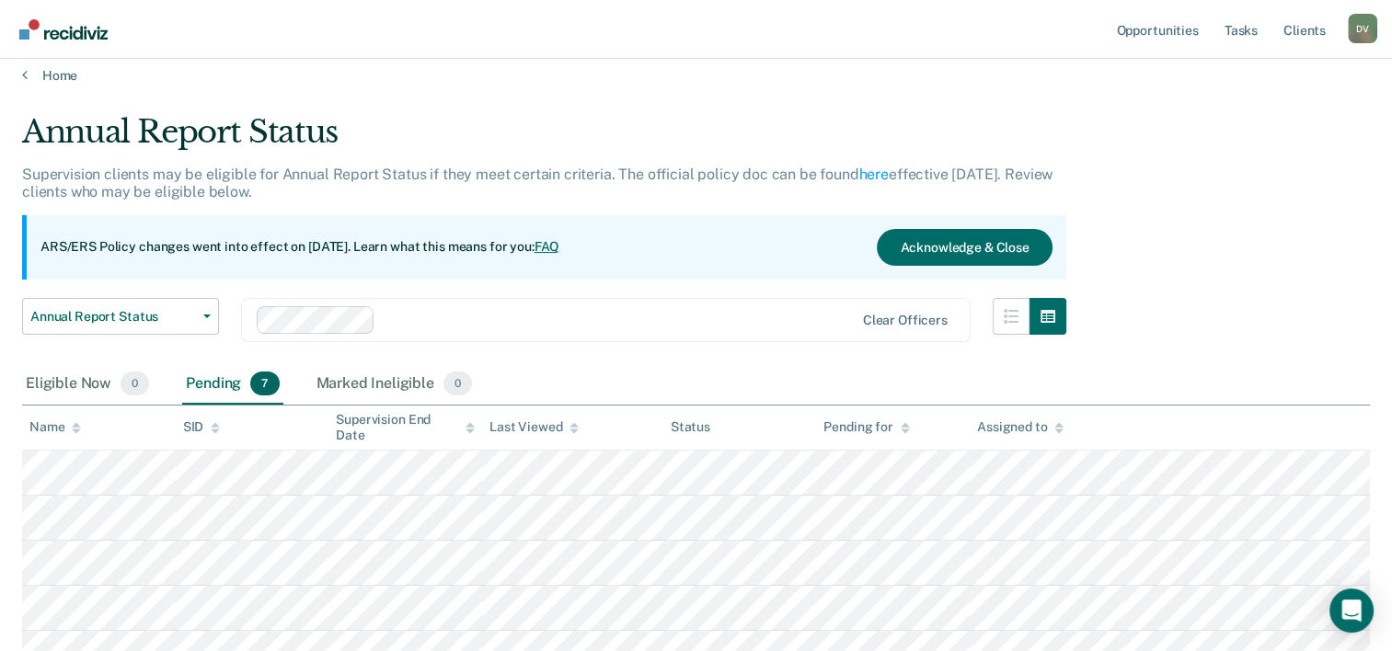
scroll to position [0, 0]
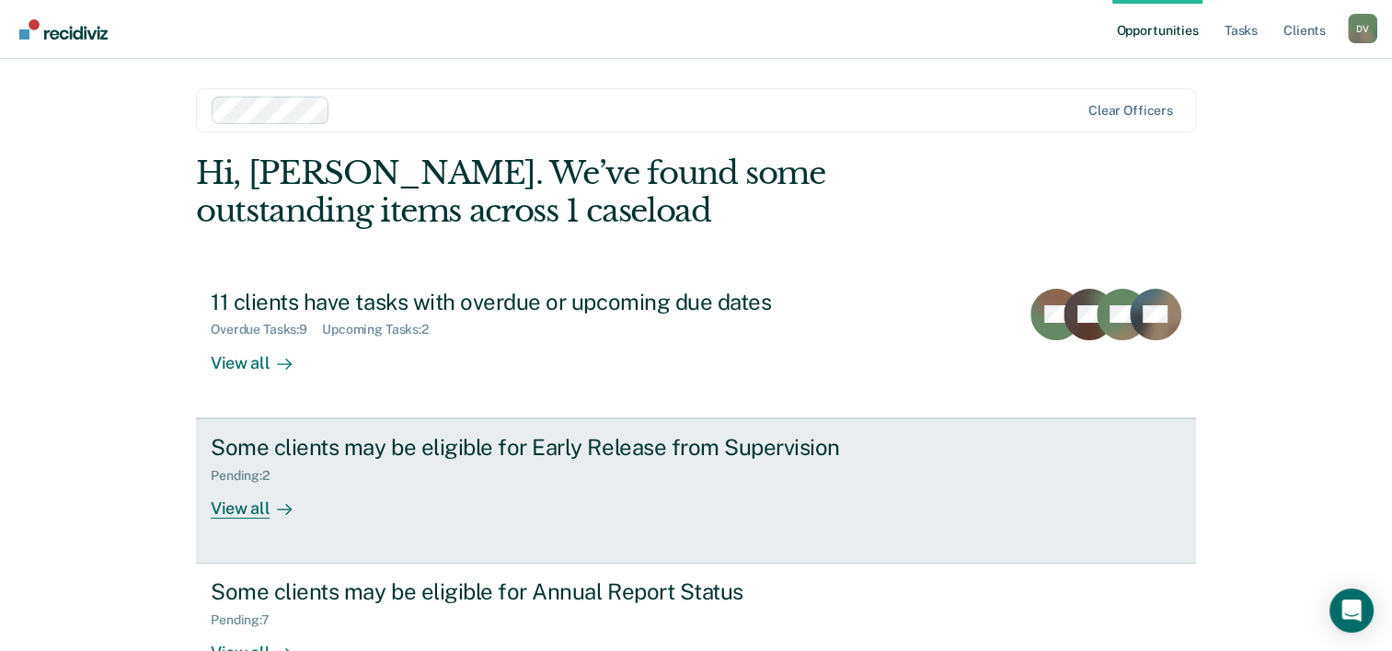
click at [226, 497] on div "View all" at bounding box center [262, 501] width 103 height 36
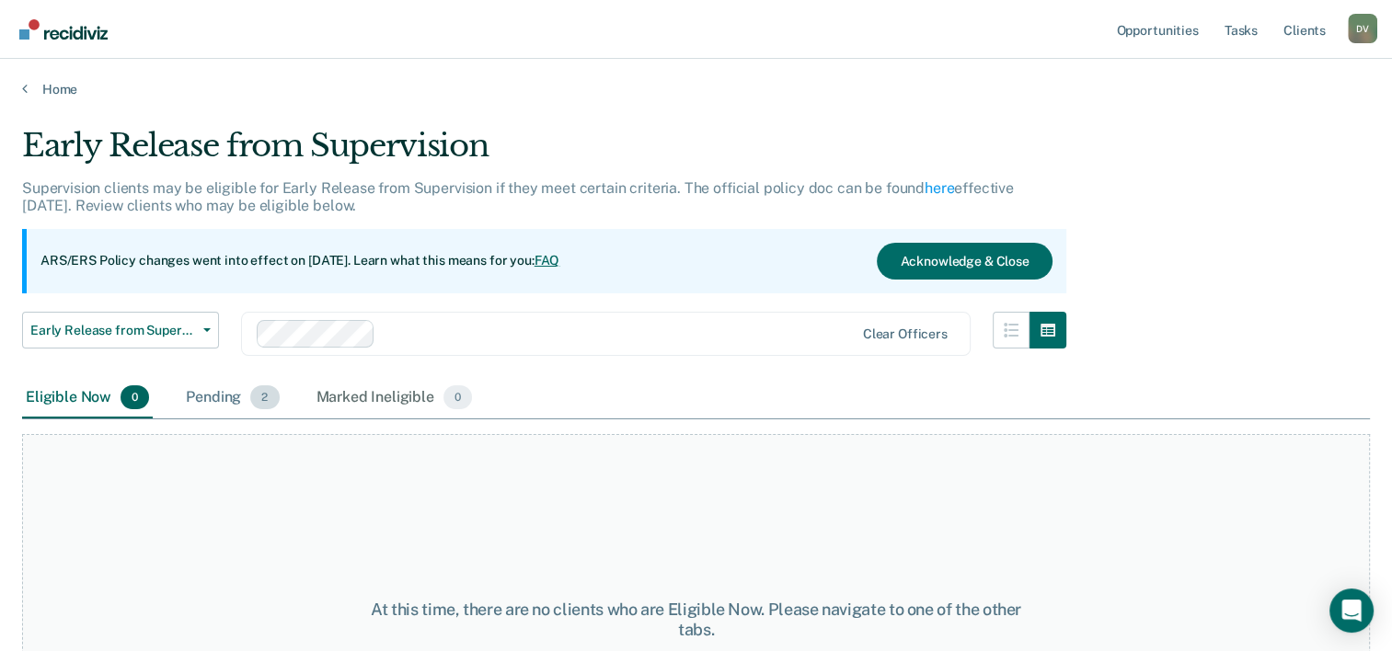
click at [252, 393] on span "2" at bounding box center [264, 397] width 29 height 24
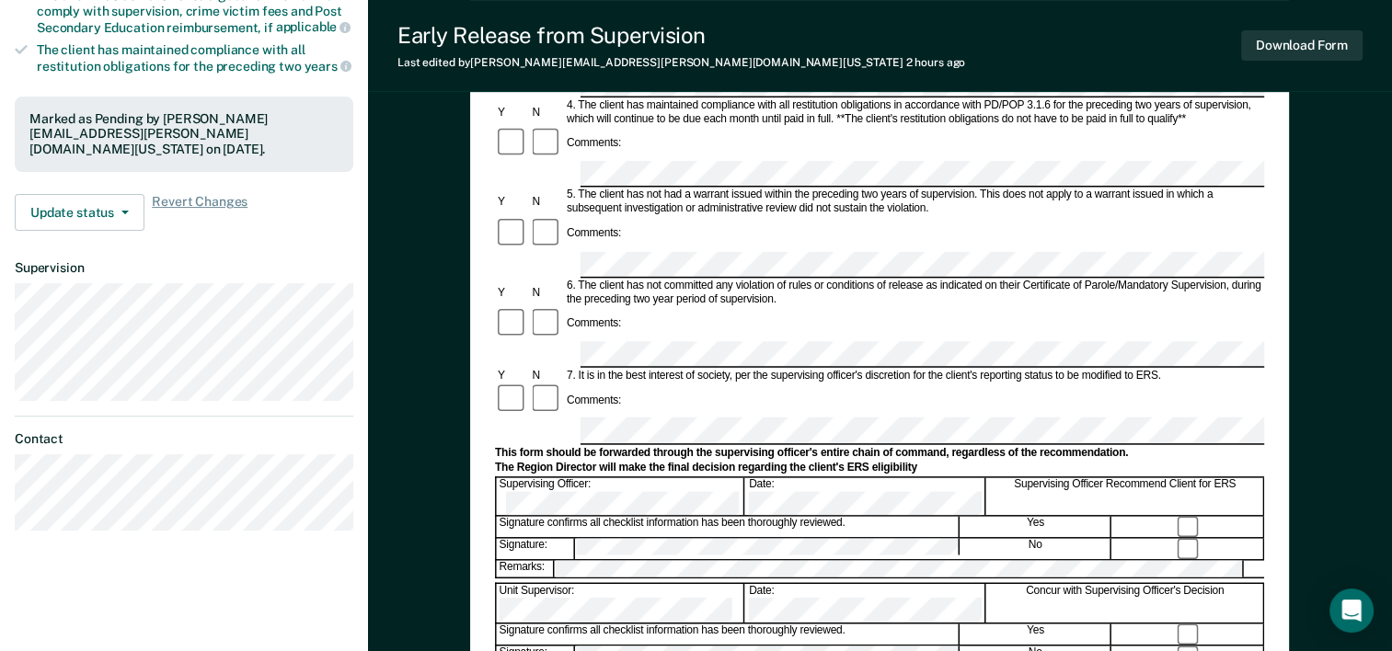
scroll to position [490, 0]
click at [1315, 43] on button "Download Form" at bounding box center [1301, 45] width 121 height 30
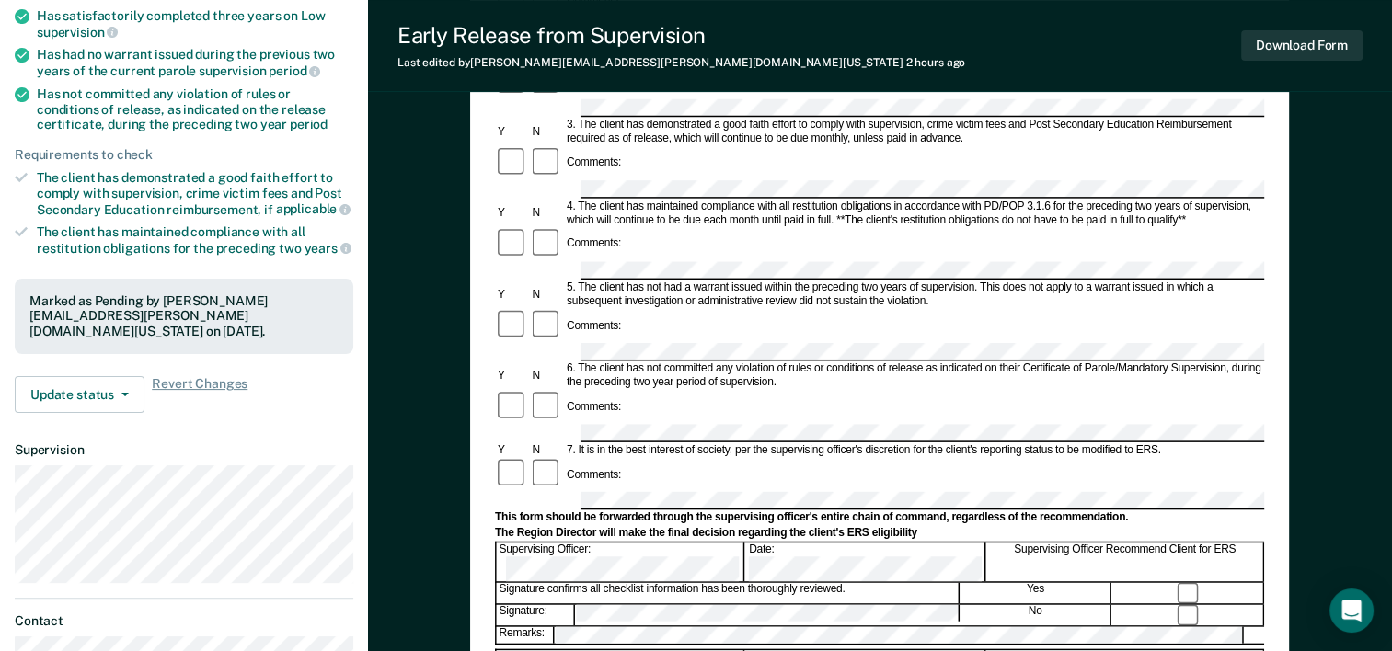
scroll to position [312, 0]
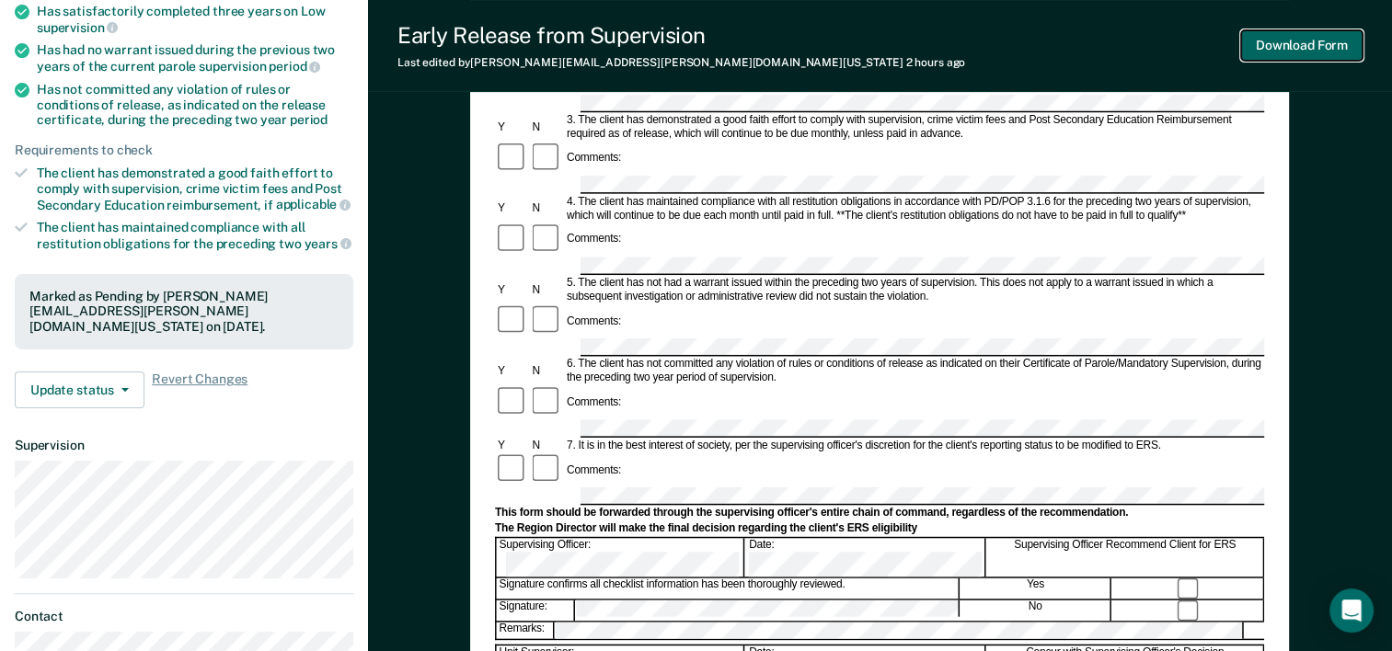
click at [1324, 40] on button "Download Form" at bounding box center [1301, 45] width 121 height 30
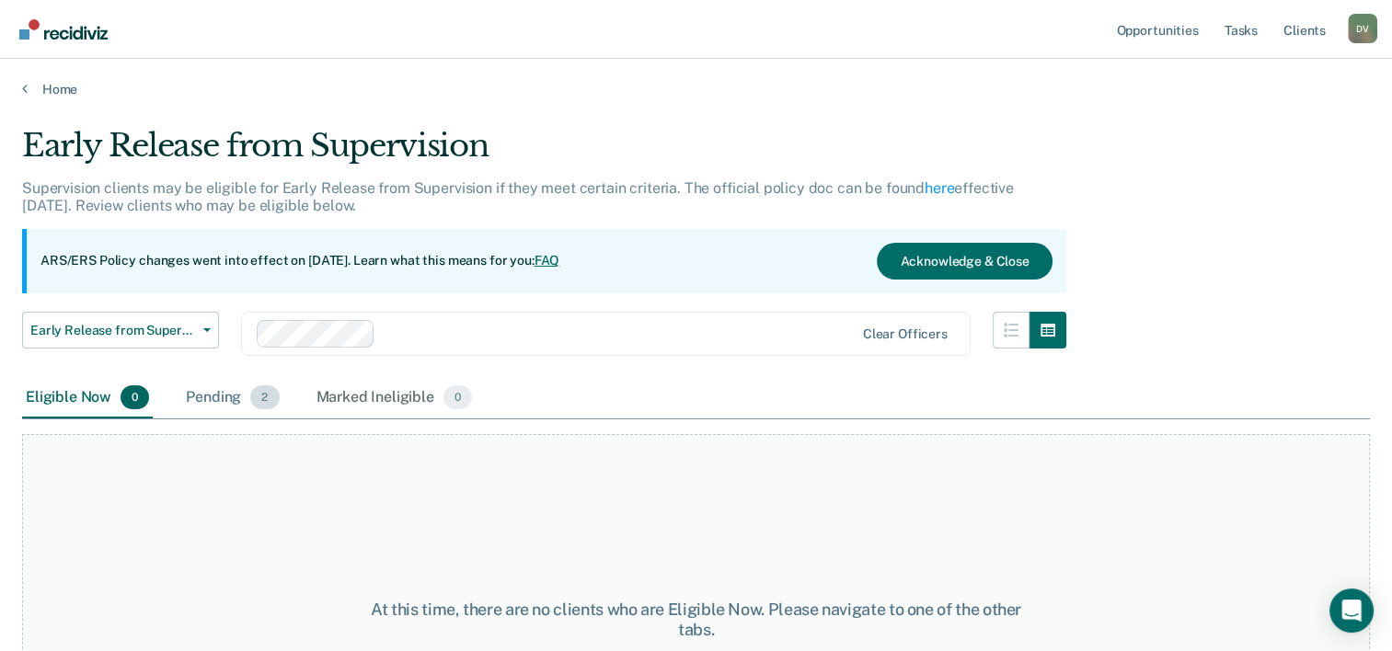
click at [236, 399] on div "Pending 2" at bounding box center [232, 398] width 100 height 40
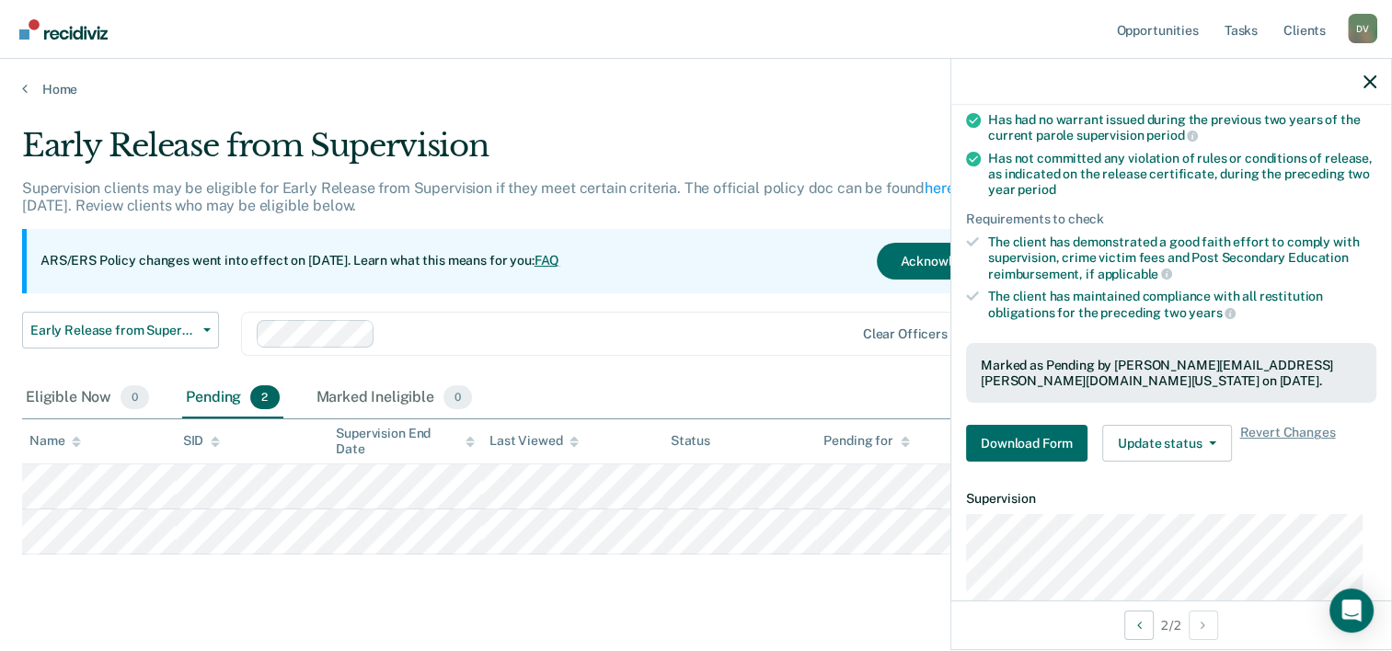
scroll to position [280, 0]
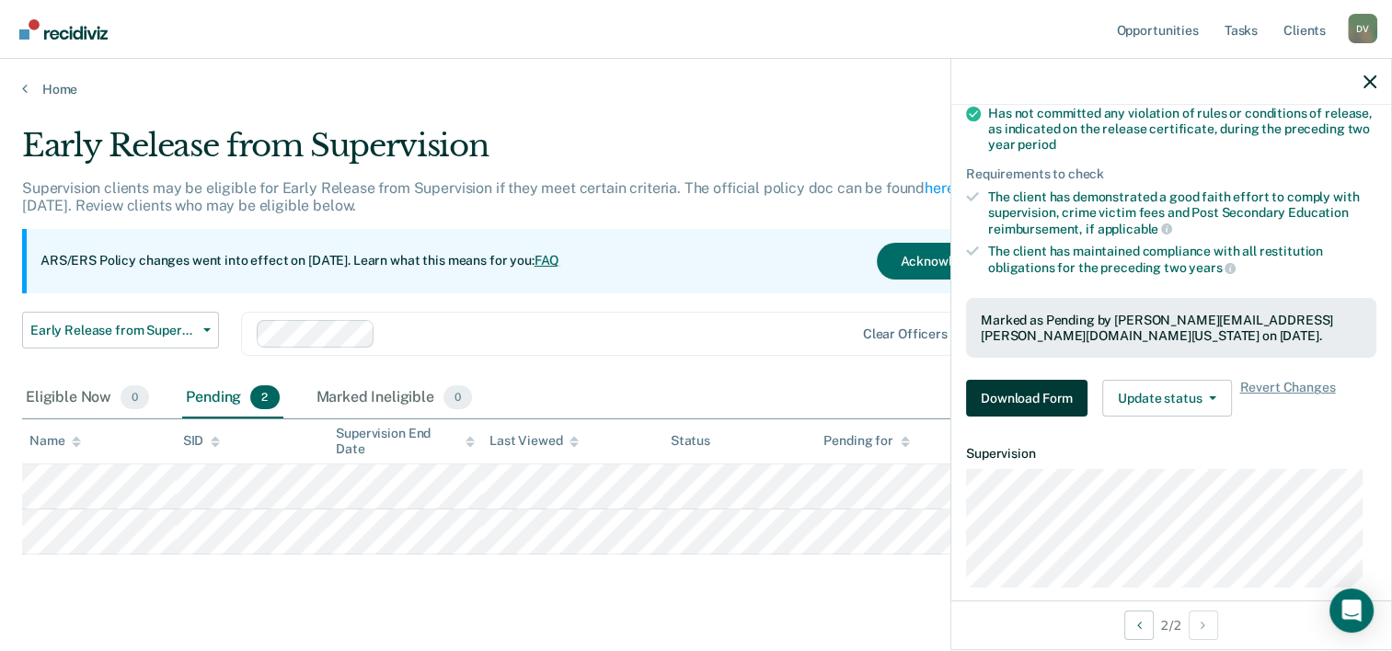
click at [1040, 390] on button "Download Form" at bounding box center [1026, 398] width 121 height 37
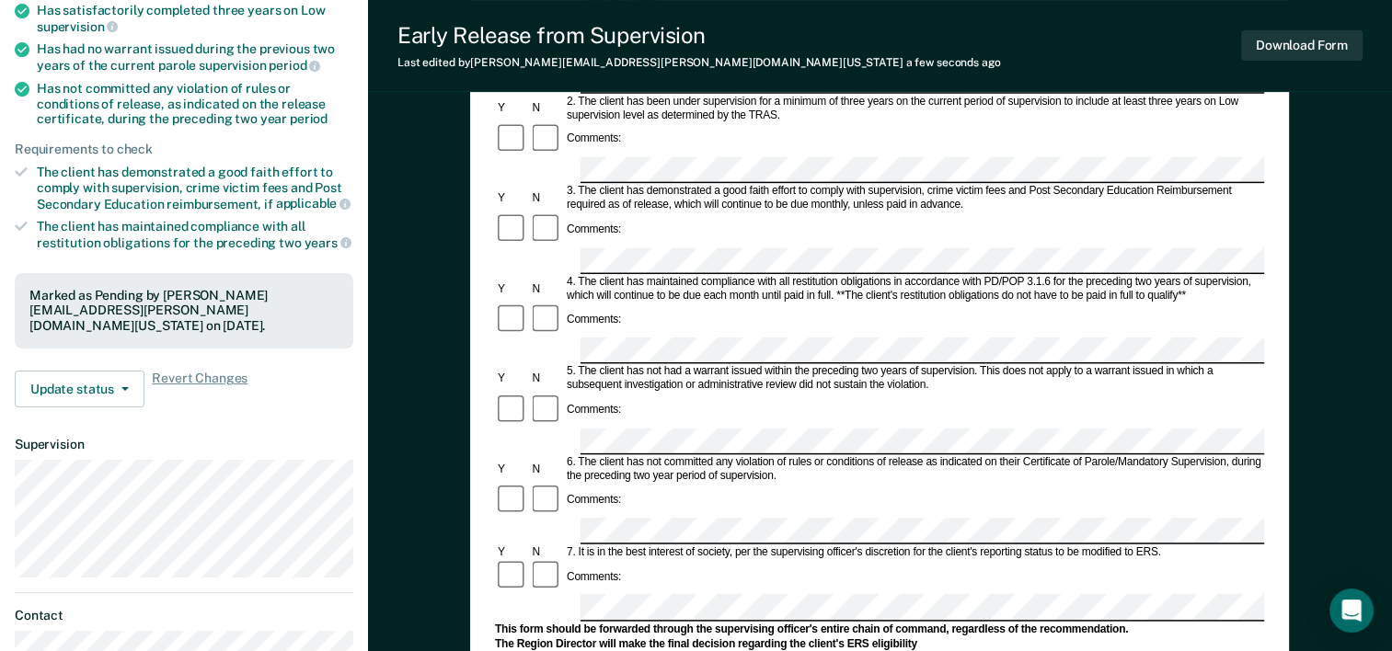
scroll to position [307, 0]
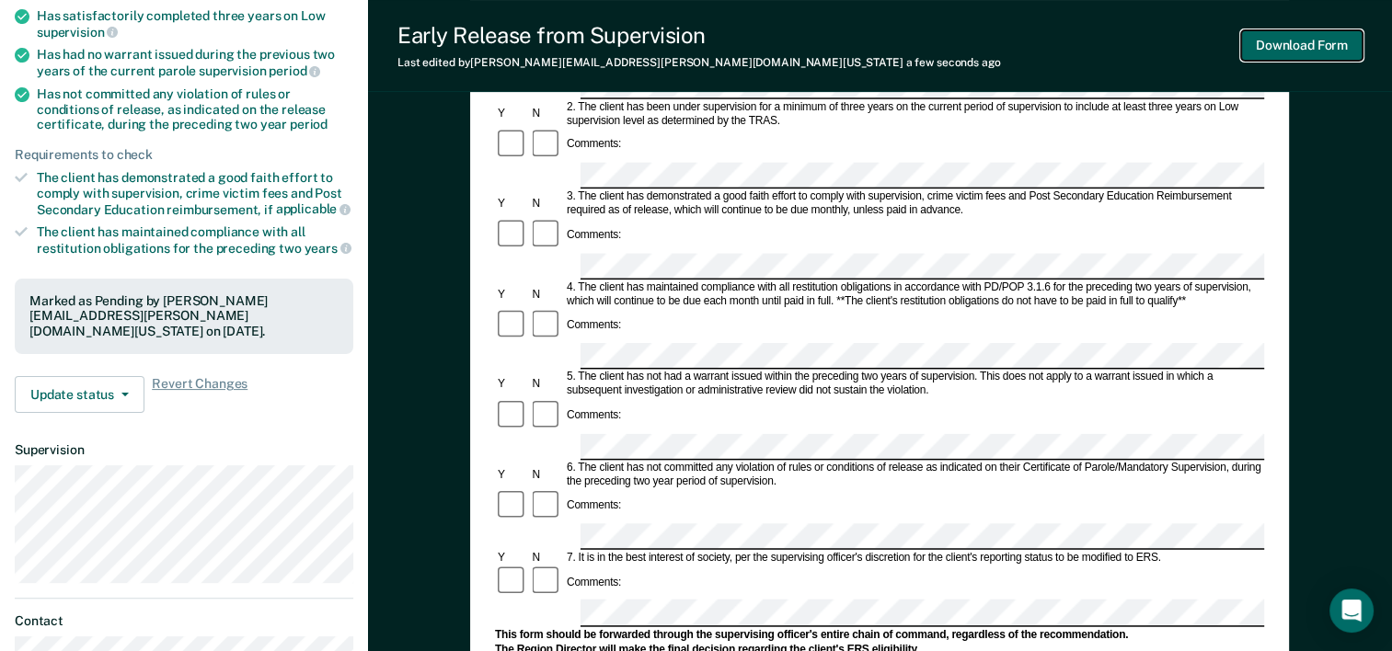
click at [1314, 58] on button "Download Form" at bounding box center [1301, 45] width 121 height 30
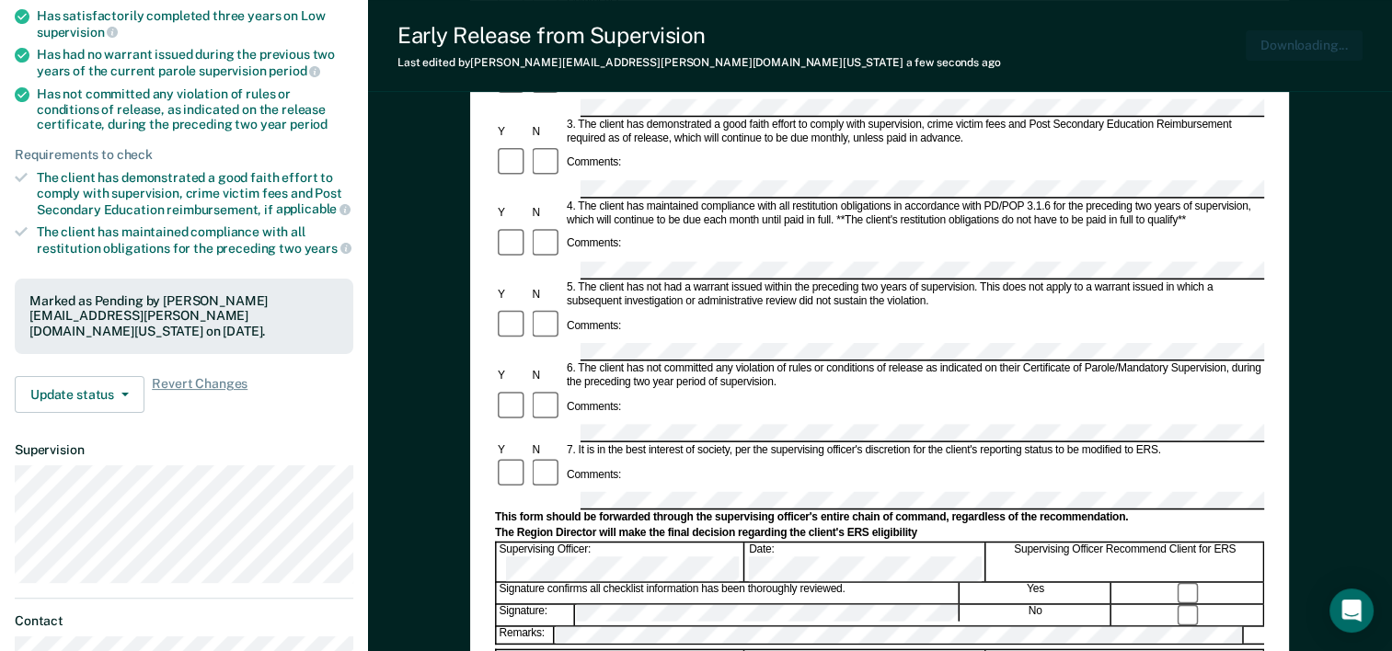
scroll to position [0, 0]
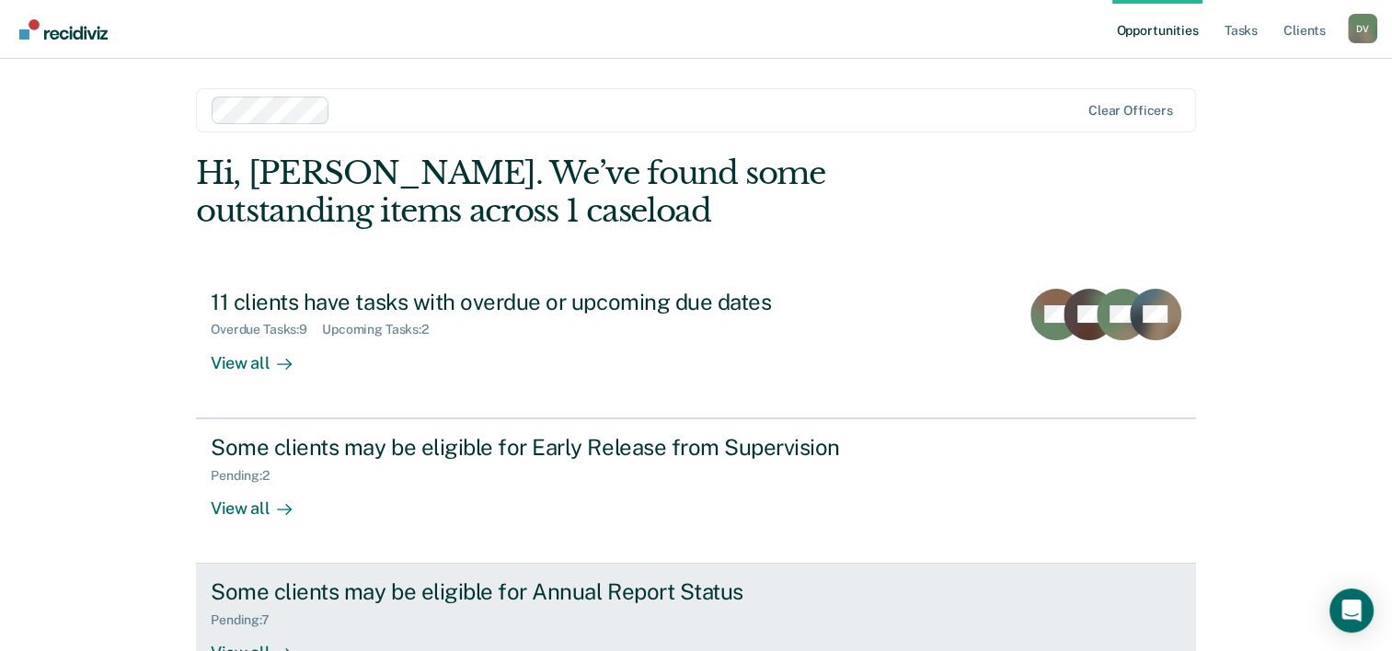
click at [261, 626] on div "Pending : 7" at bounding box center [248, 621] width 74 height 16
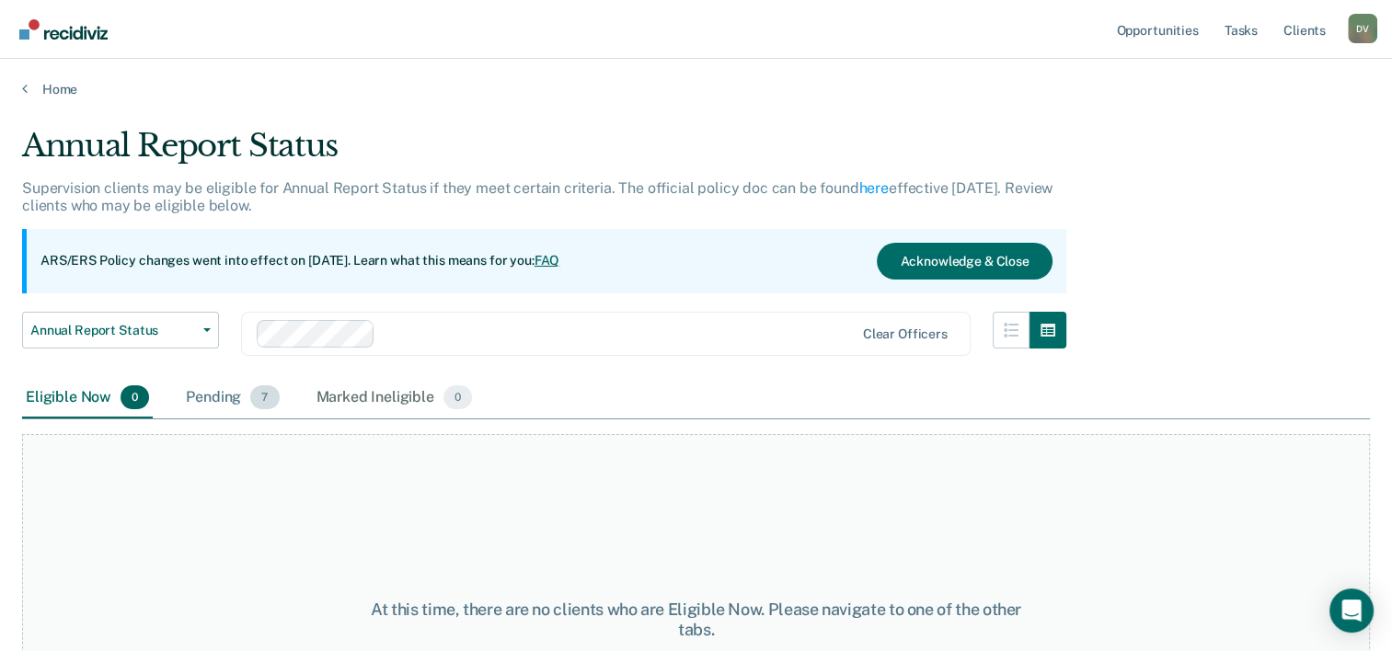
click at [254, 398] on span "7" at bounding box center [264, 397] width 29 height 24
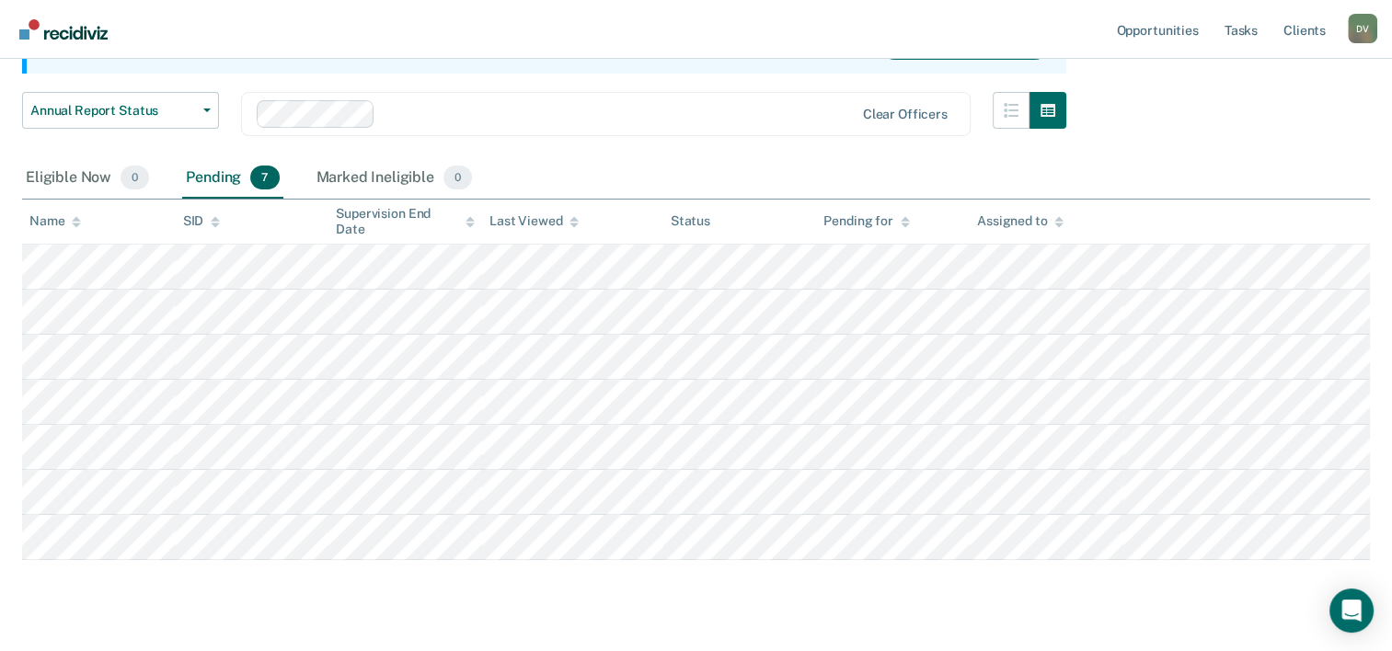
scroll to position [259, 0]
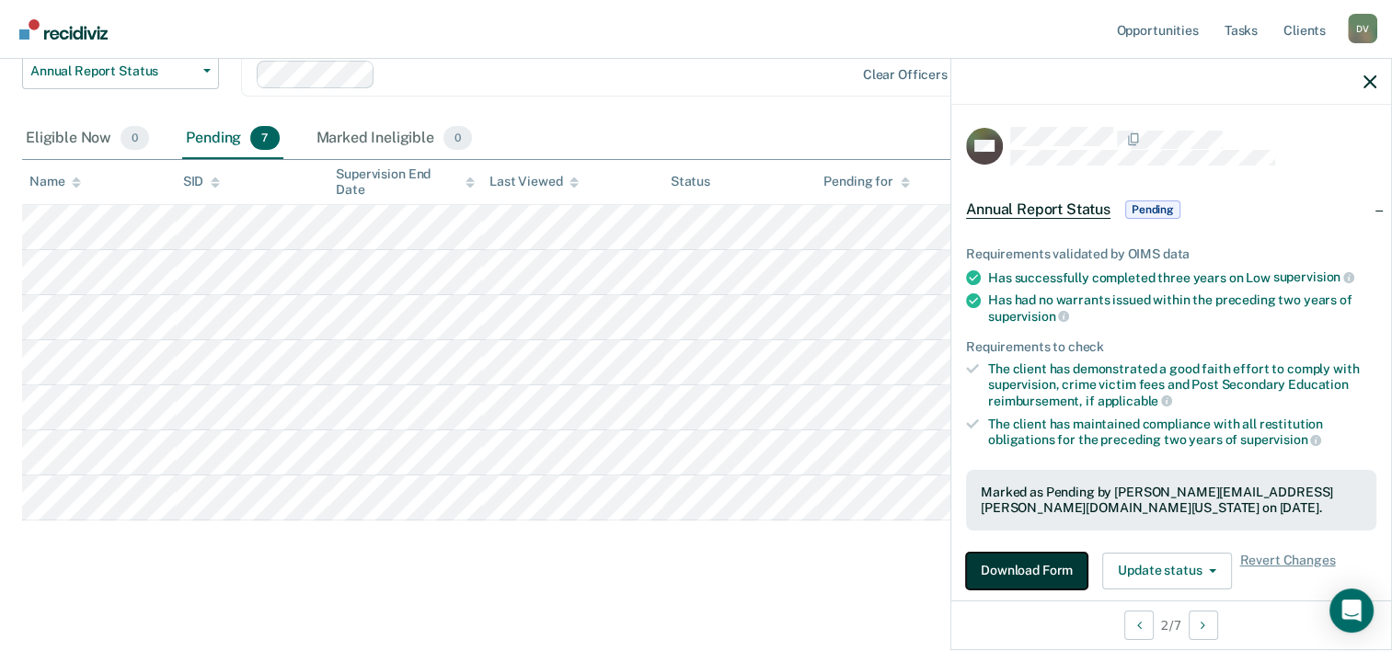
click at [1029, 561] on button "Download Form" at bounding box center [1026, 571] width 121 height 37
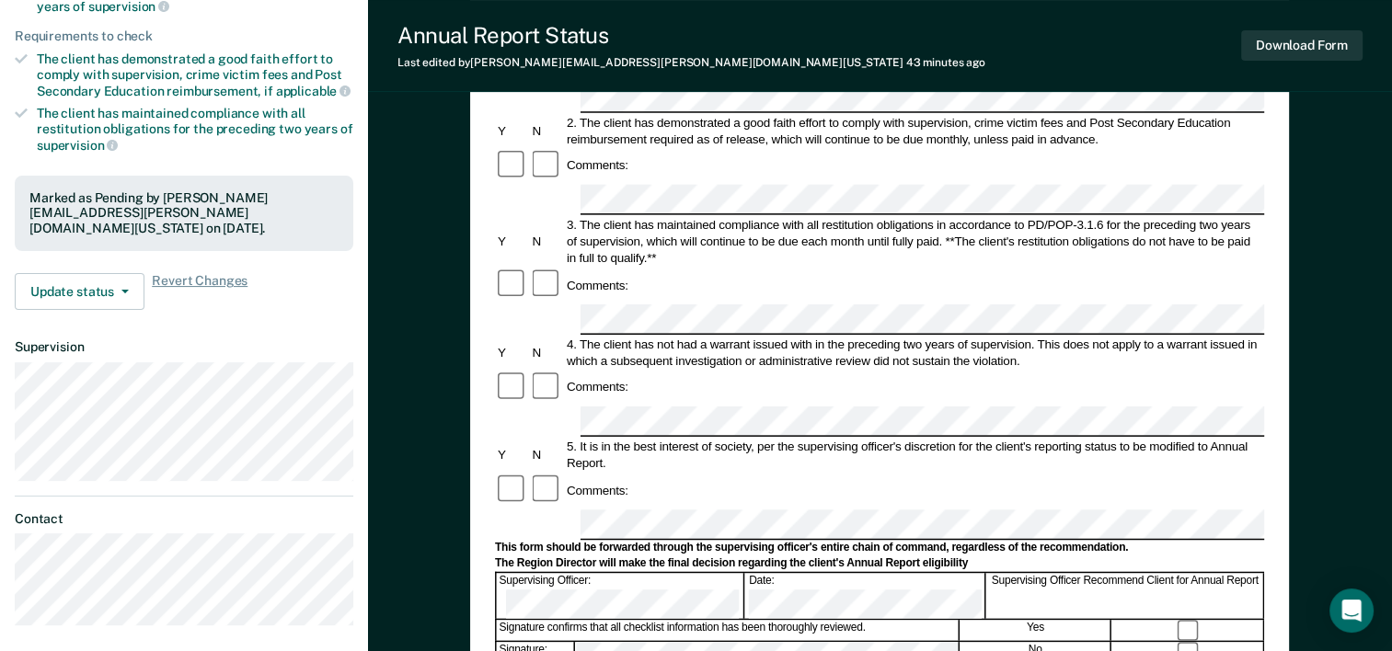
scroll to position [379, 0]
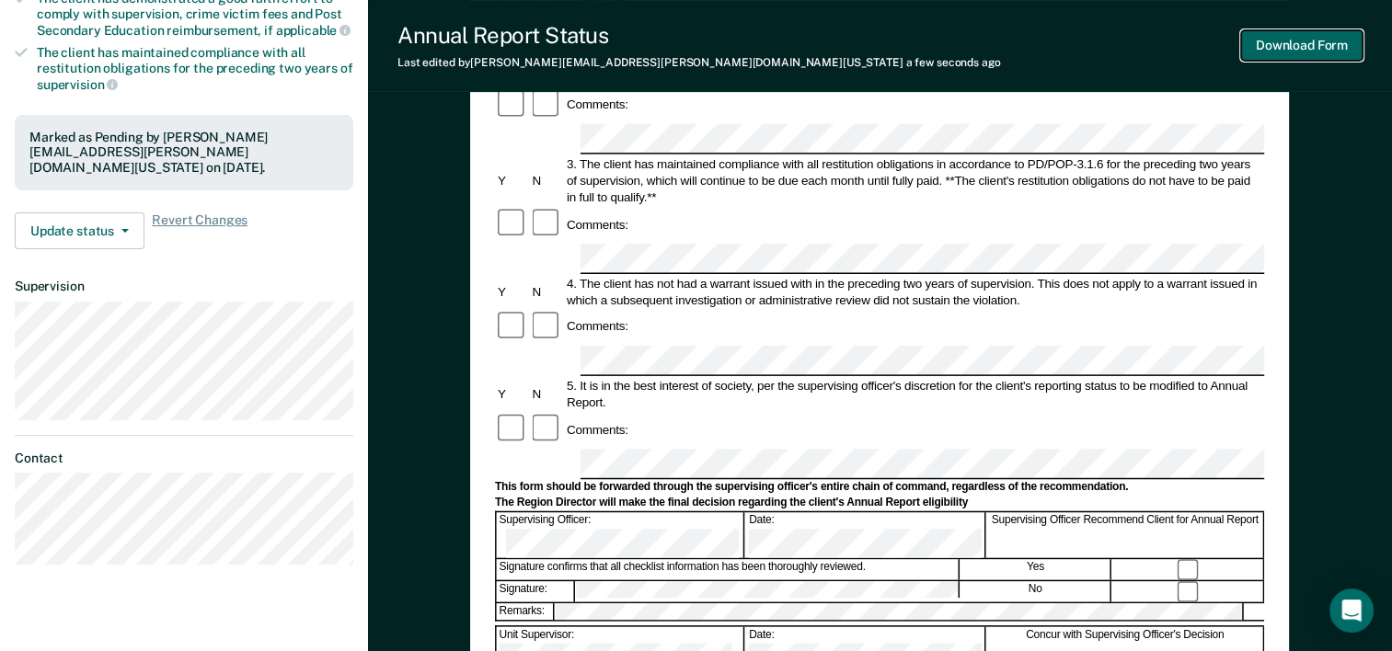
click at [1267, 52] on button "Download Form" at bounding box center [1301, 45] width 121 height 30
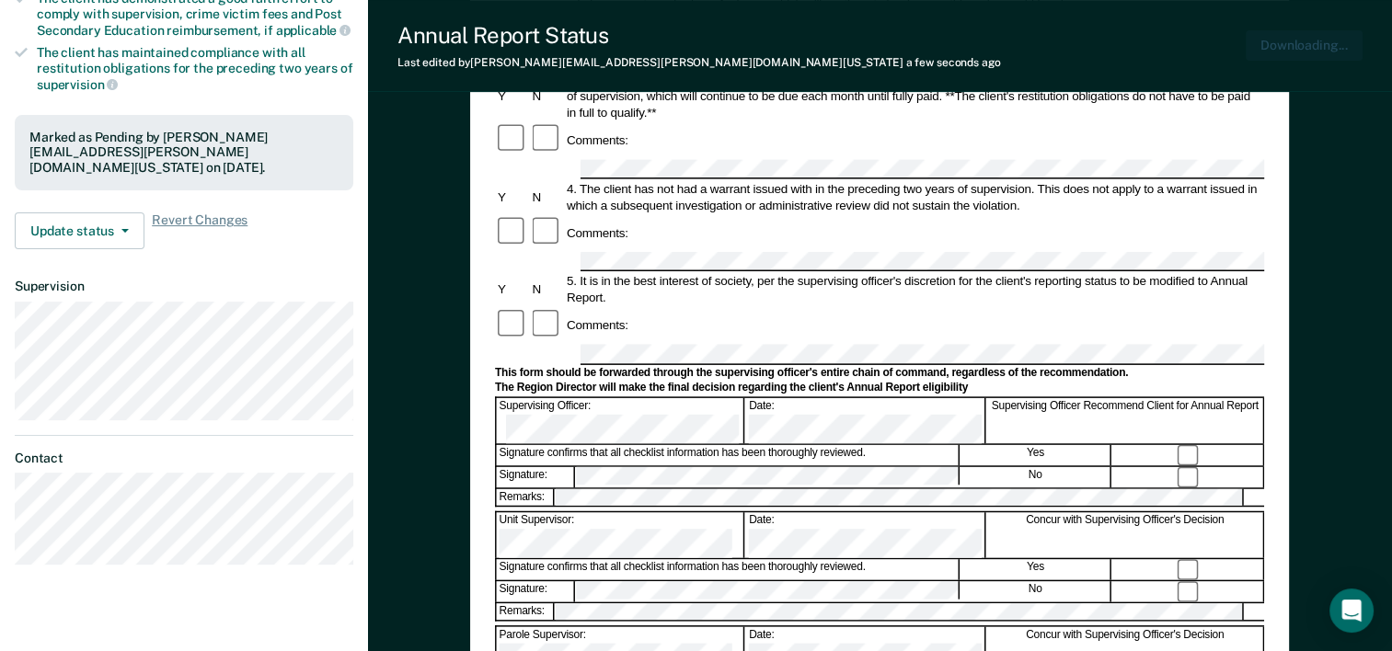
scroll to position [0, 0]
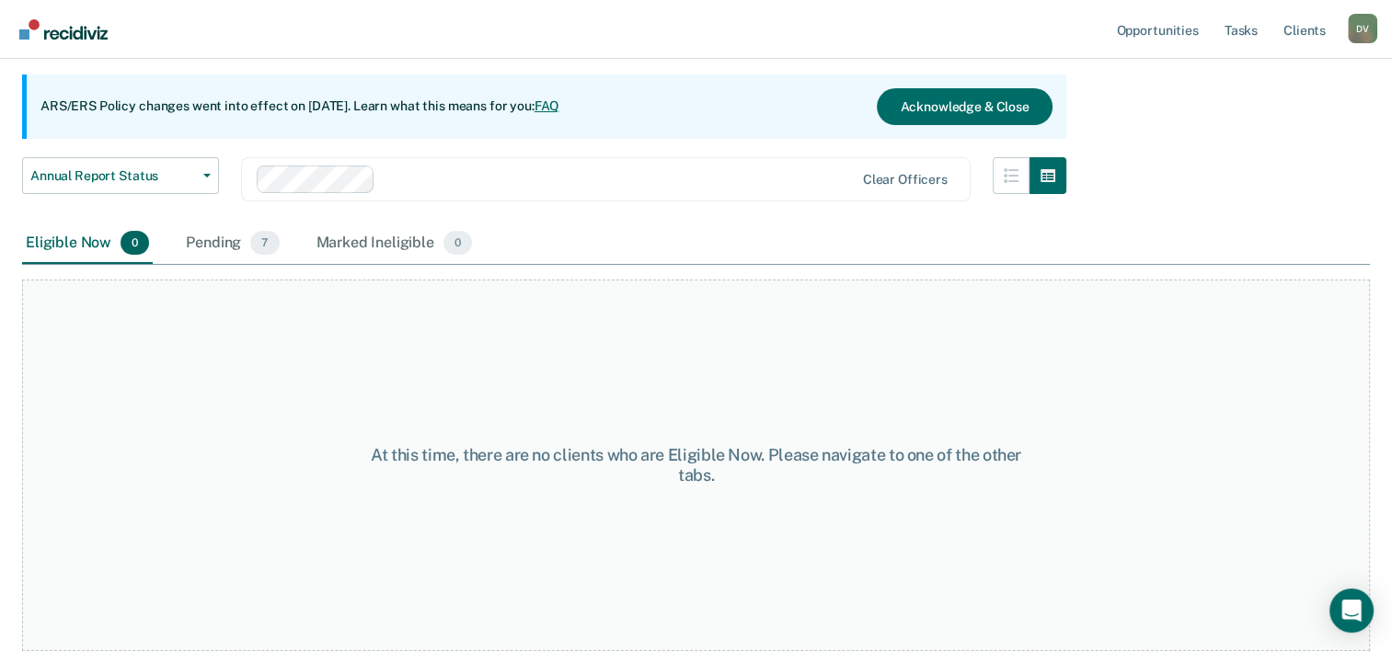
scroll to position [153, 0]
click at [254, 244] on span "7" at bounding box center [264, 245] width 29 height 24
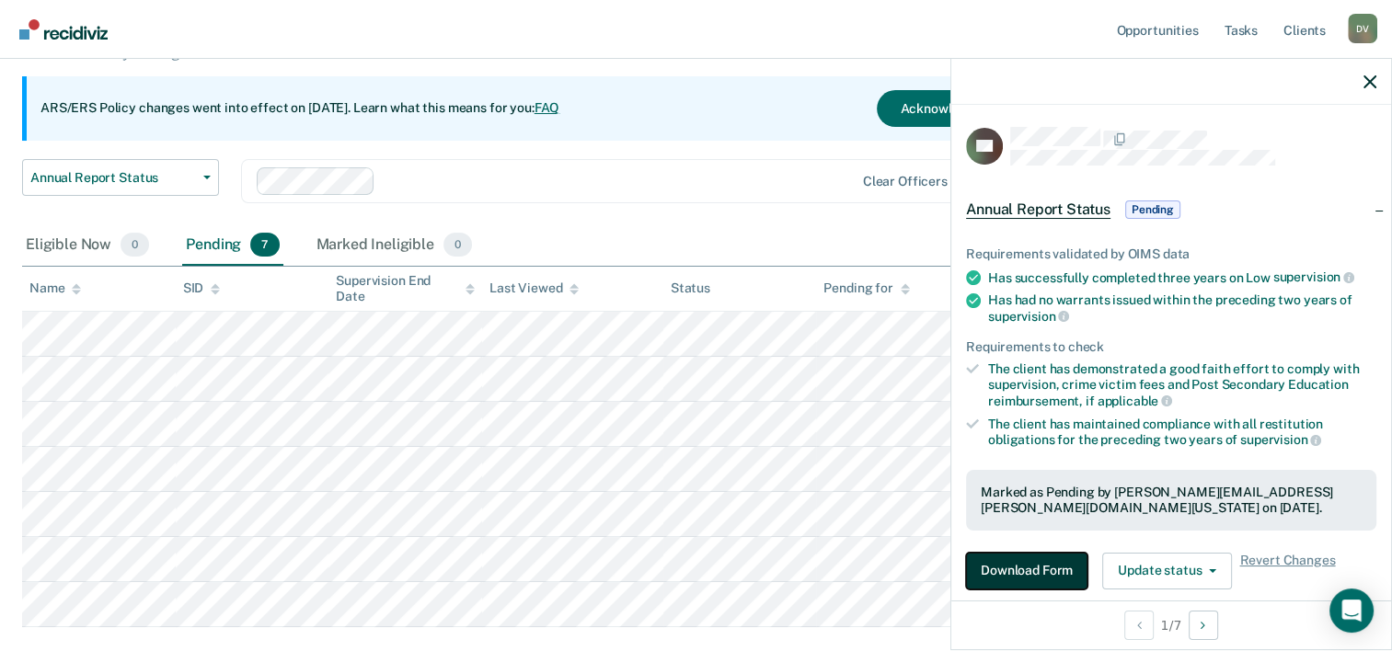
click at [1033, 577] on button "Download Form" at bounding box center [1026, 571] width 121 height 37
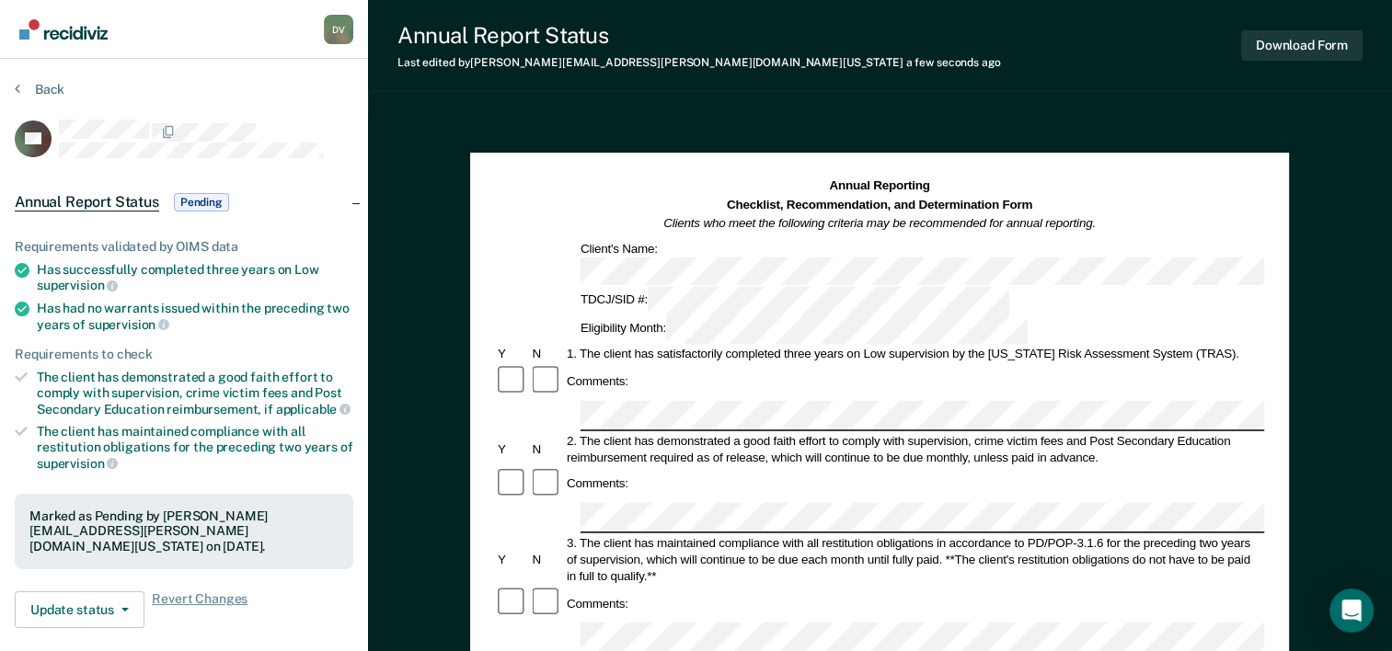
click at [1334, 53] on button "Download Form" at bounding box center [1301, 45] width 121 height 30
